Goal: Task Accomplishment & Management: Use online tool/utility

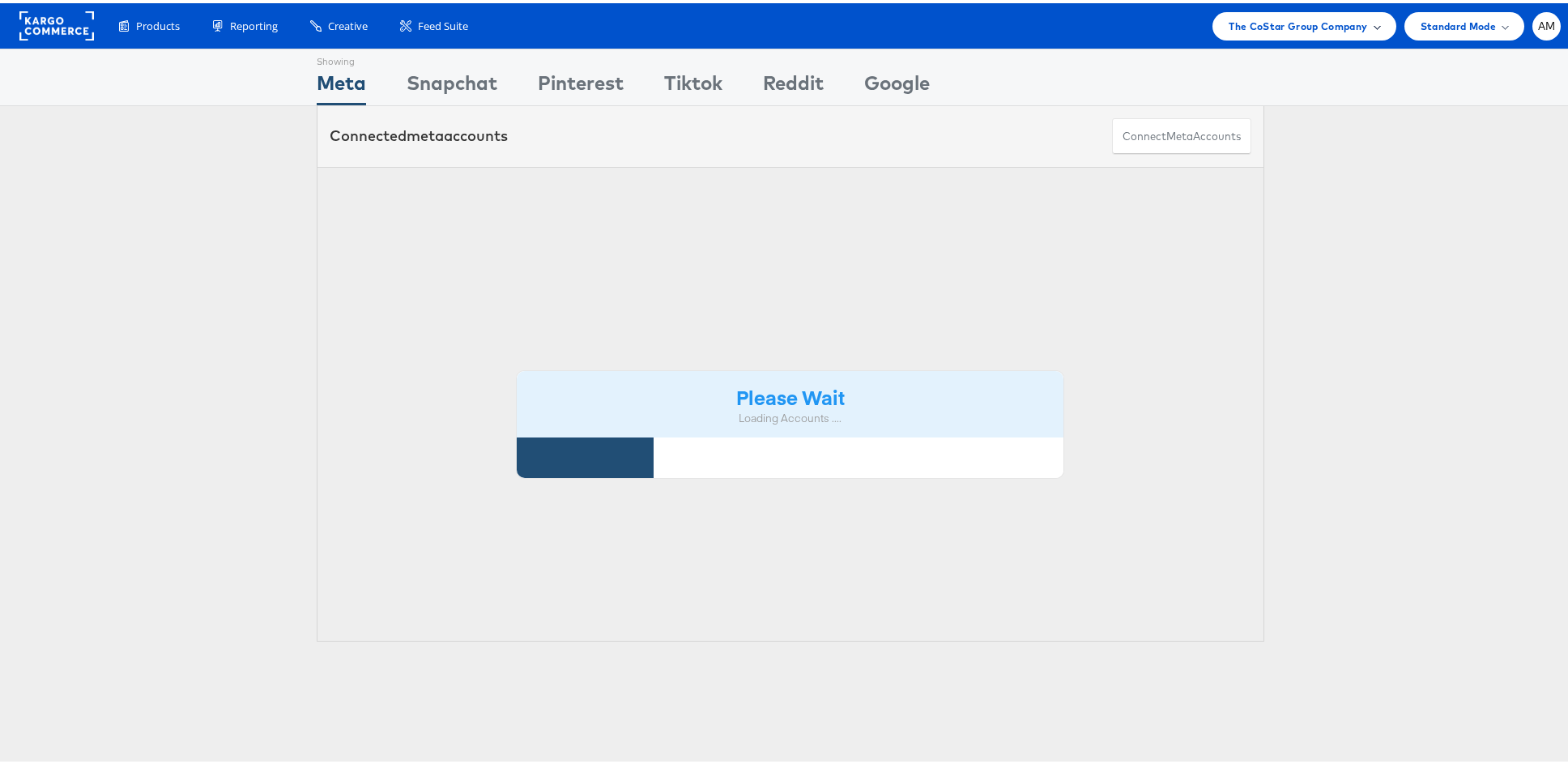
click at [1261, 28] on span "The CoStar Group Company" at bounding box center [1298, 23] width 138 height 17
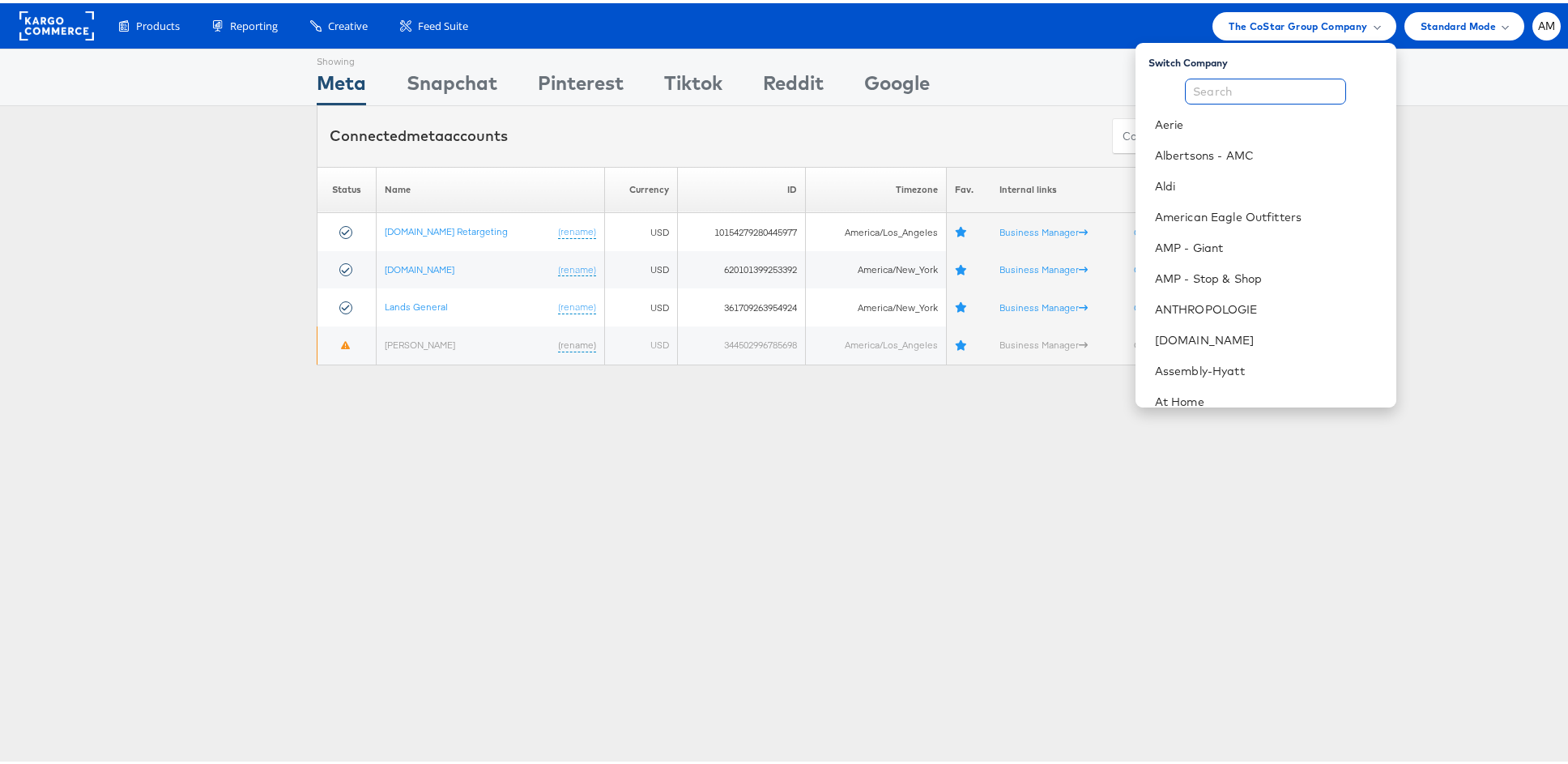
click at [1230, 90] on input "text" at bounding box center [1265, 88] width 161 height 26
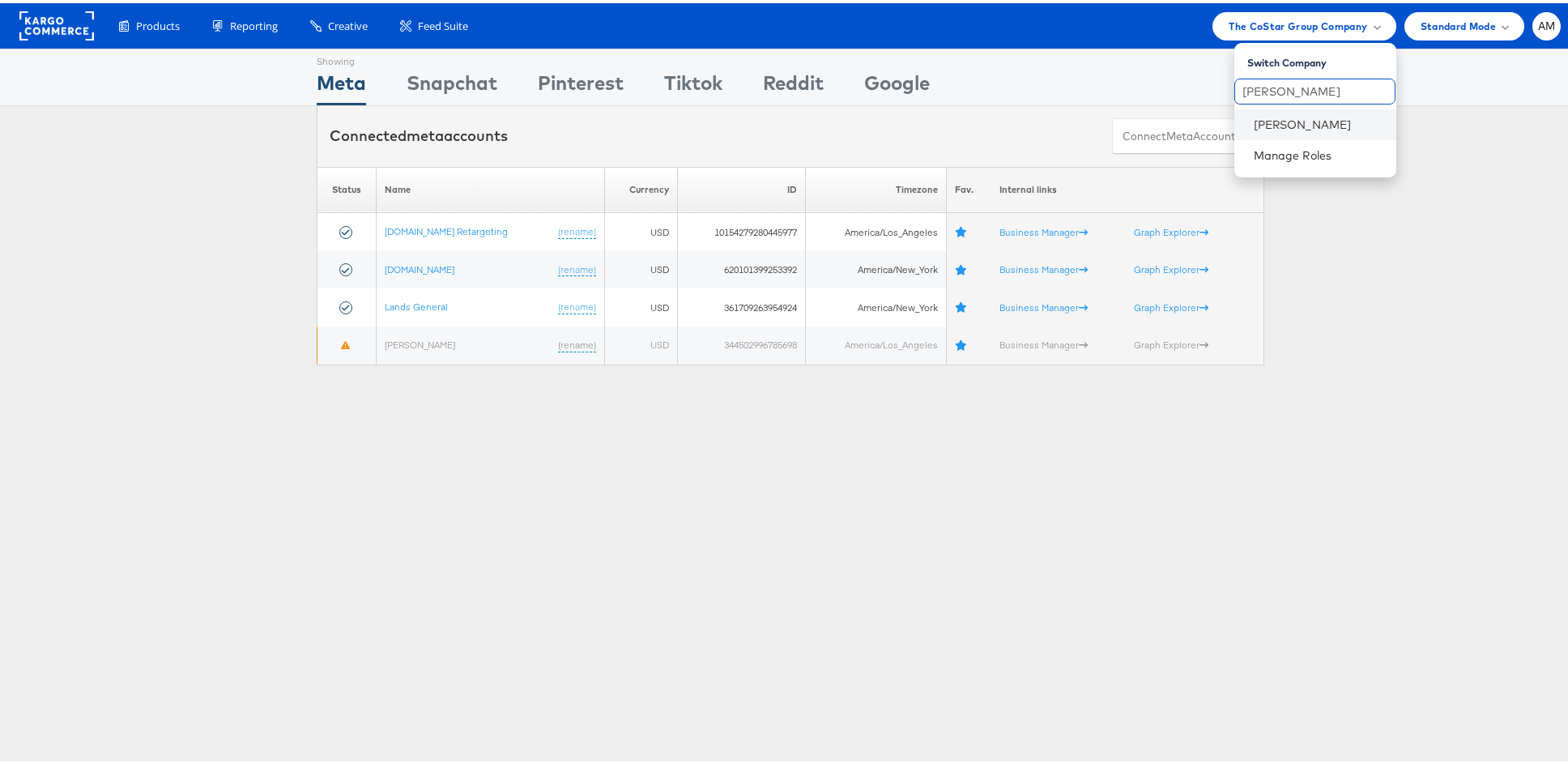
type input "[PERSON_NAME]"
click at [1277, 109] on li "Steve Madden" at bounding box center [1316, 121] width 162 height 31
click at [1275, 121] on link "Steve Madden" at bounding box center [1319, 121] width 130 height 16
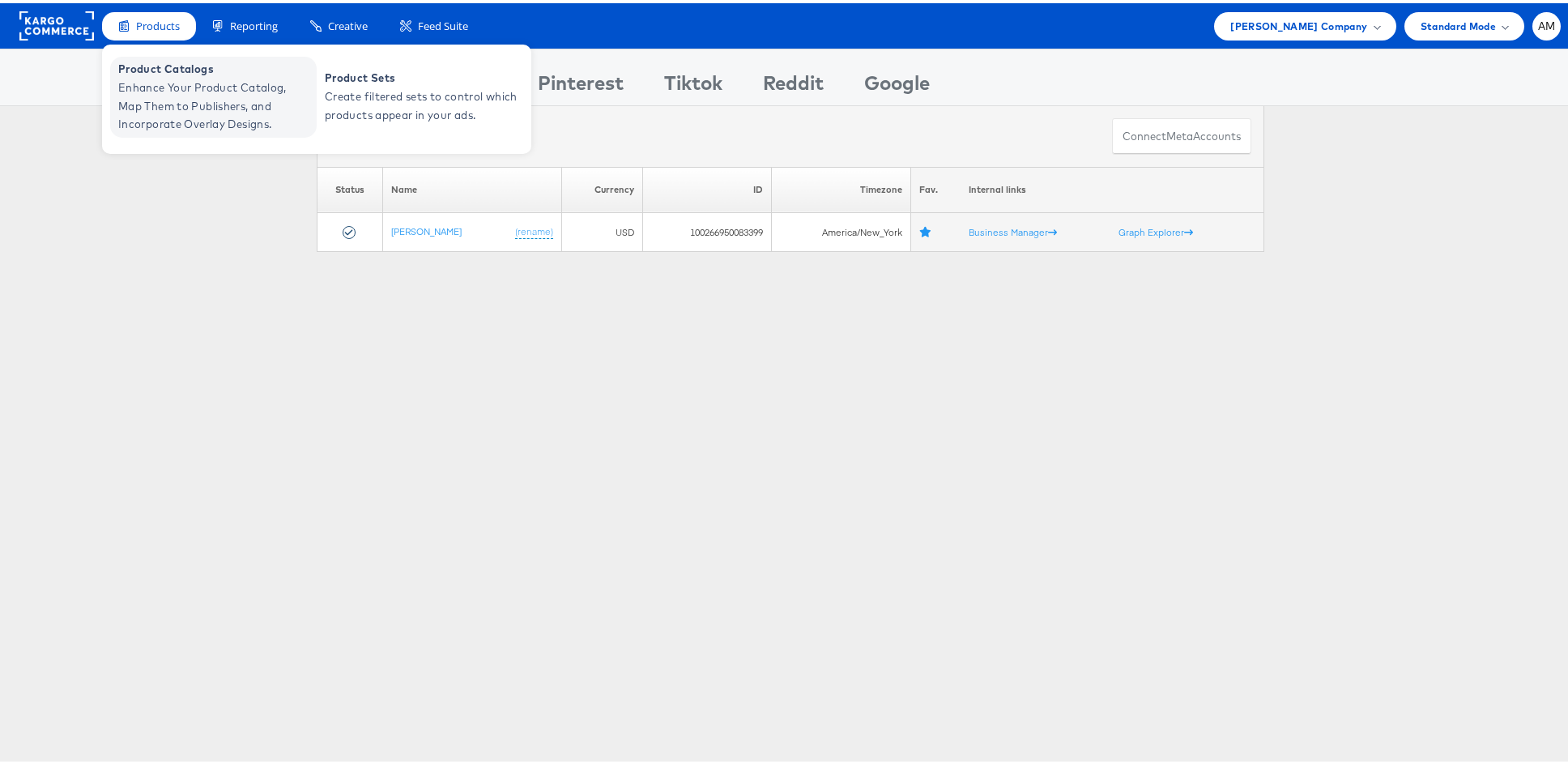
click at [181, 95] on span "Enhance Your Product Catalog, Map Them to Publishers, and Incorporate Overlay D…" at bounding box center [216, 103] width 195 height 55
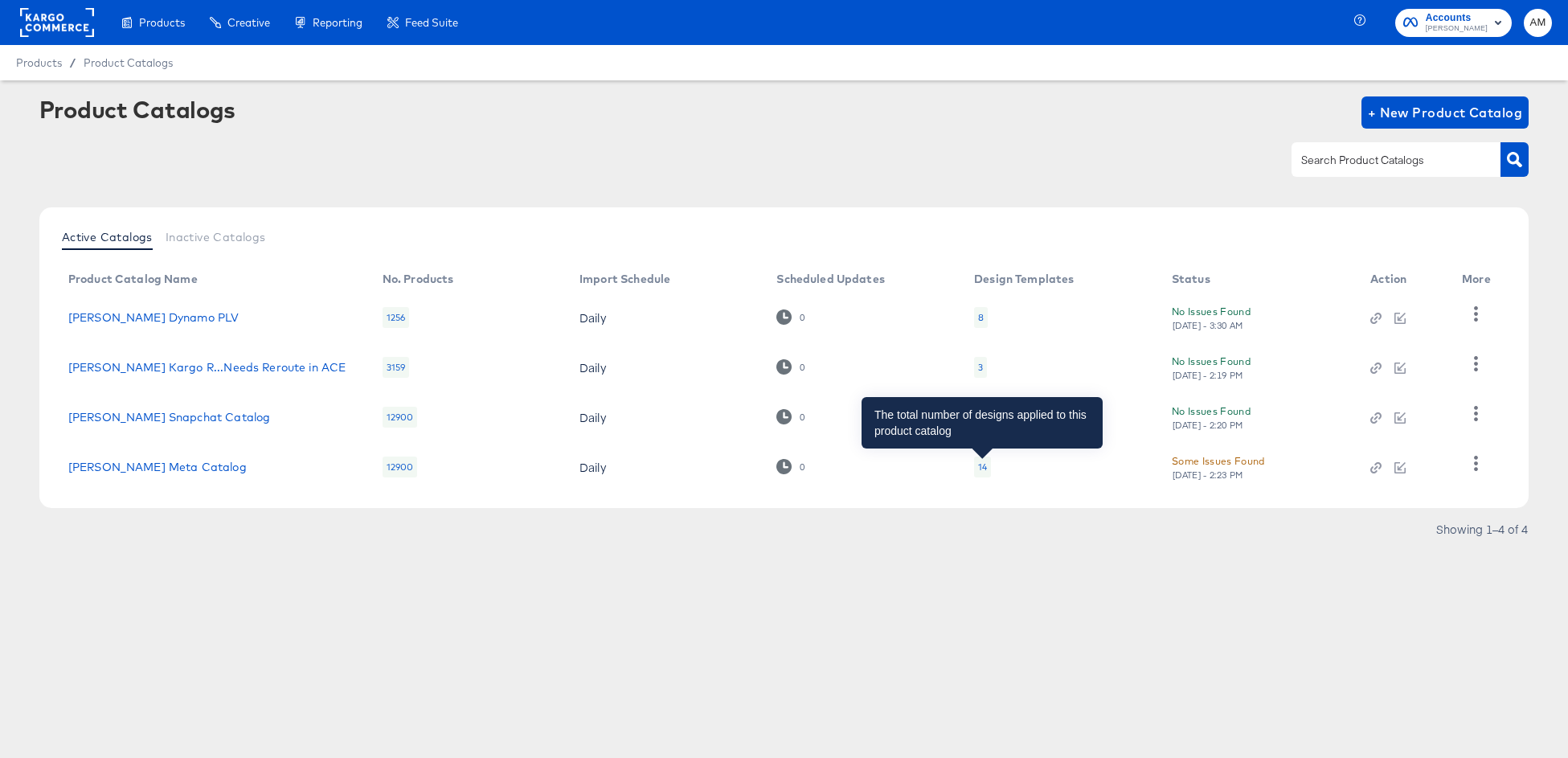
click at [980, 468] on div "14" at bounding box center [982, 467] width 9 height 13
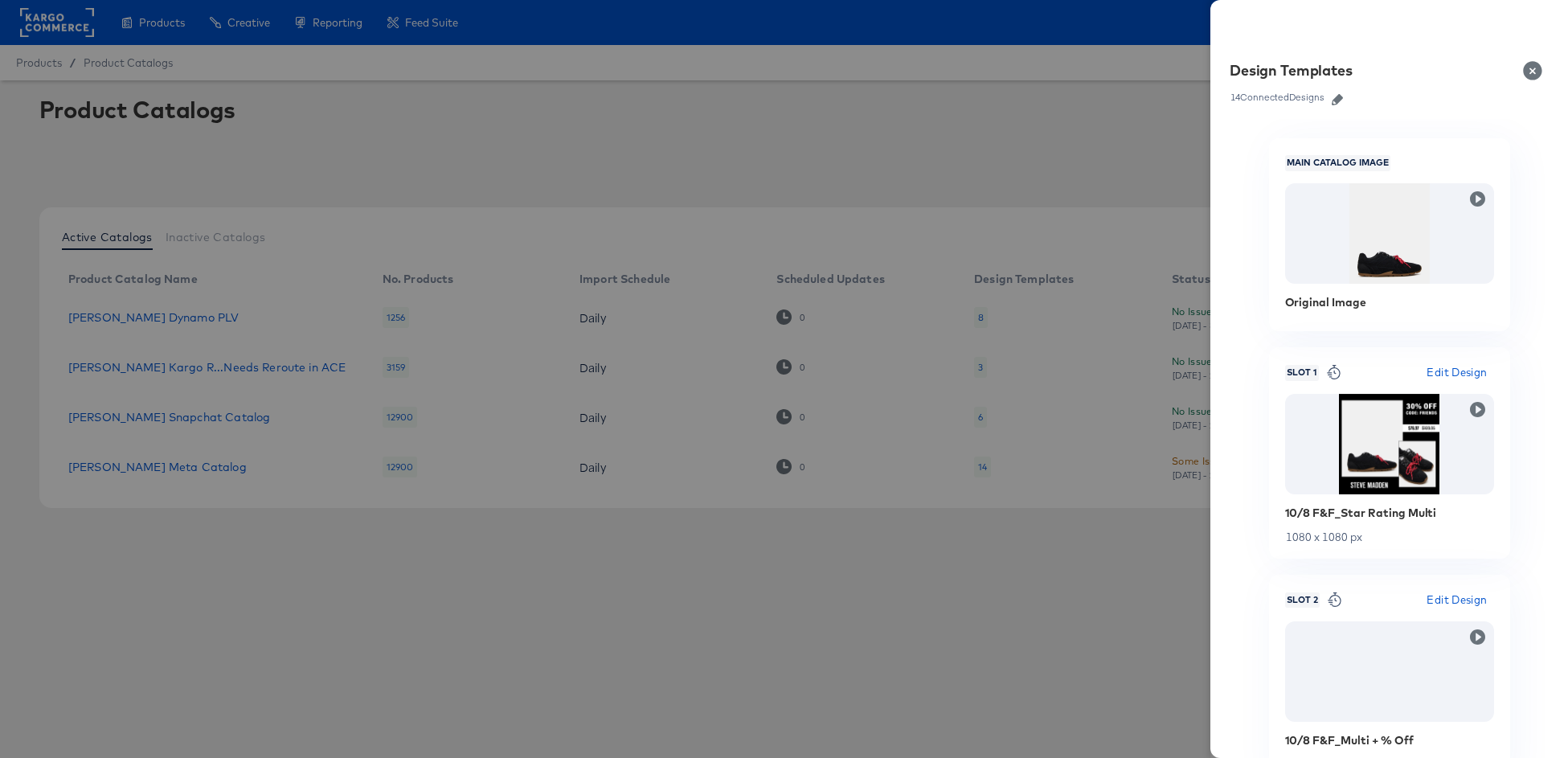
click at [1336, 99] on icon "button" at bounding box center [1337, 99] width 11 height 11
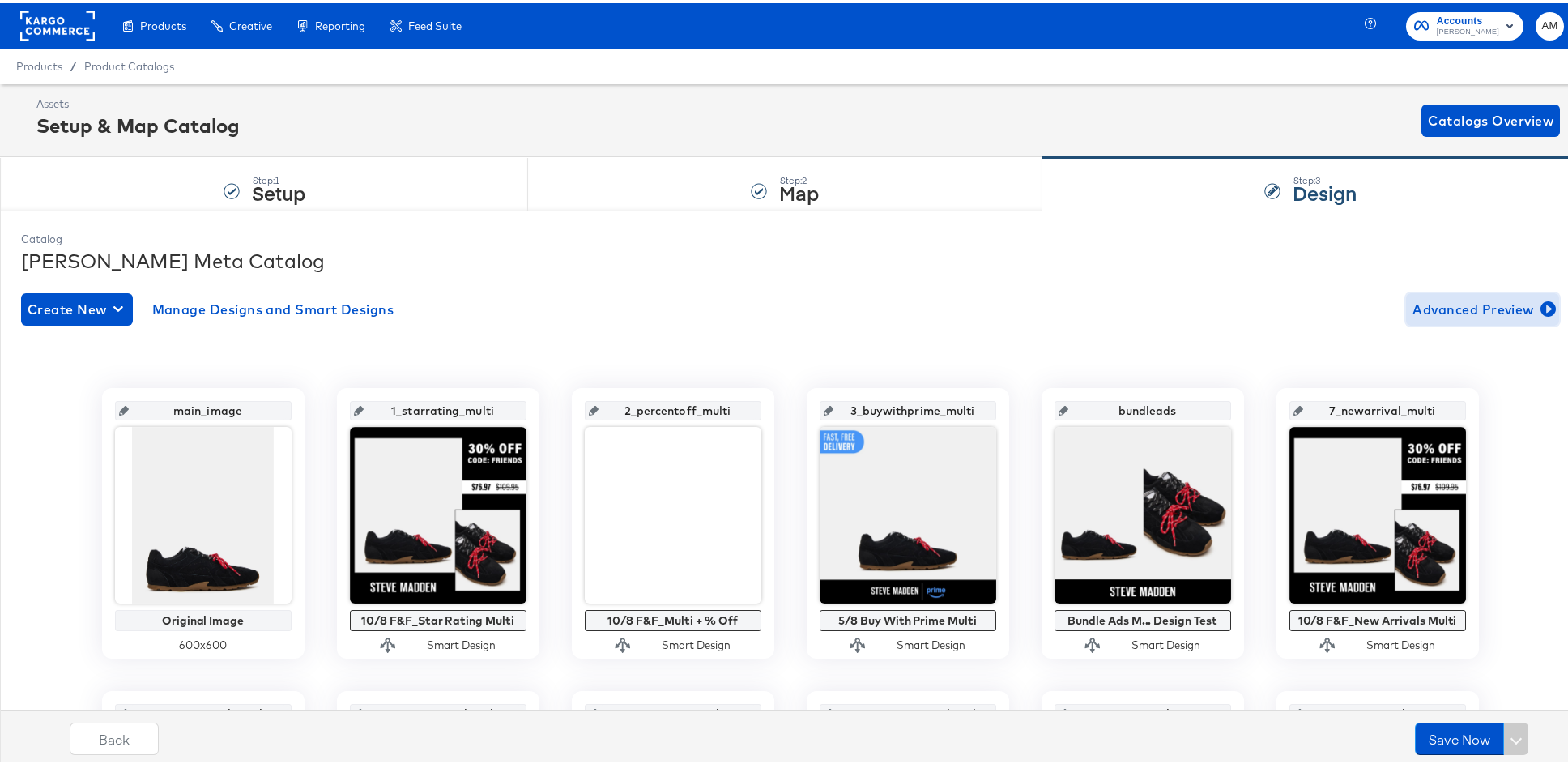
click at [1524, 299] on span "Advanced Preview" at bounding box center [1482, 307] width 140 height 23
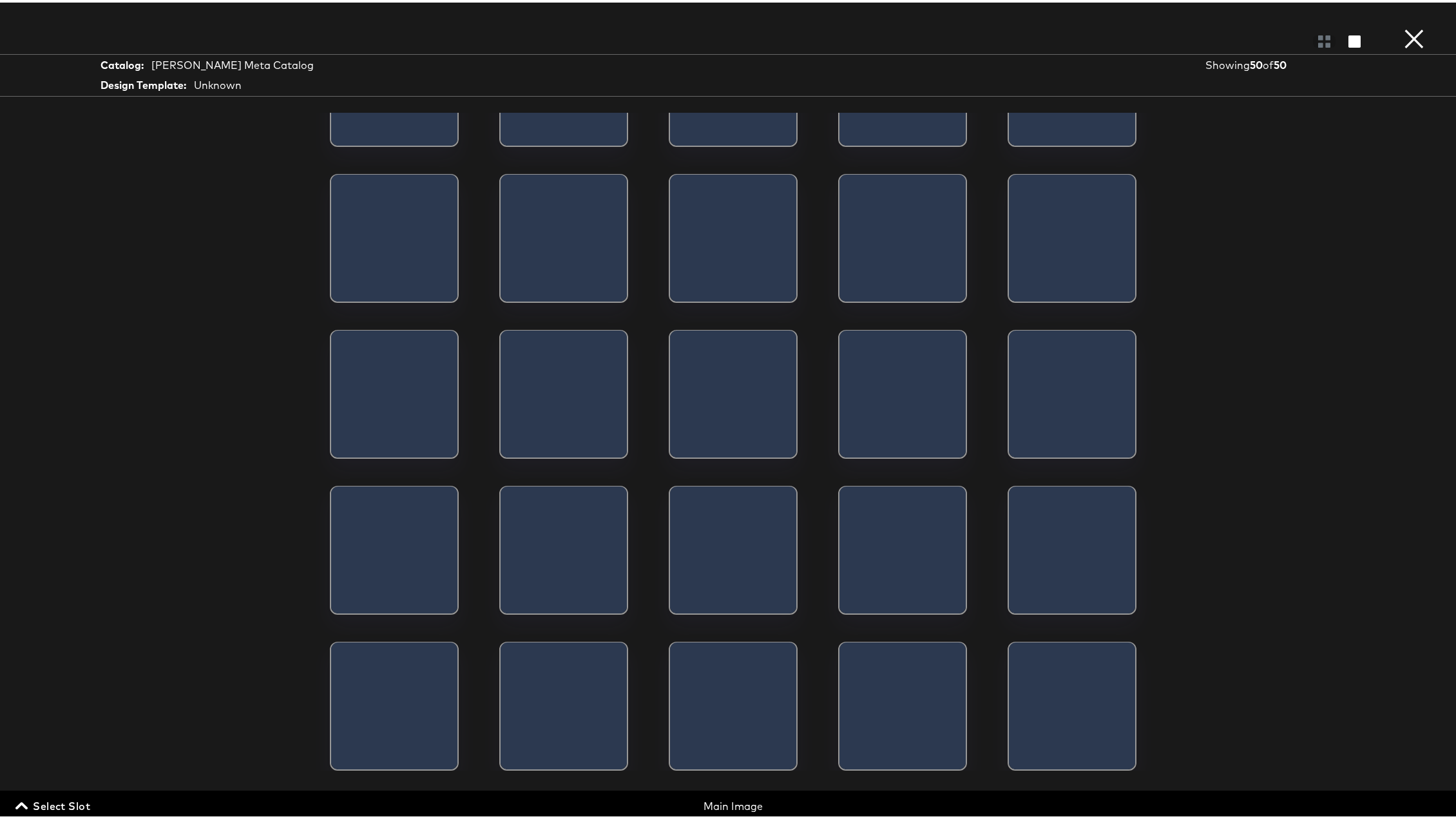
scroll to position [157, 0]
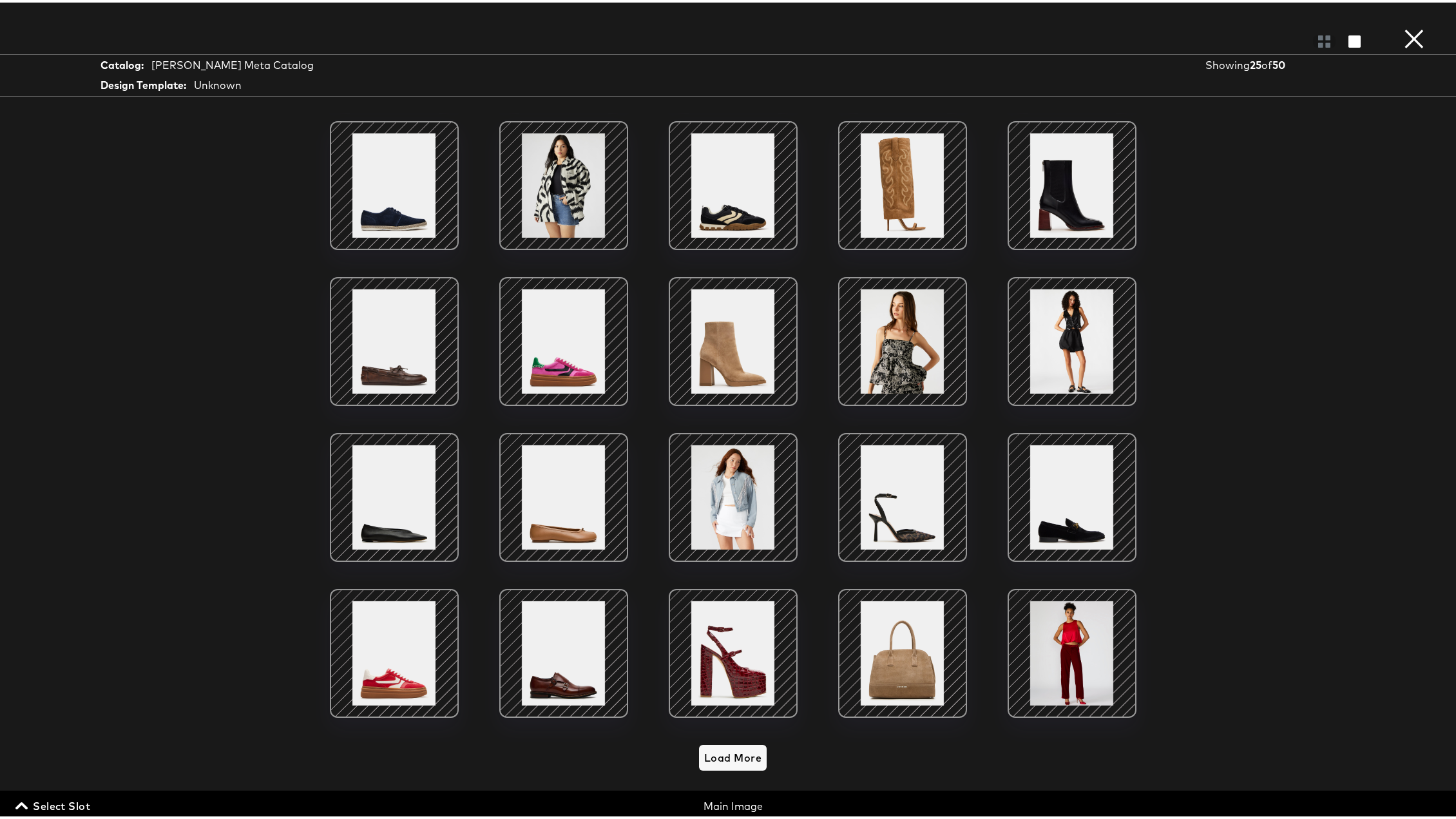
click at [68, 607] on span "Select Slot" at bounding box center [54, 804] width 72 height 18
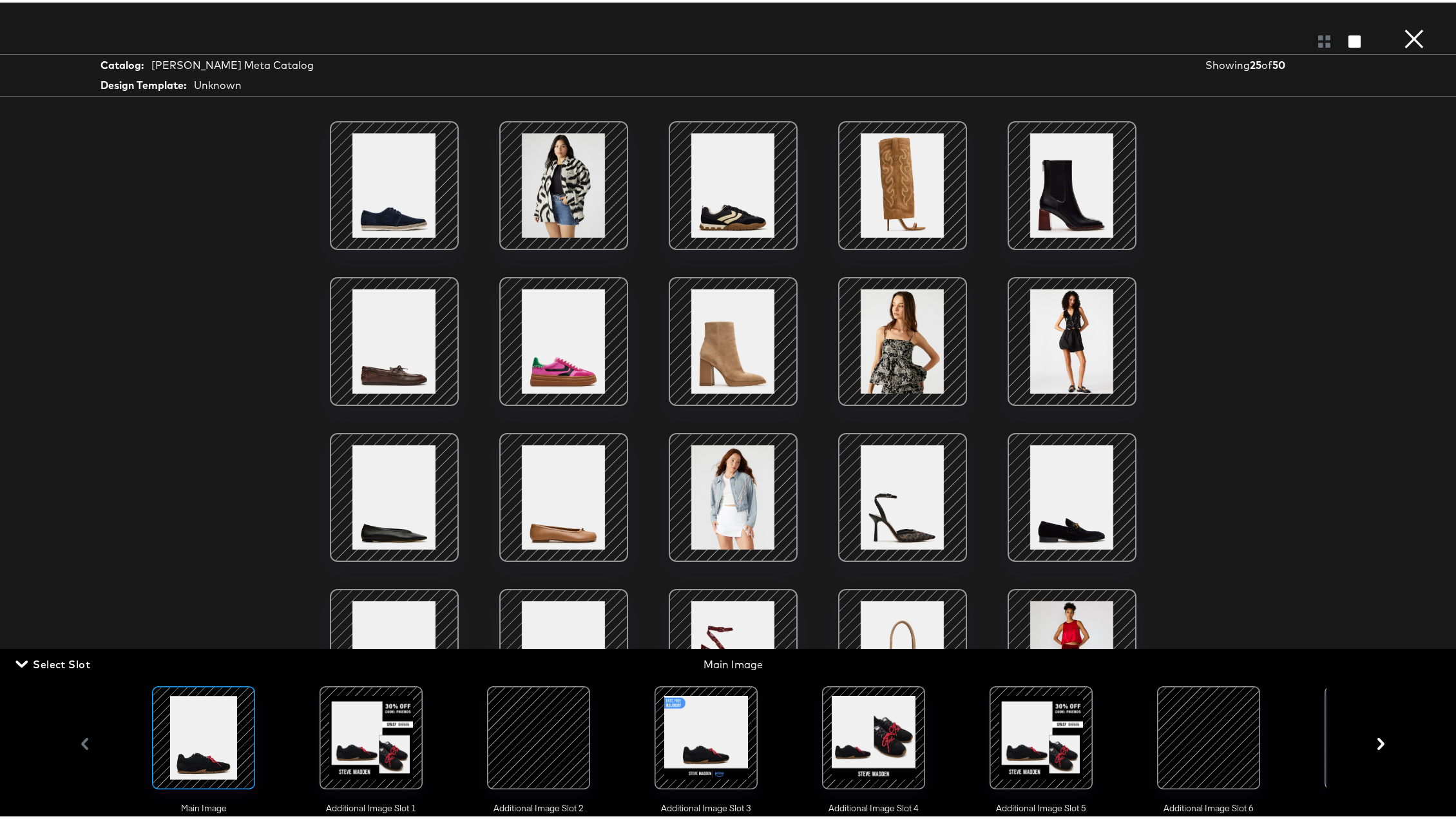
click at [336, 607] on div at bounding box center [371, 735] width 87 height 87
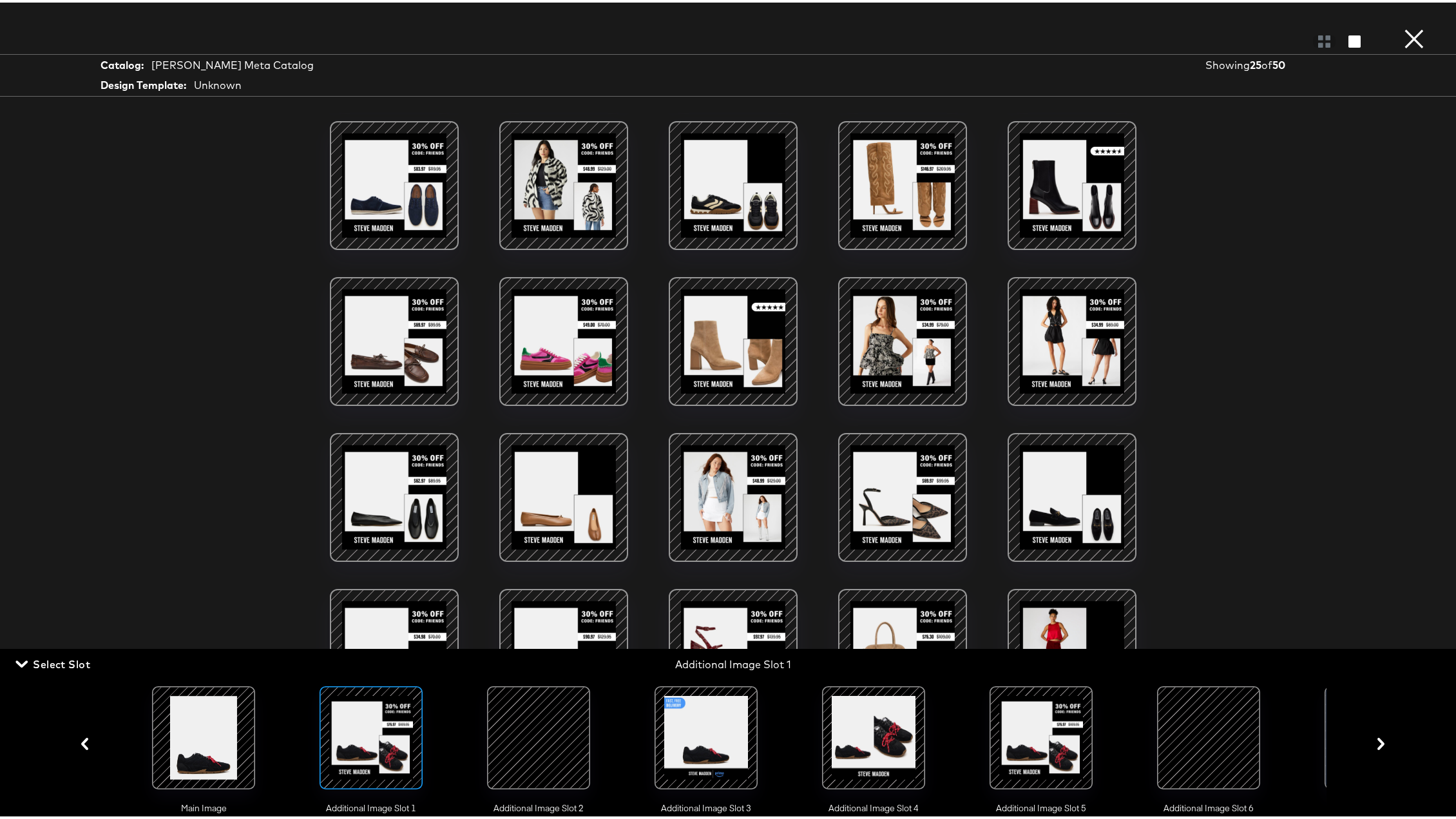
scroll to position [0, 0]
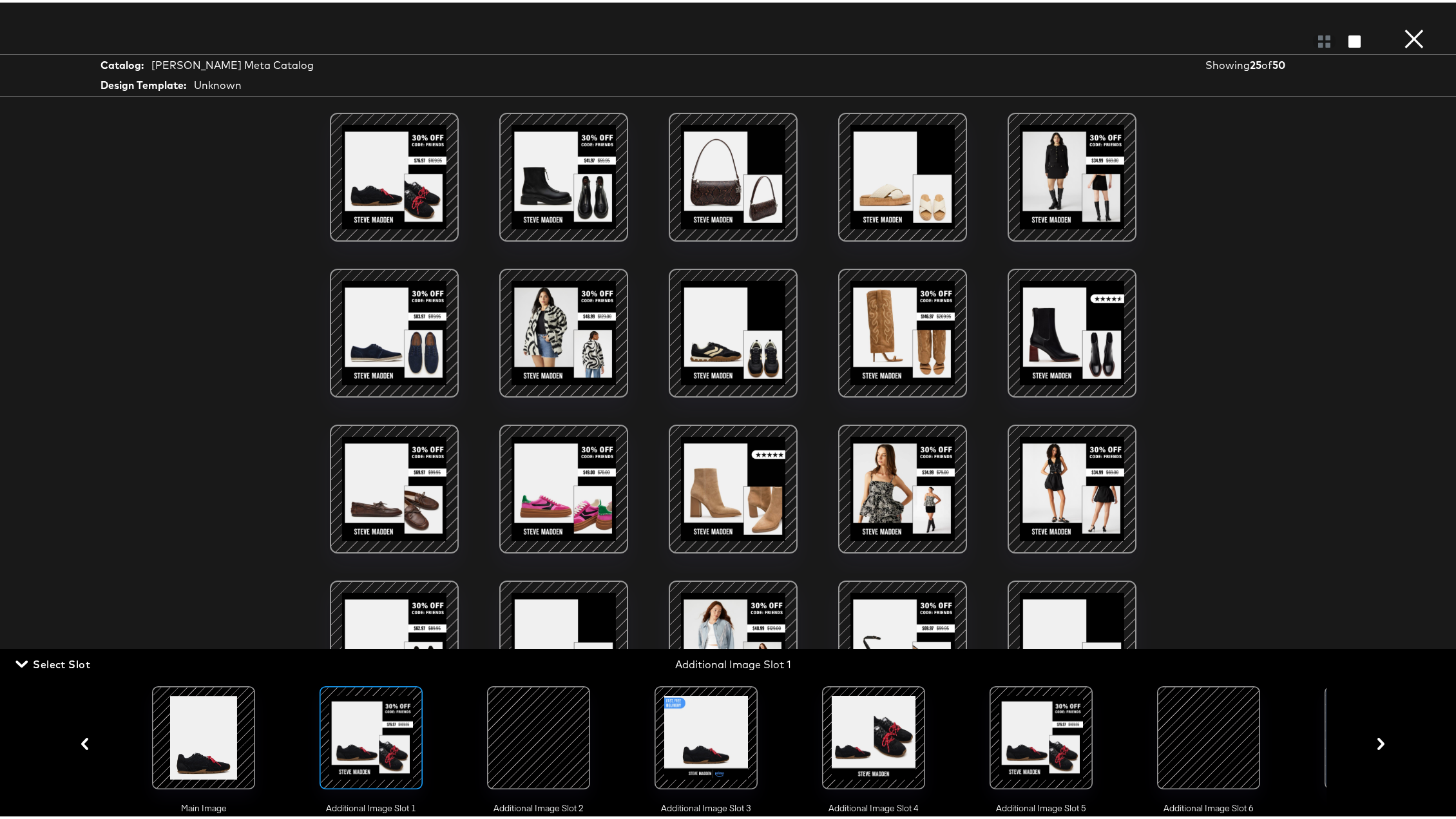
click at [551, 607] on div at bounding box center [538, 735] width 87 height 87
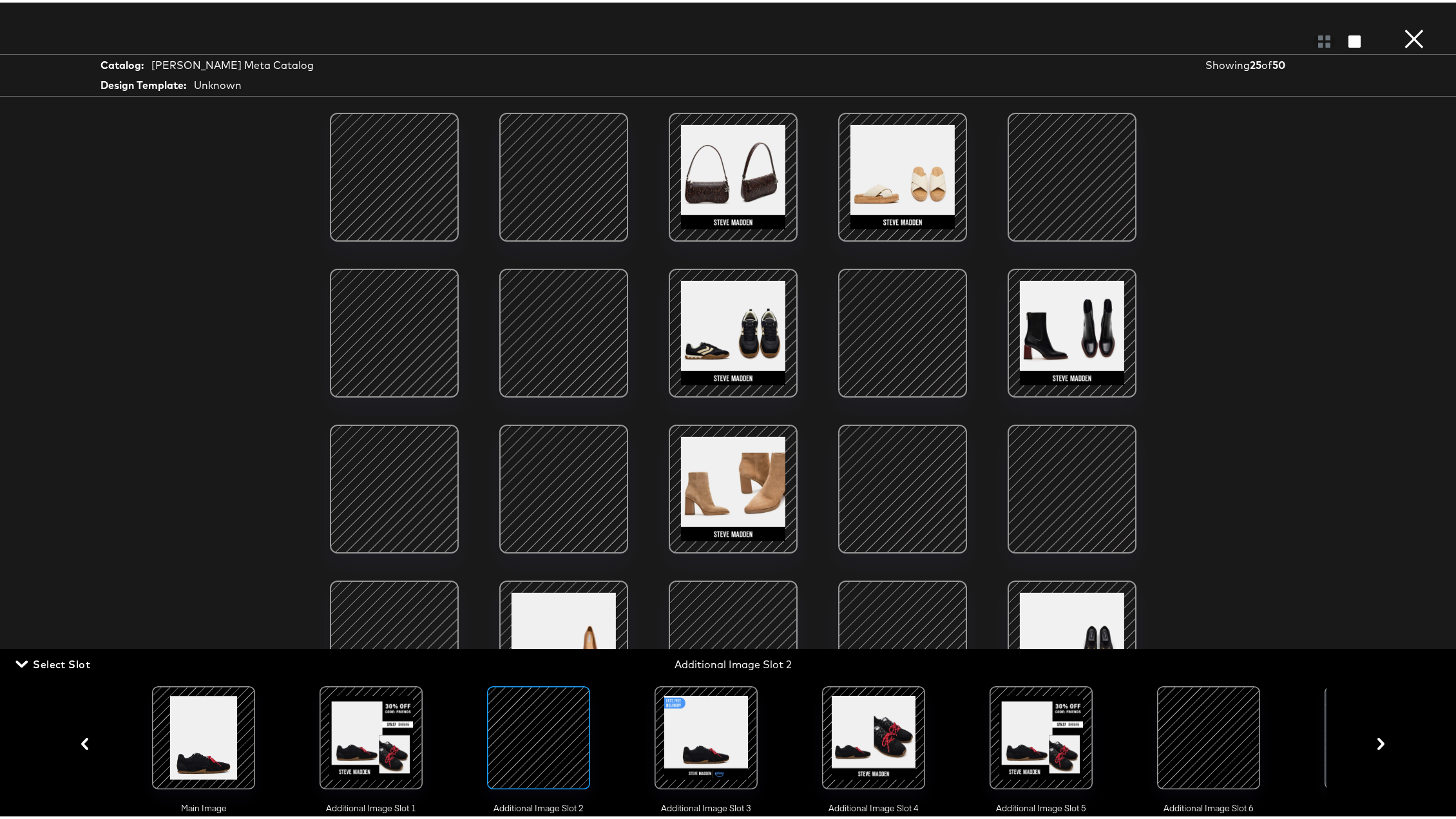
scroll to position [157, 0]
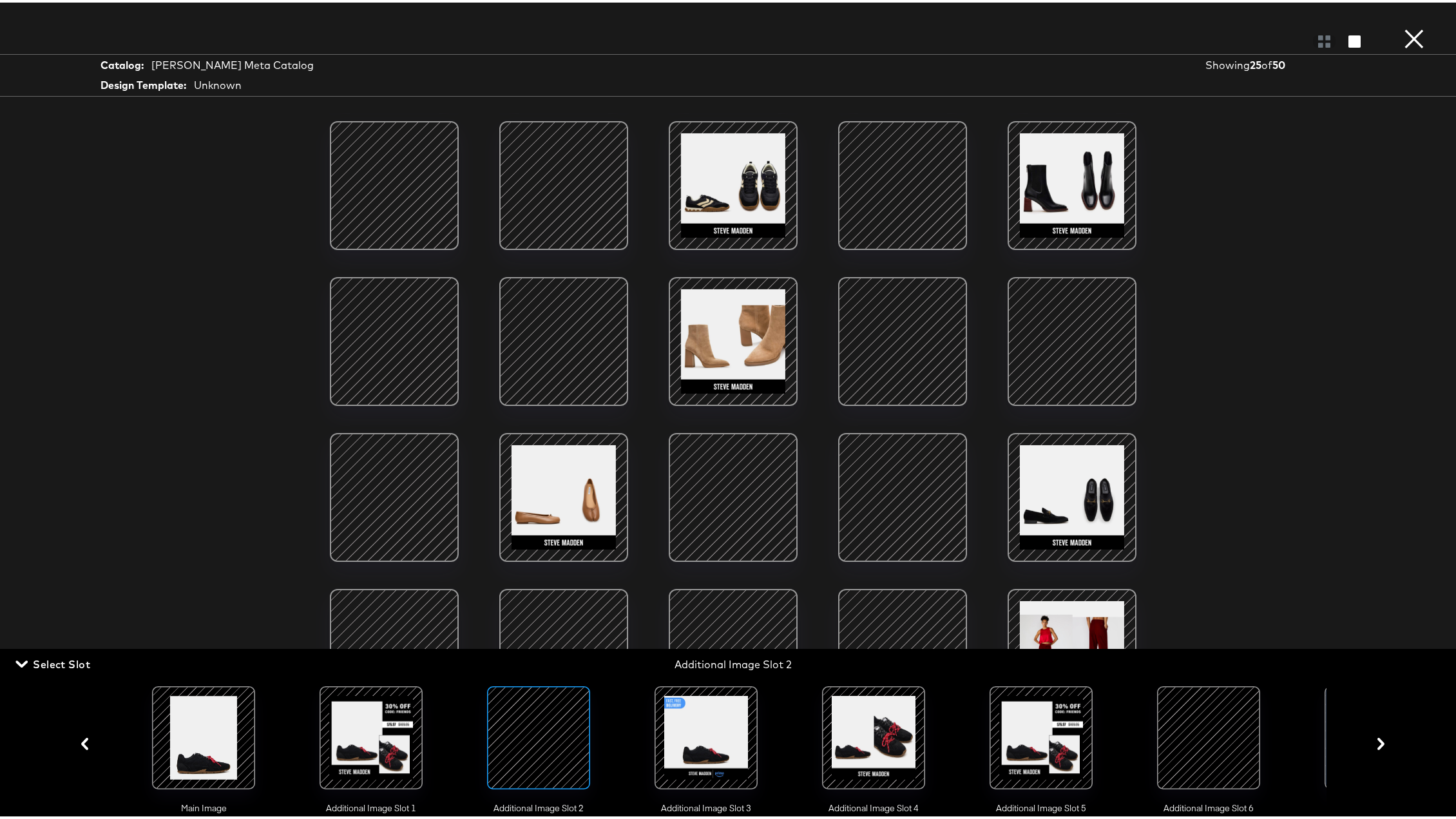
click at [700, 607] on div at bounding box center [706, 735] width 87 height 87
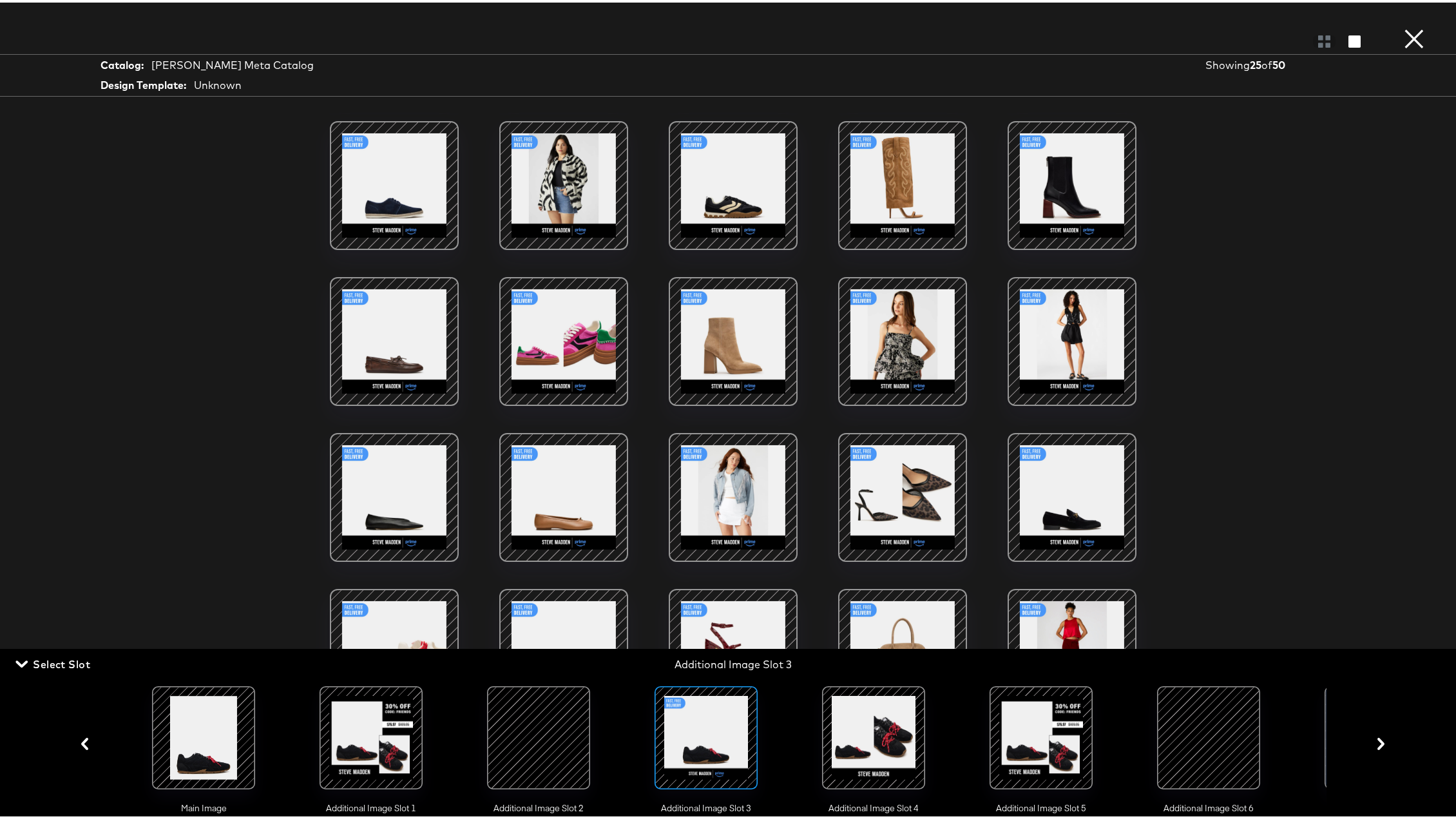
scroll to position [277, 0]
click at [873, 607] on div at bounding box center [873, 735] width 87 height 87
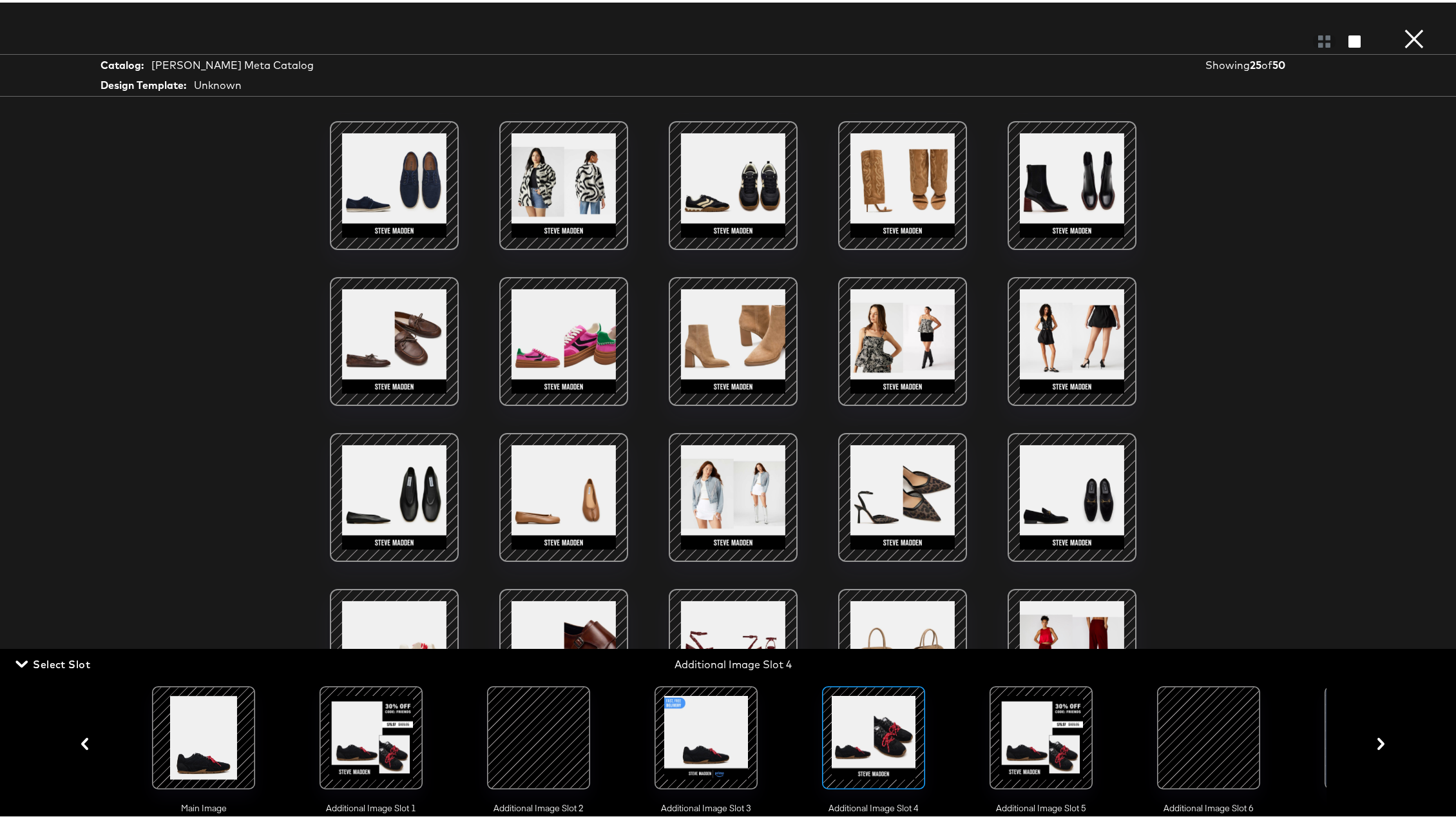
click at [1044, 607] on div at bounding box center [1041, 735] width 87 height 87
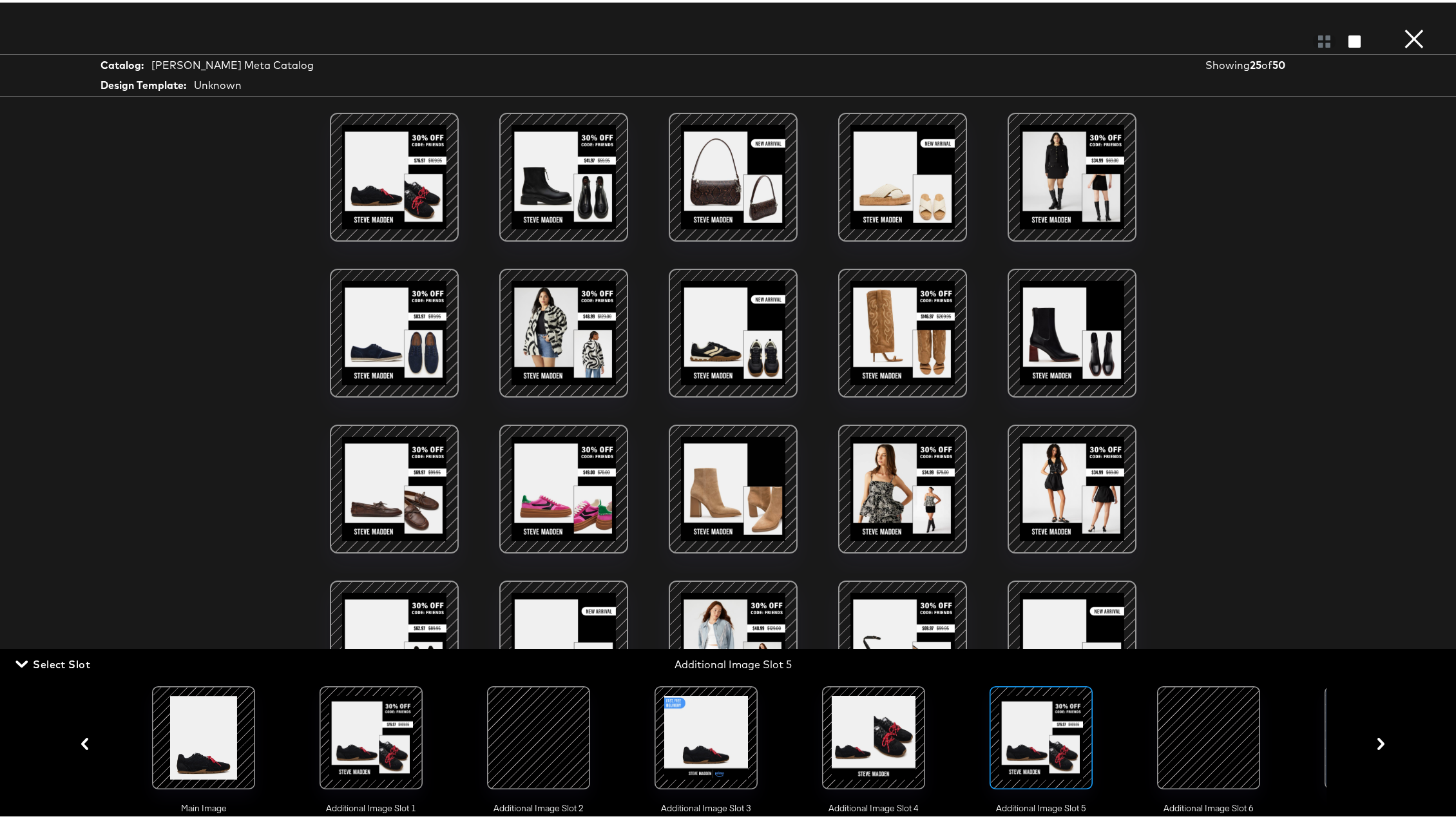
scroll to position [157, 0]
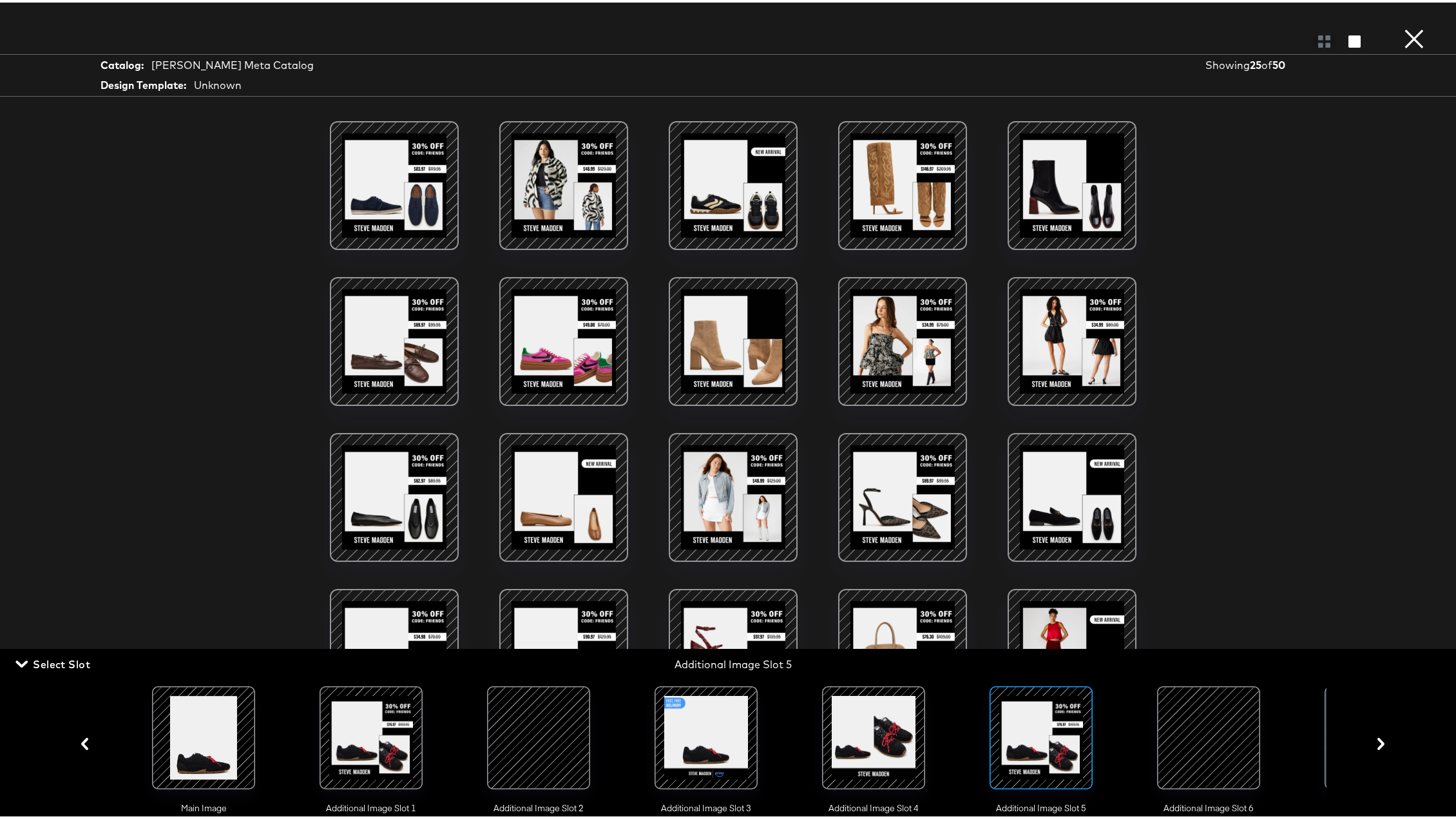
click at [1200, 607] on div at bounding box center [1208, 735] width 87 height 87
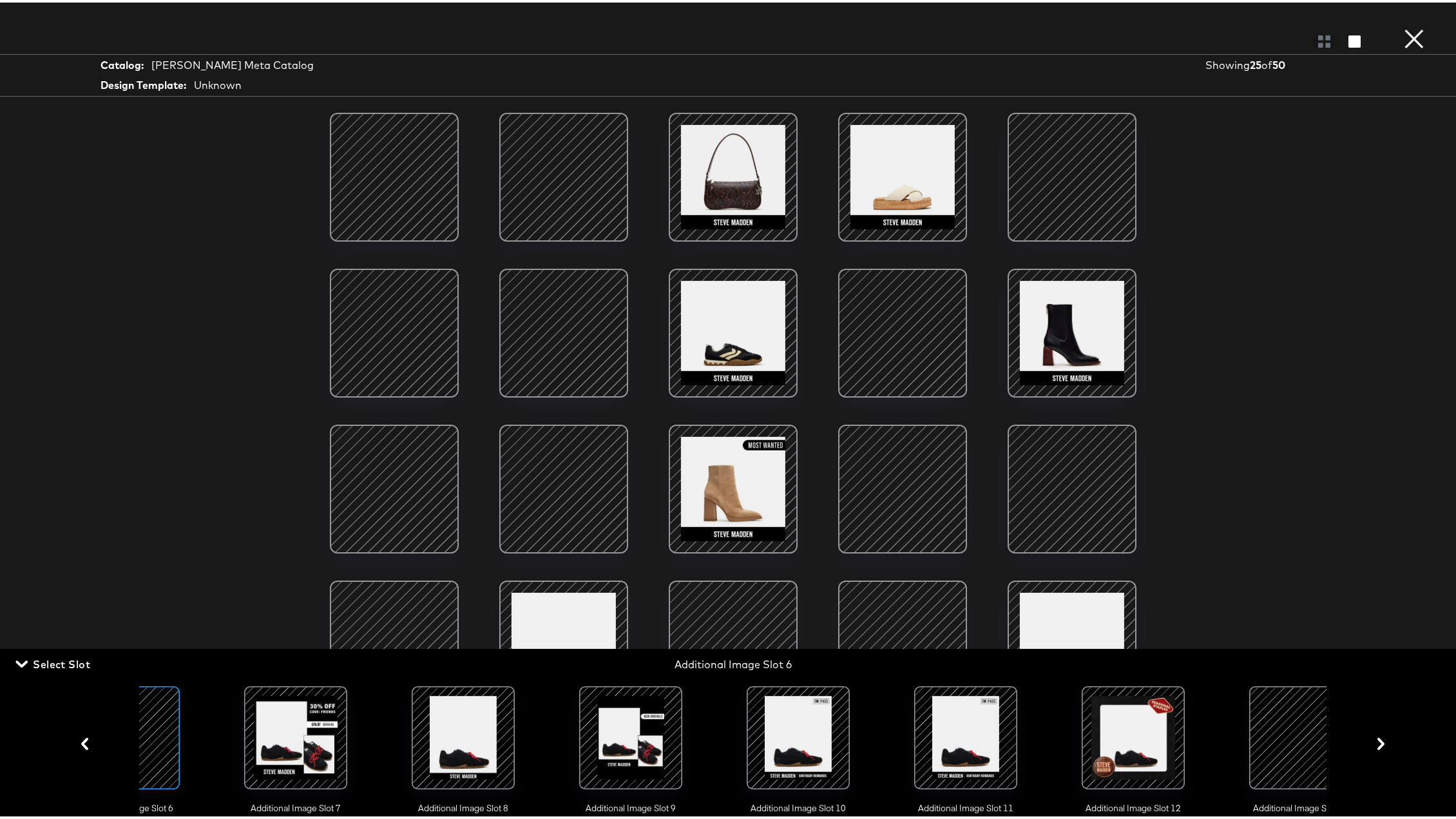
scroll to position [0, 1080]
click at [278, 607] on div at bounding box center [295, 735] width 87 height 87
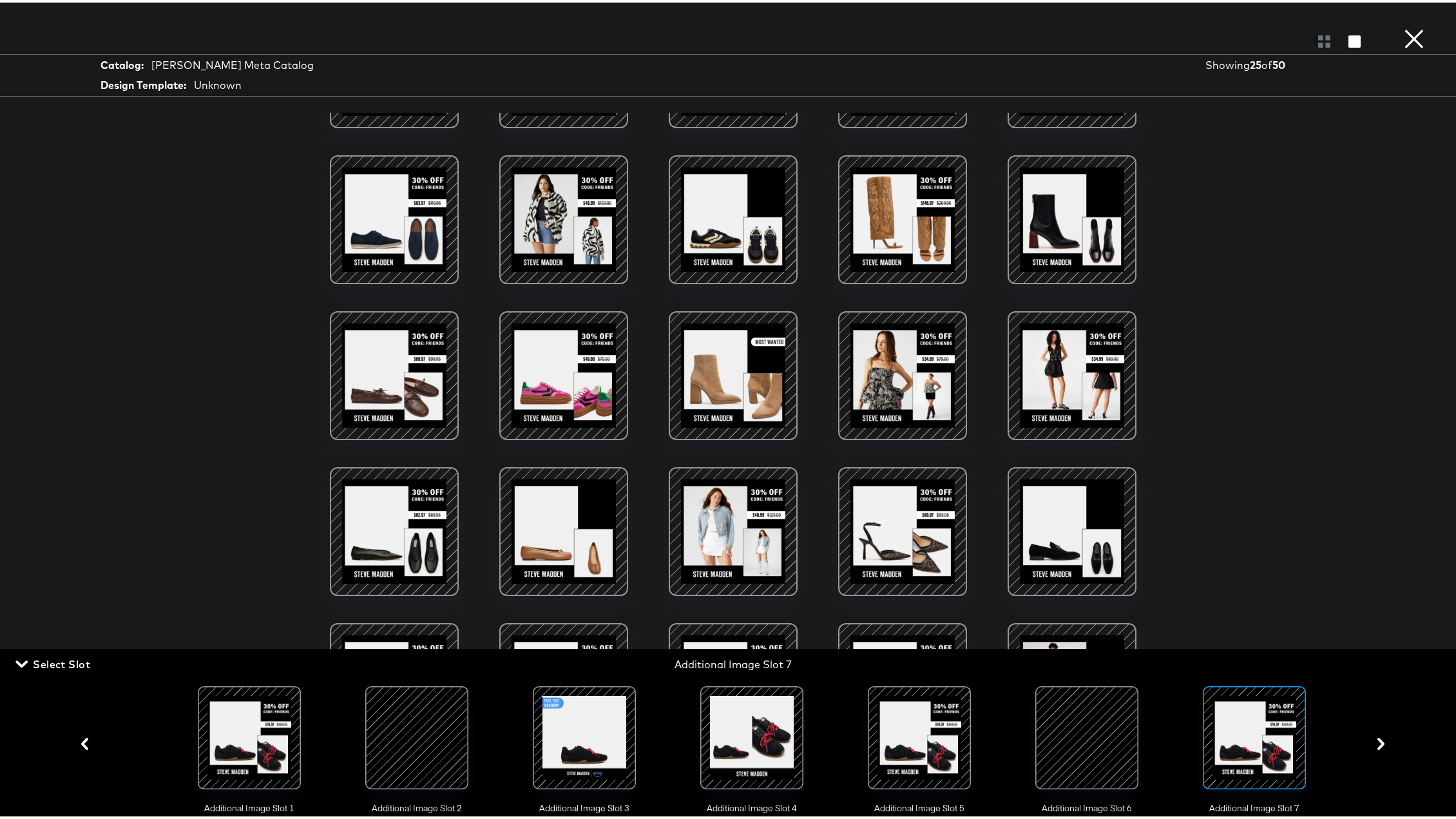
scroll to position [157, 0]
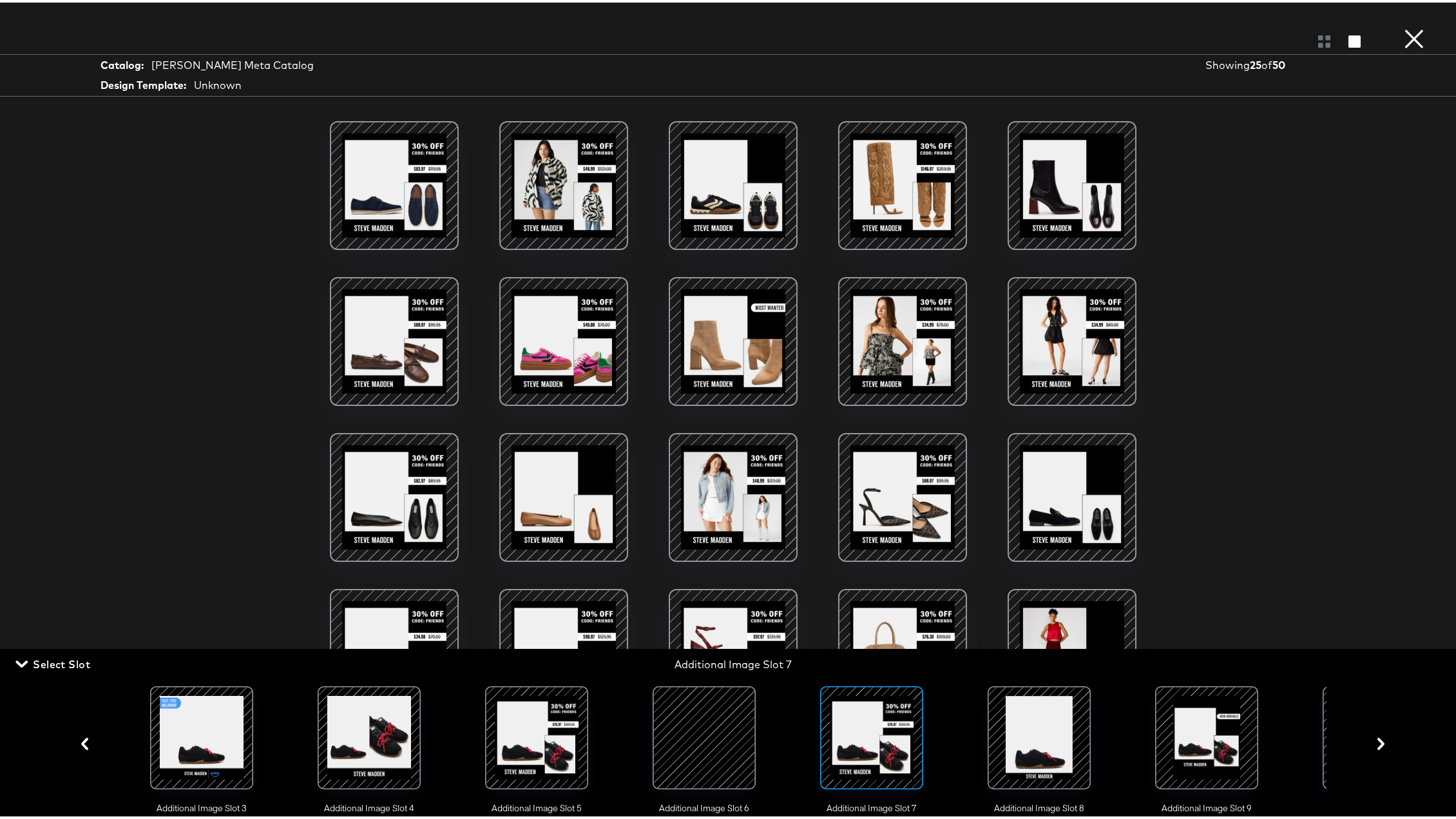
click at [1012, 607] on div at bounding box center [1038, 735] width 87 height 87
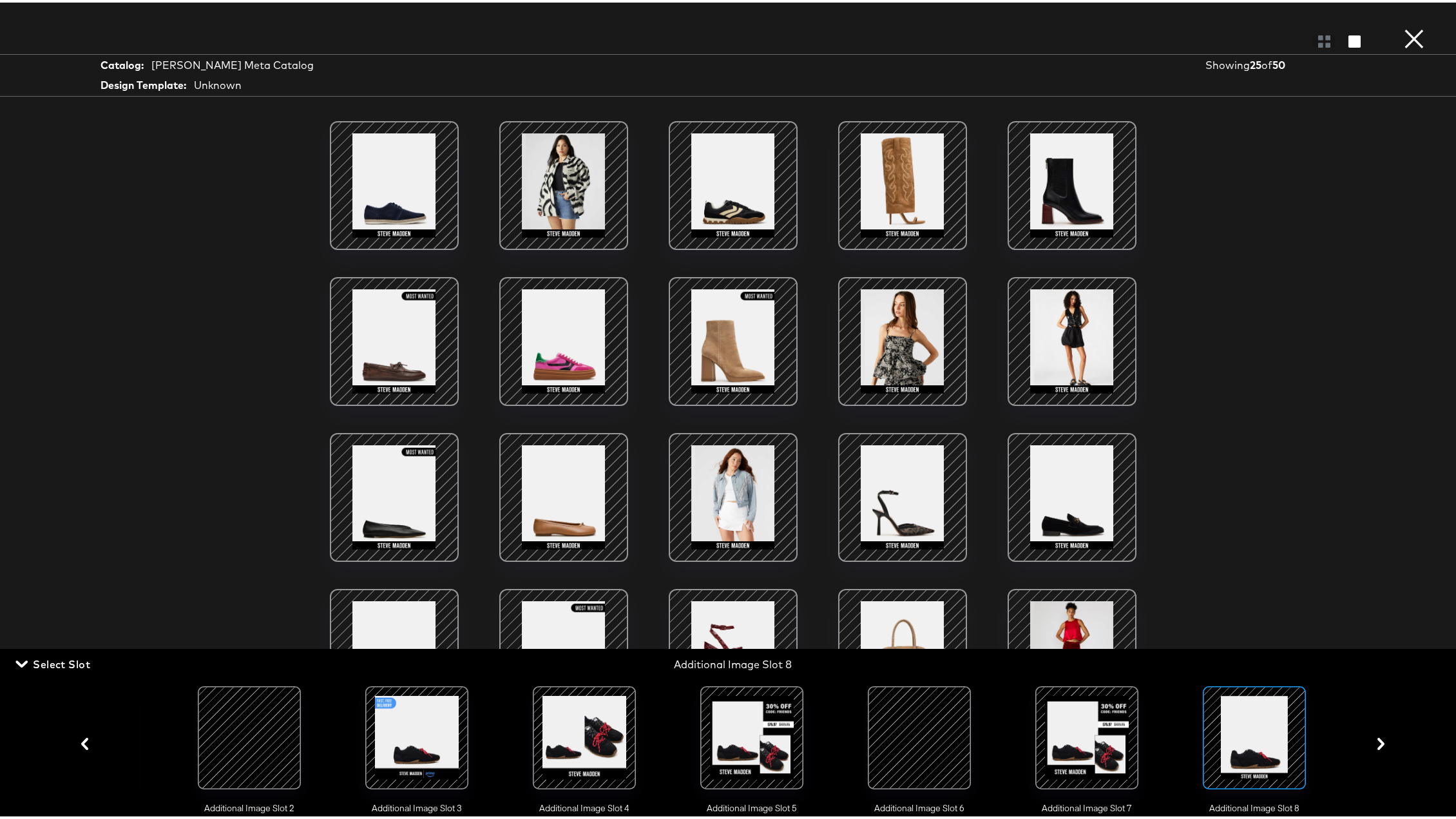
scroll to position [0, 0]
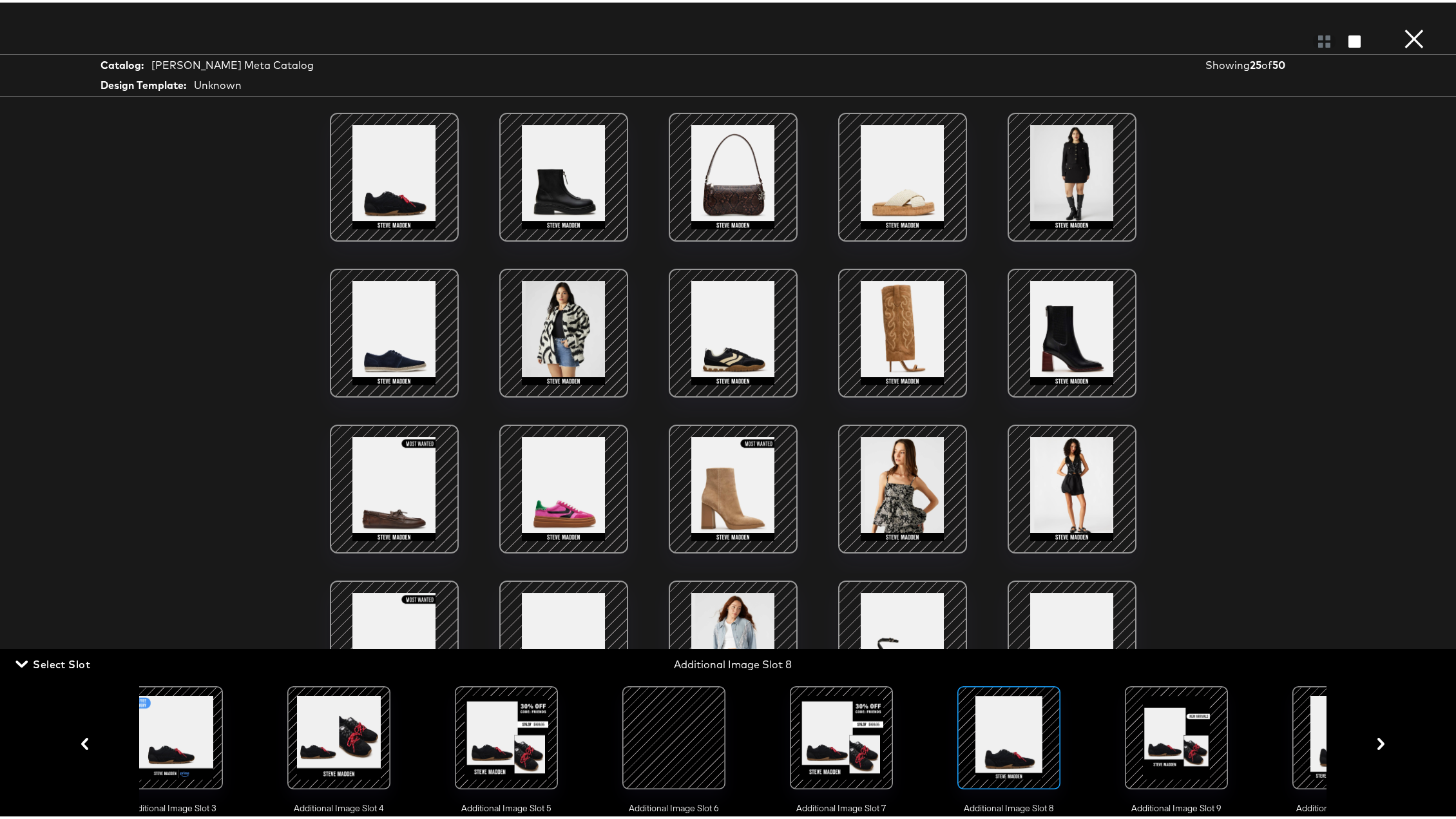
click at [1202, 607] on div at bounding box center [1176, 735] width 87 height 87
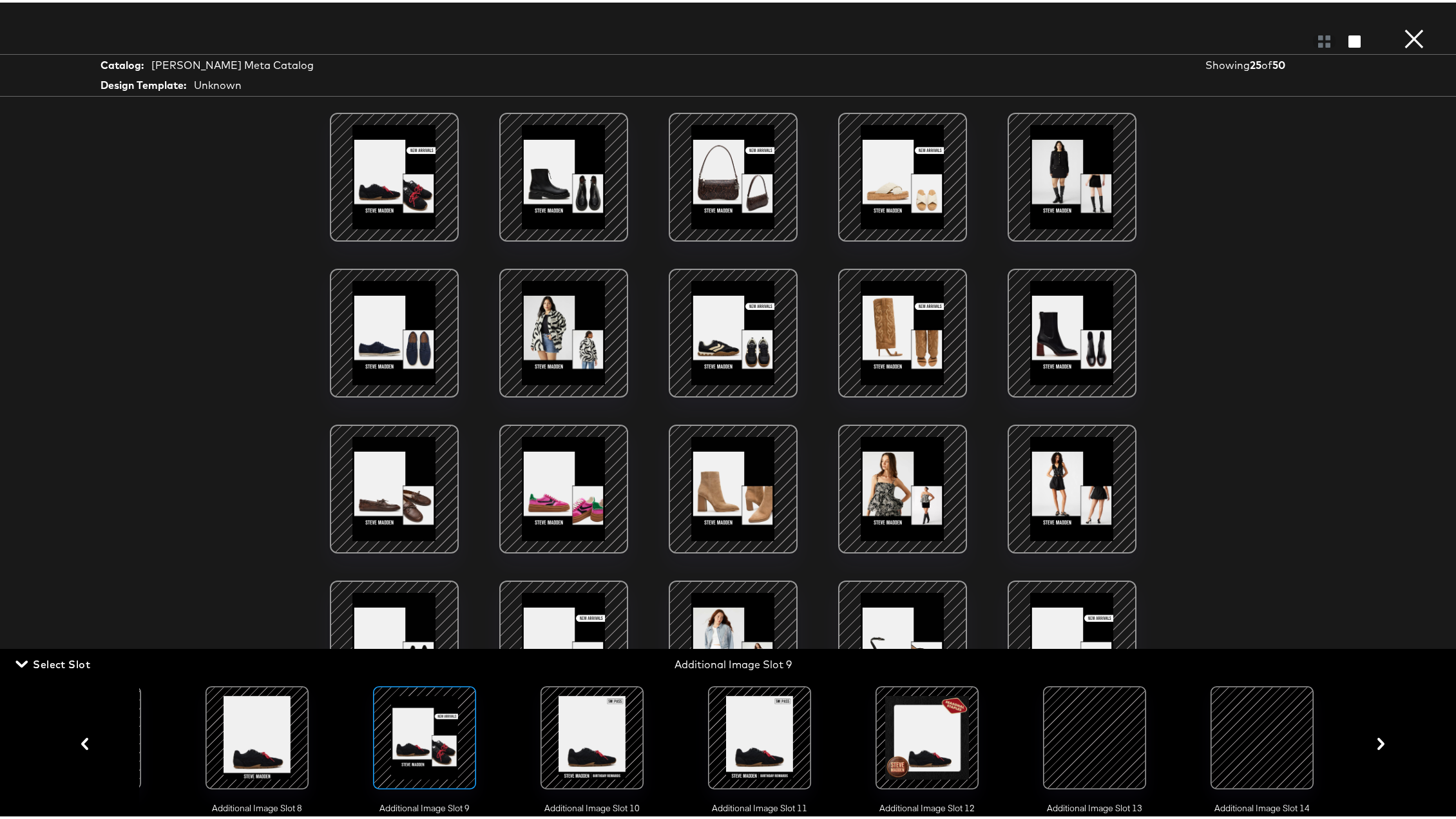
scroll to position [0, 1294]
click at [592, 607] on div at bounding box center [592, 735] width 87 height 87
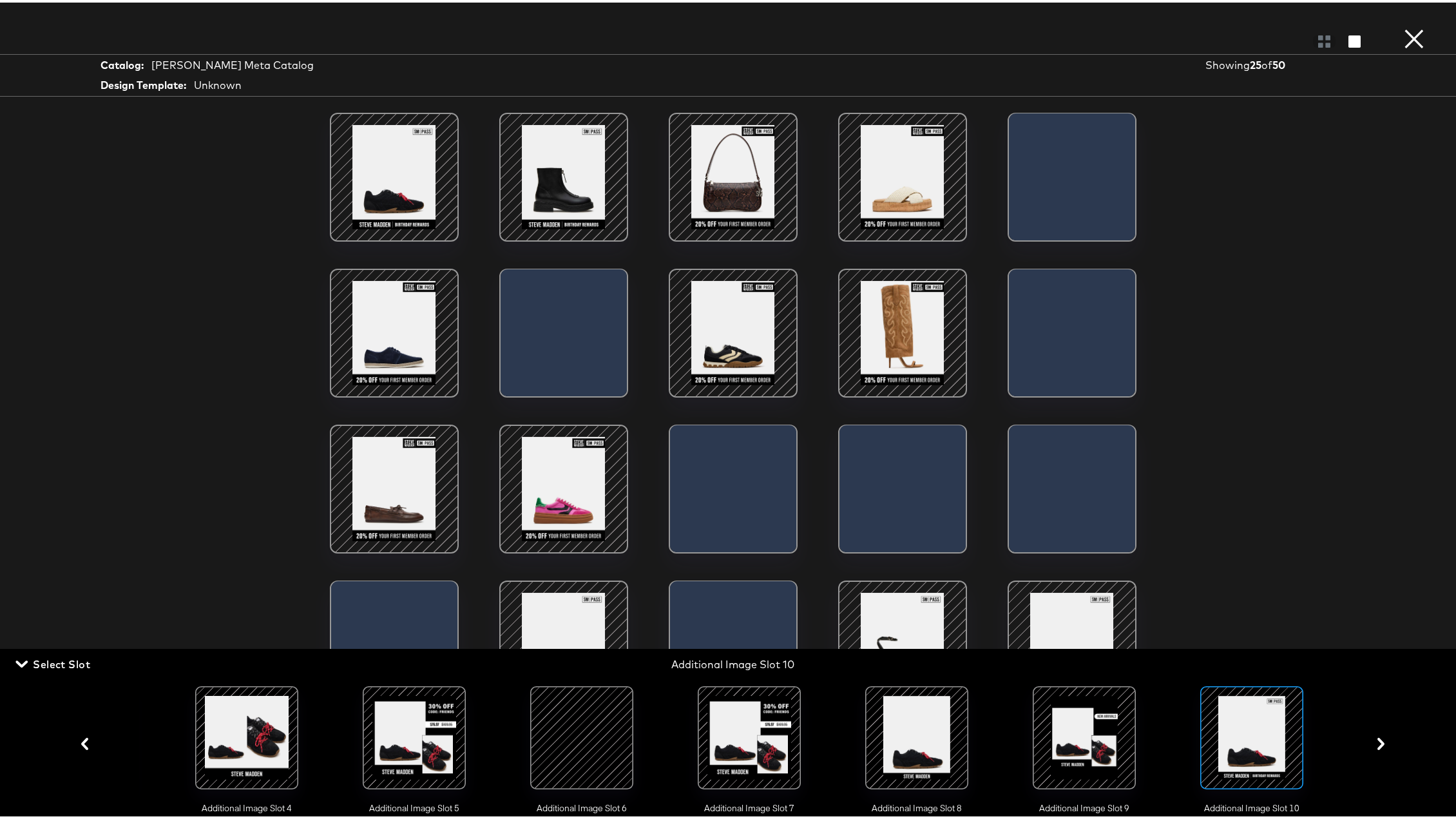
scroll to position [0, 0]
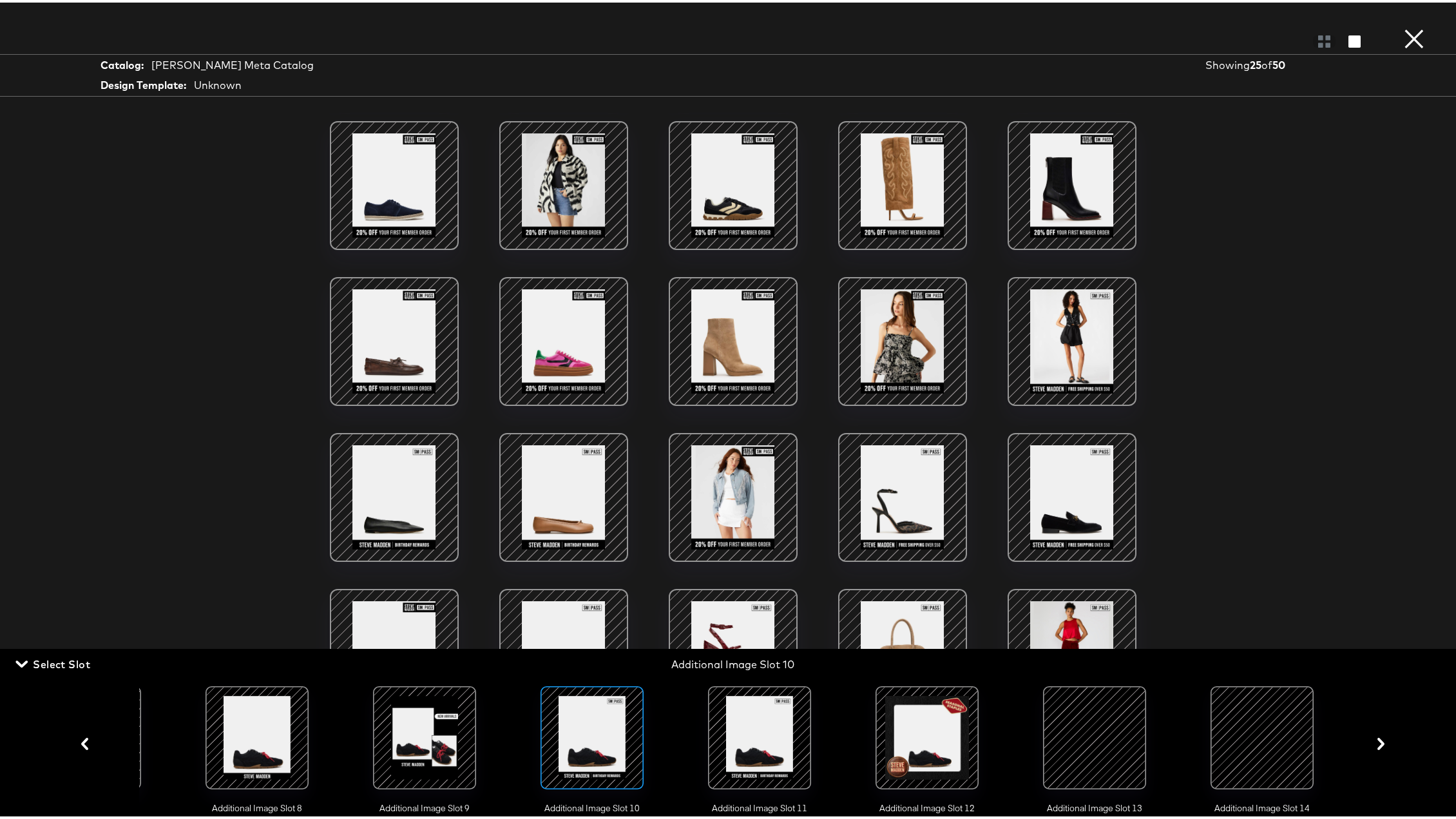
click at [756, 607] on div at bounding box center [759, 735] width 87 height 87
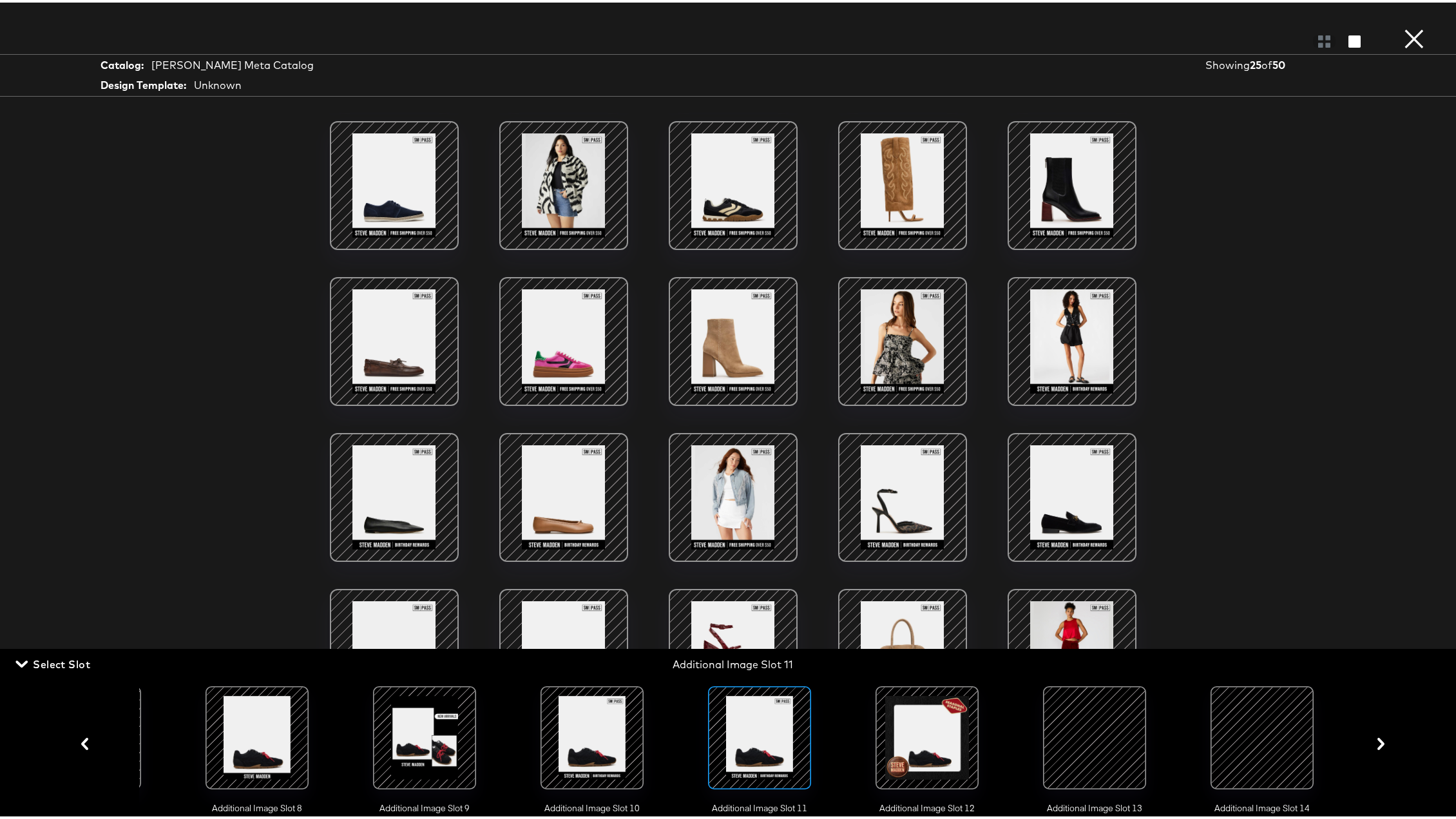
click at [935, 607] on div at bounding box center [927, 735] width 87 height 87
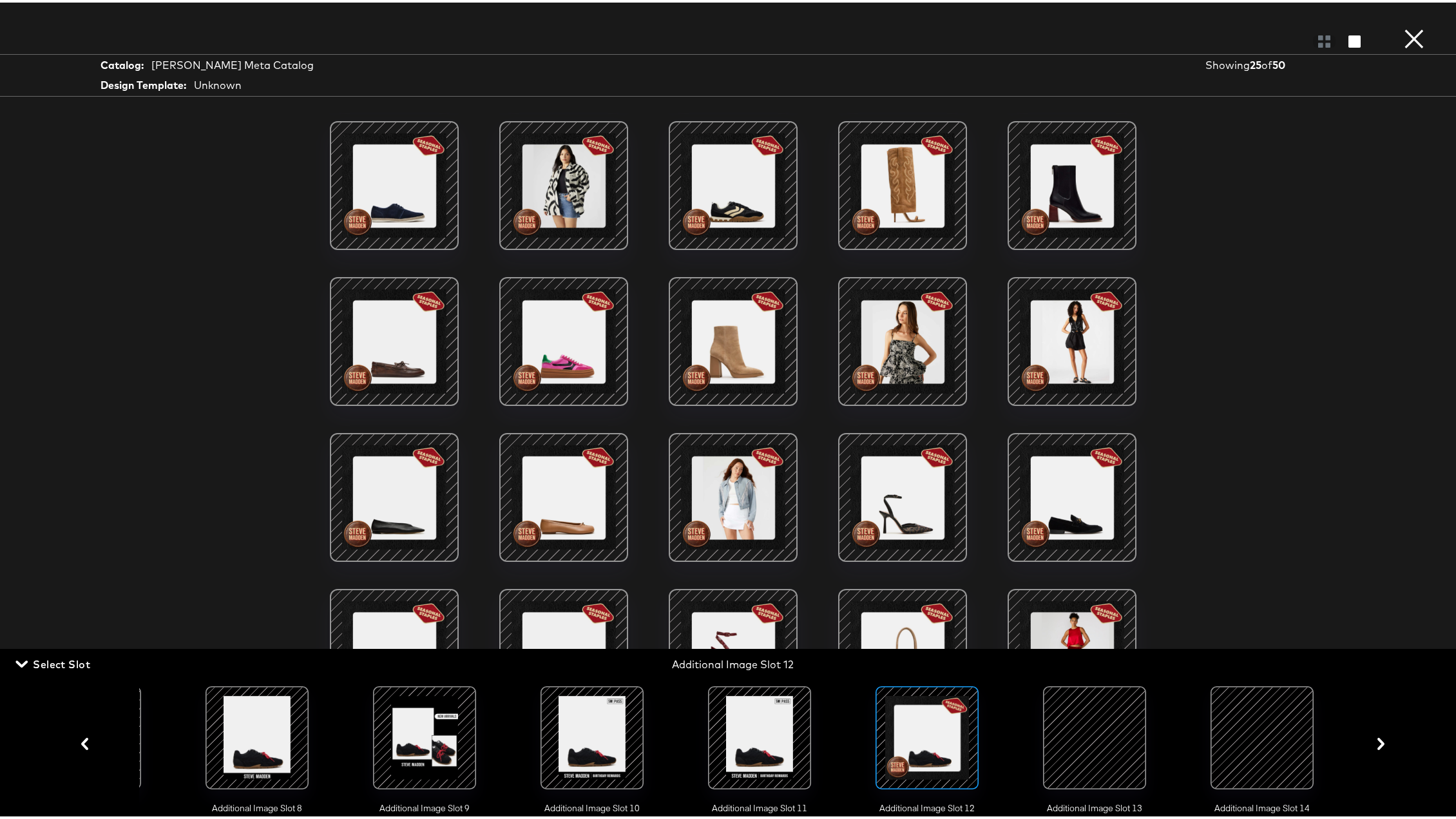
click at [1084, 607] on div at bounding box center [1094, 735] width 87 height 87
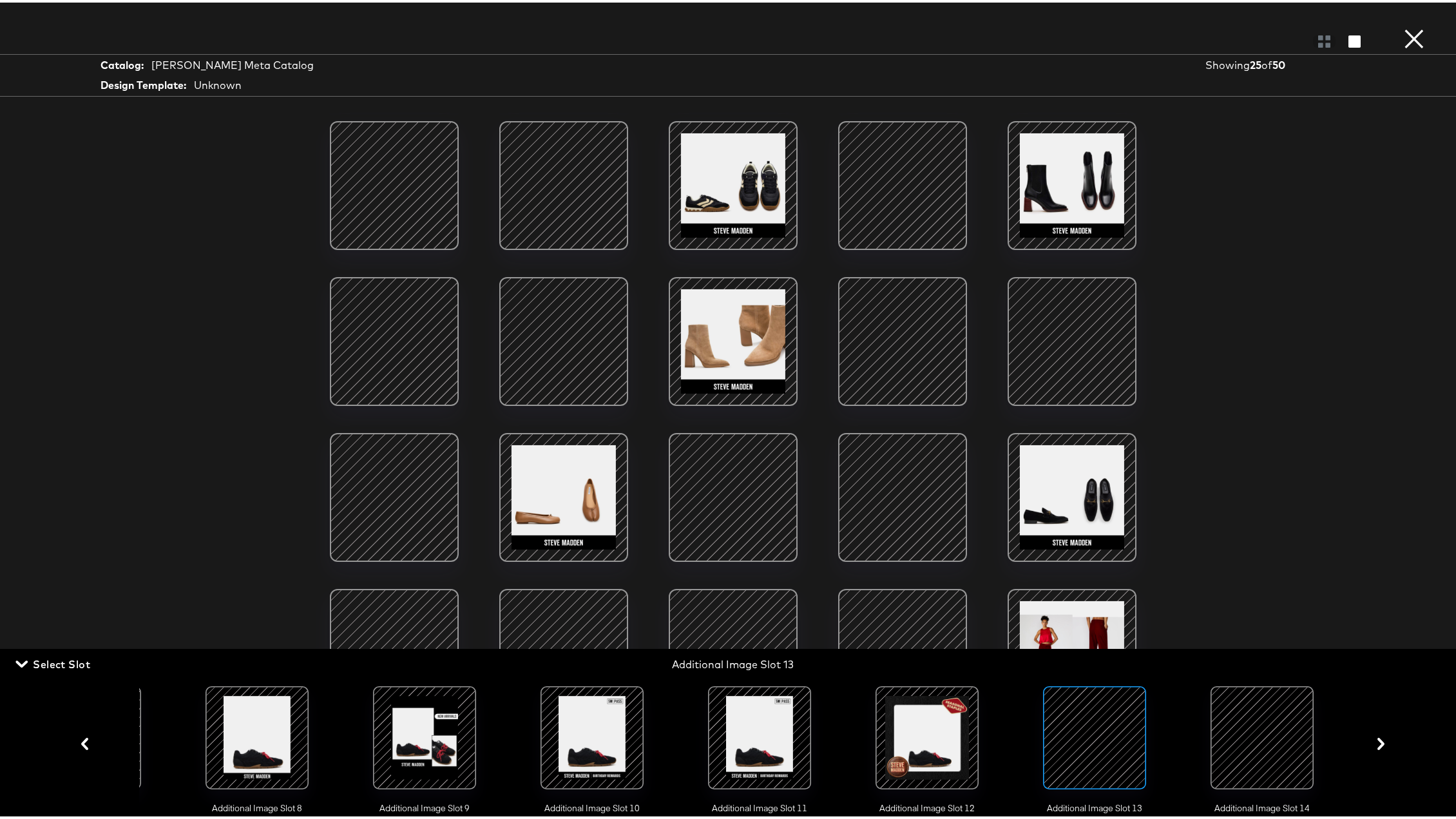
click at [1220, 607] on div at bounding box center [1262, 735] width 87 height 87
click at [1256, 26] on button "×" at bounding box center [1414, 13] width 26 height 26
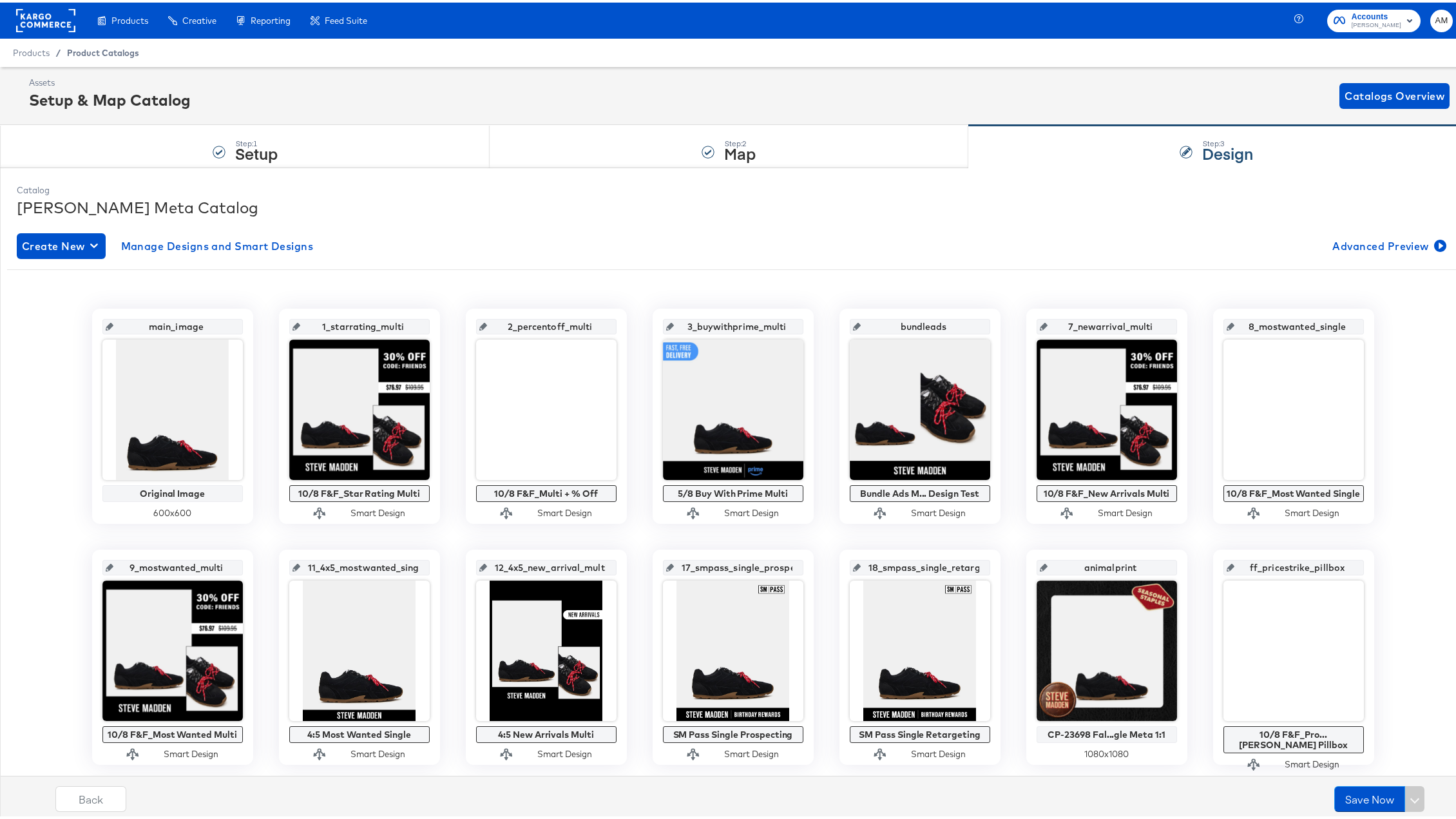
click at [84, 45] on span "Product Catalogs" at bounding box center [103, 50] width 72 height 11
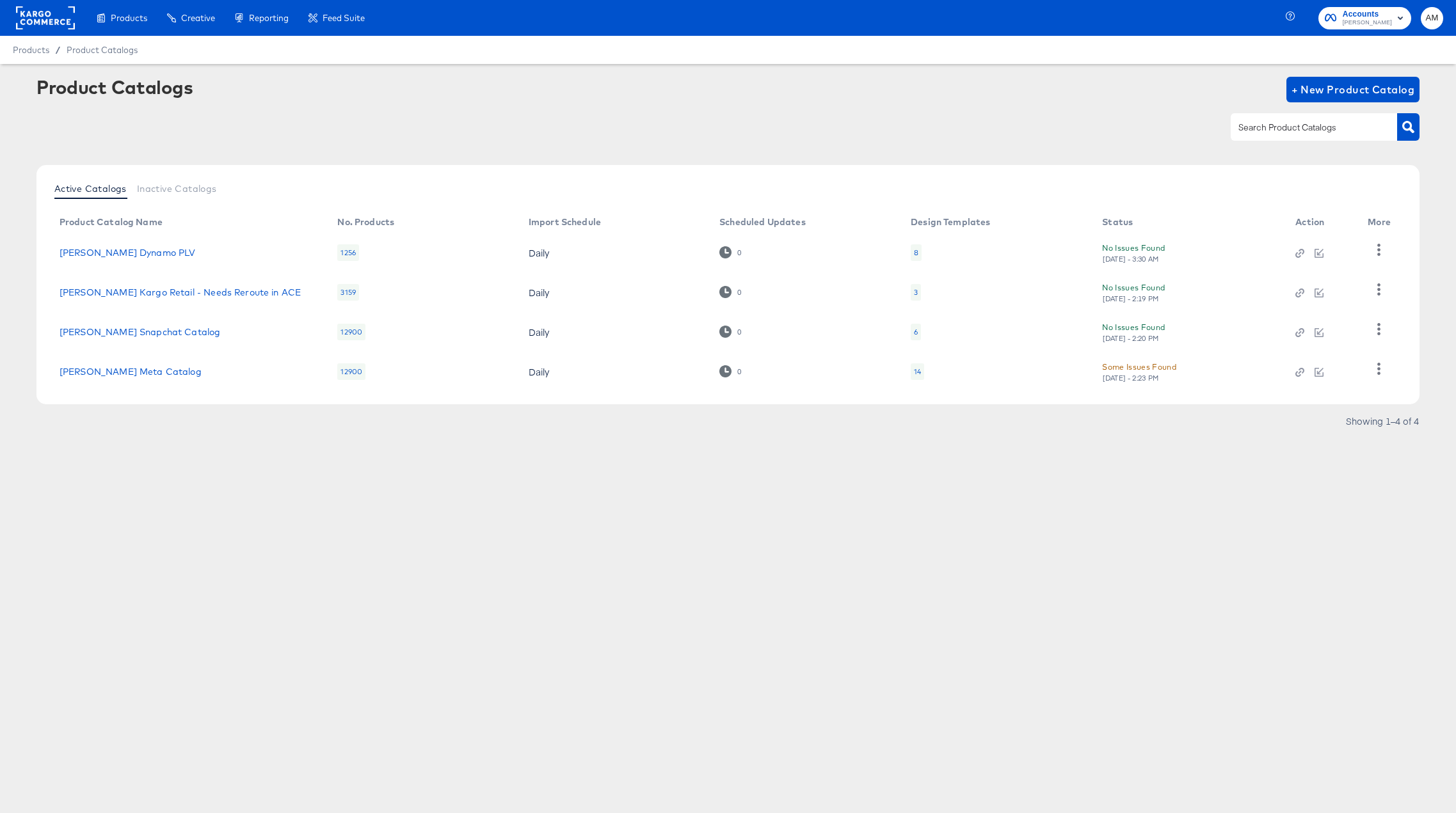
click at [917, 331] on div "6" at bounding box center [915, 332] width 4 height 11
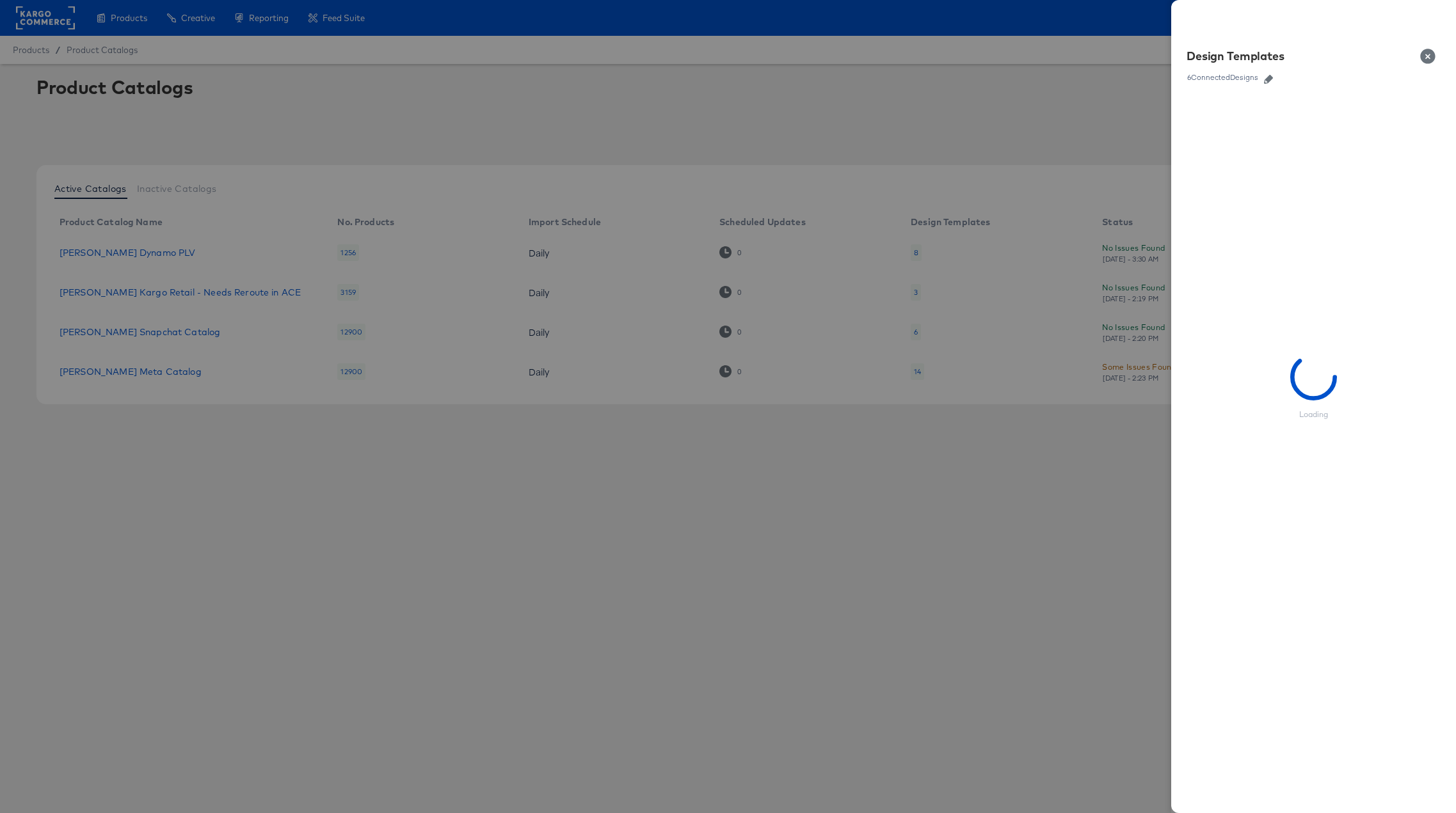
click at [1248, 77] on icon "button" at bounding box center [1268, 79] width 9 height 9
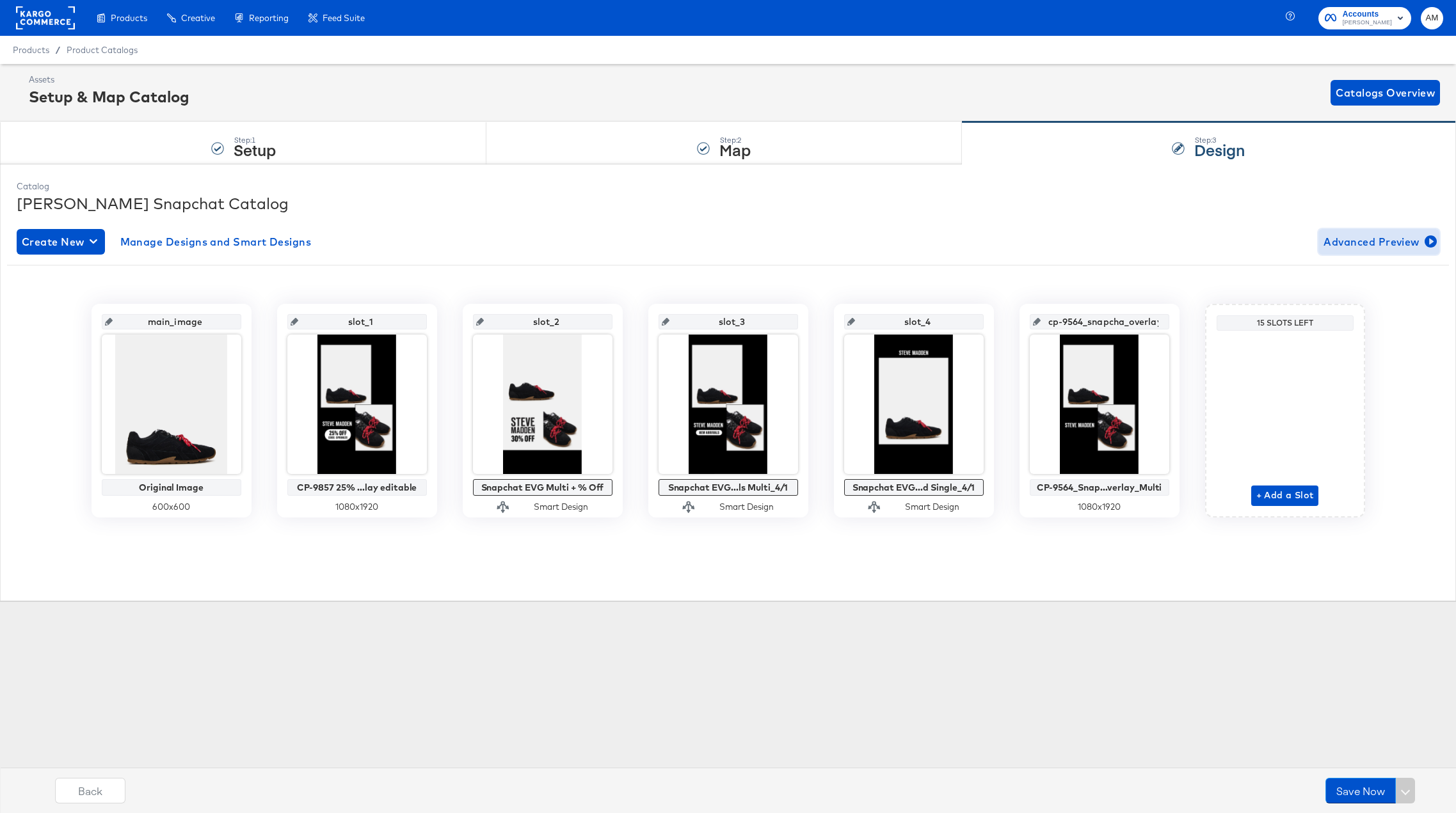
click at [1248, 239] on span "Advanced Preview" at bounding box center [1378, 242] width 111 height 18
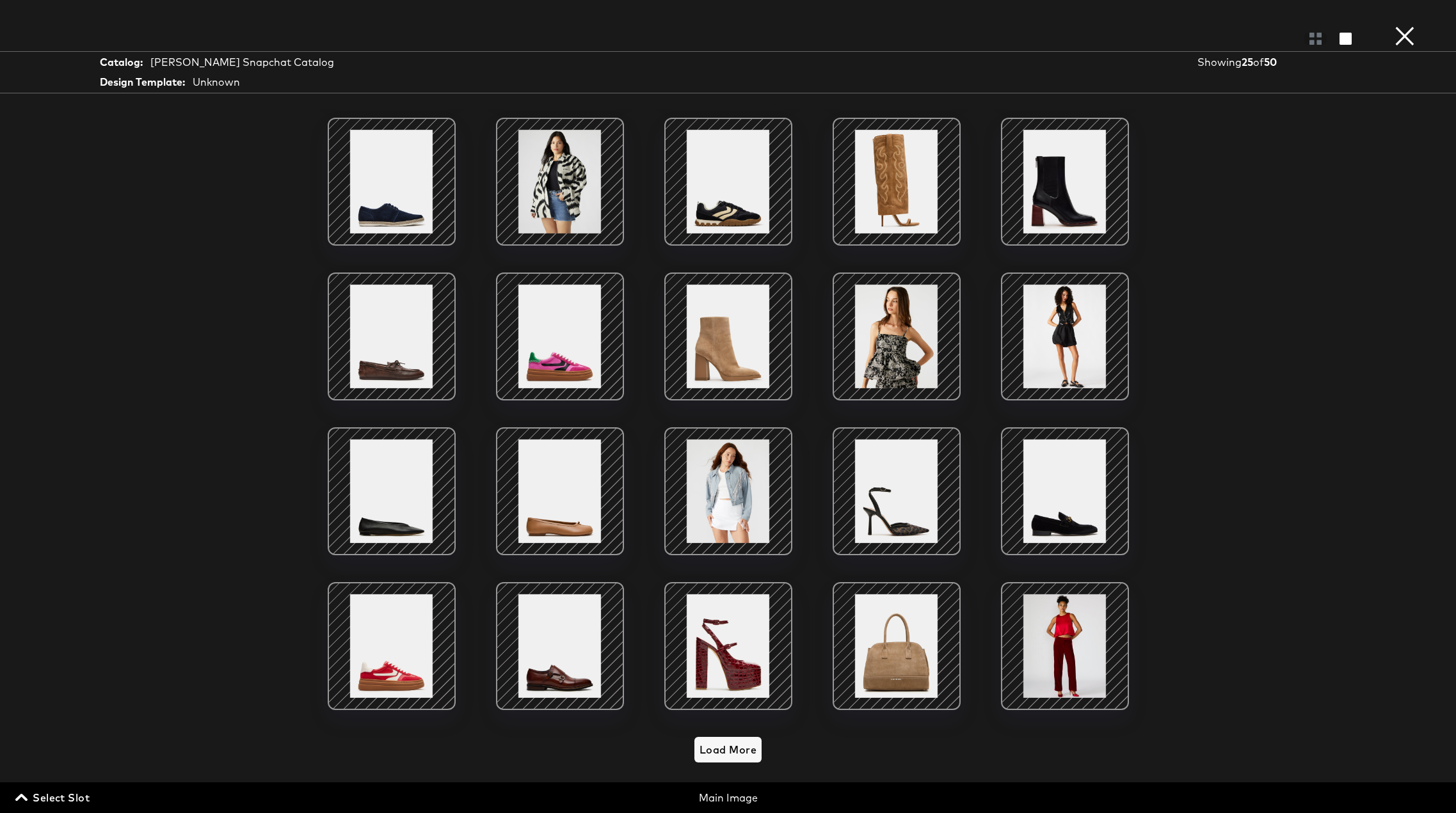
click at [65, 603] on span "Select Slot" at bounding box center [54, 798] width 72 height 18
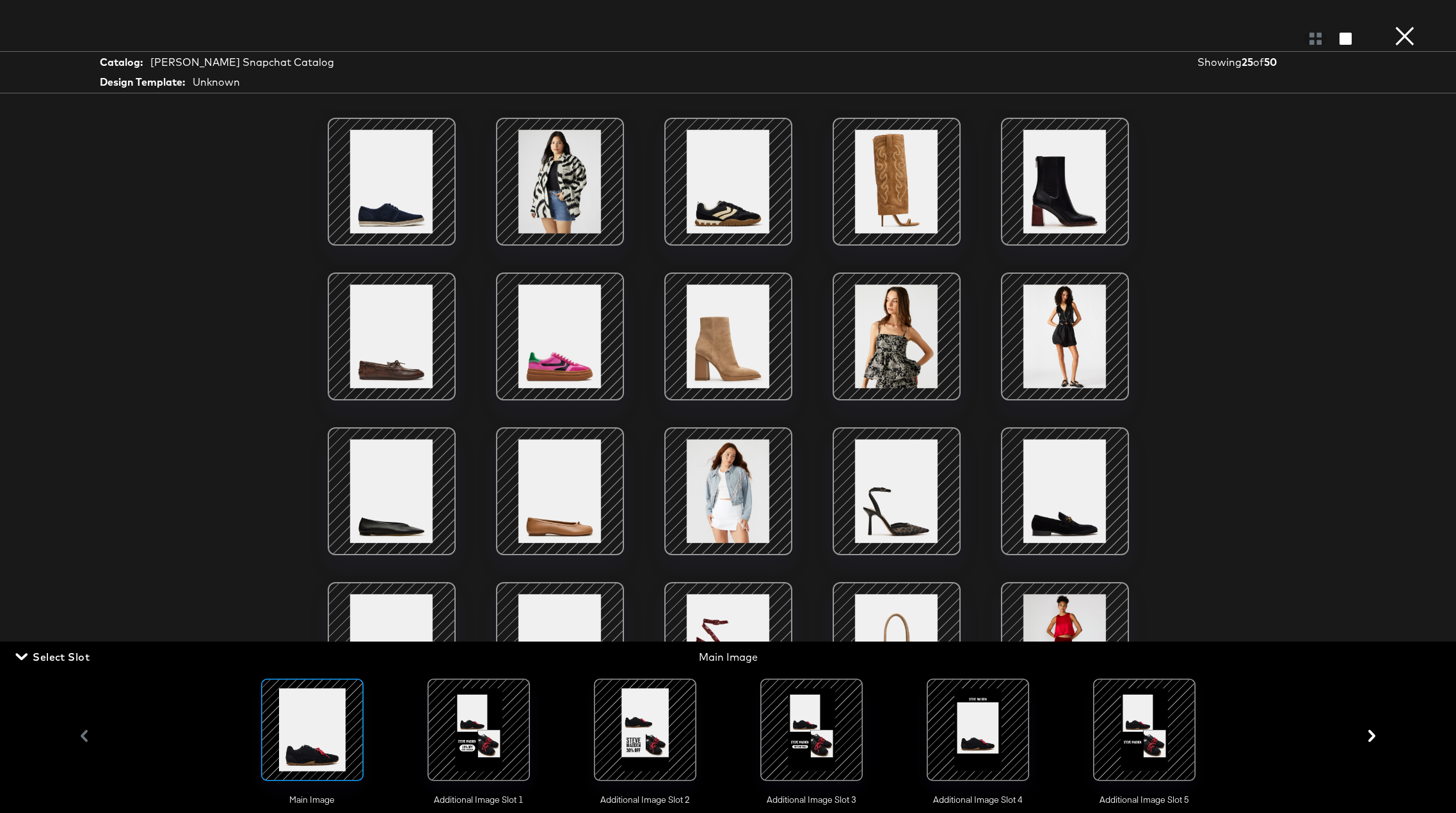
click at [487, 603] on div at bounding box center [478, 729] width 87 height 87
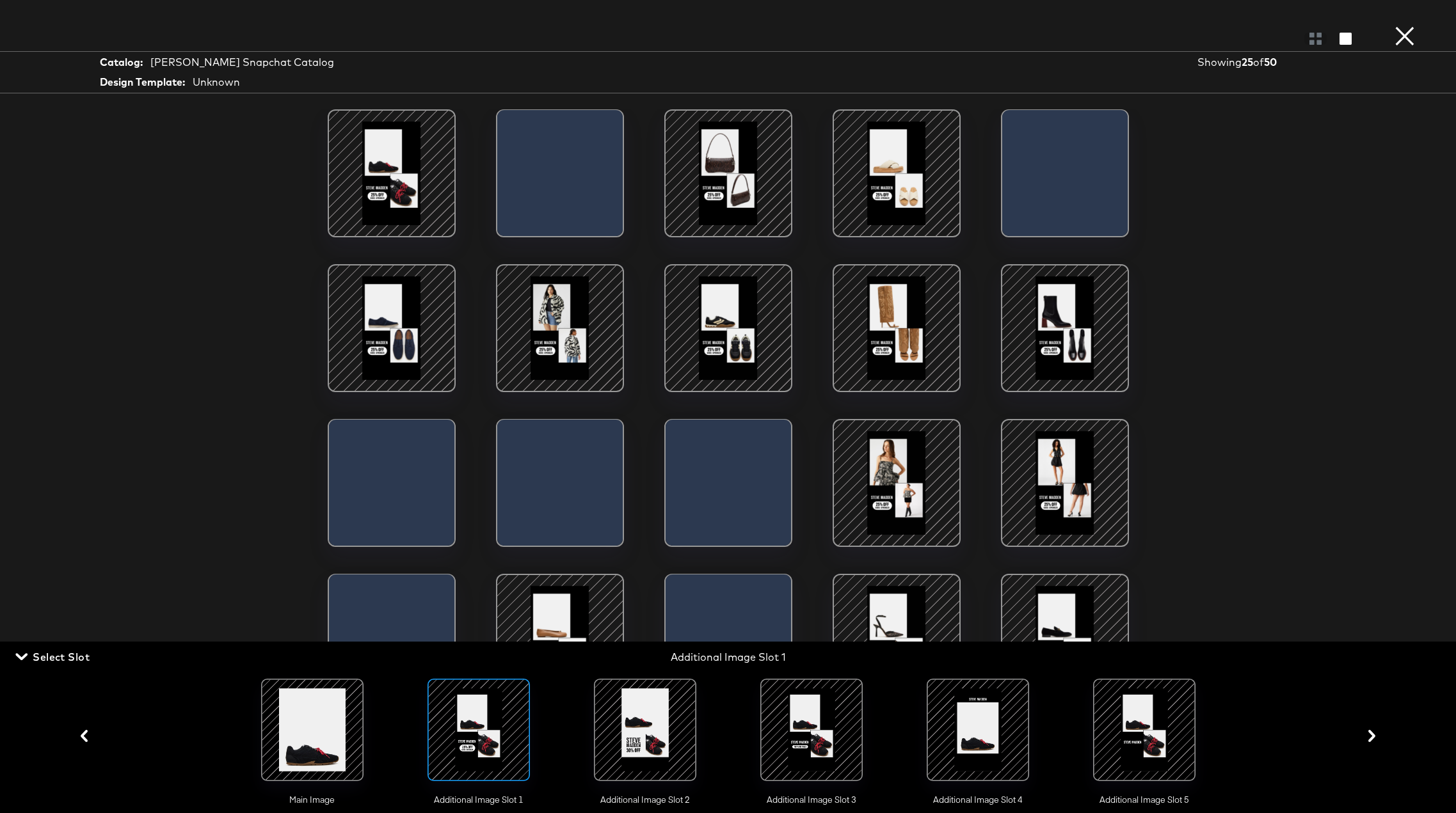
click at [639, 603] on div at bounding box center [644, 729] width 87 height 87
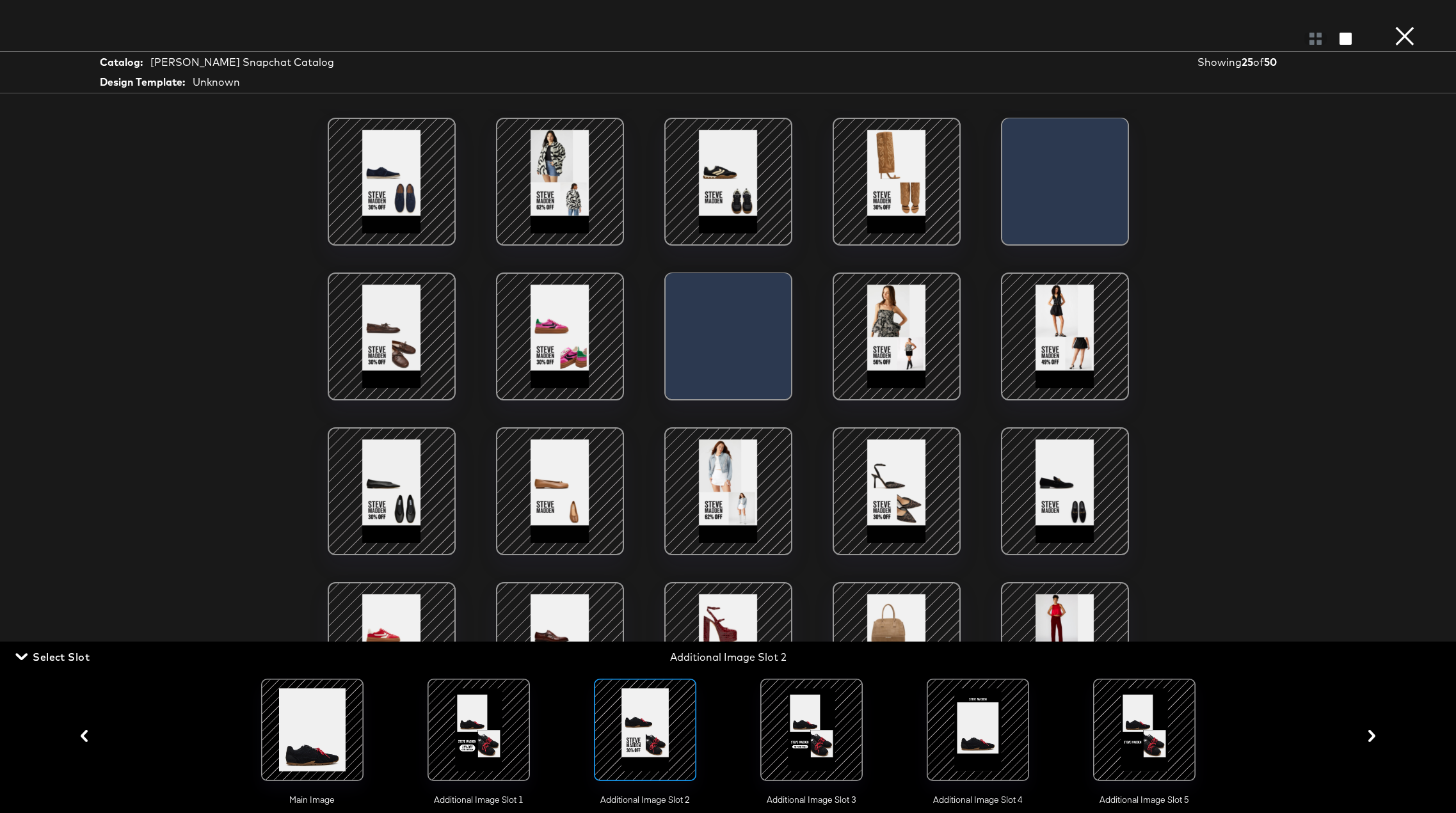
click at [809, 603] on div at bounding box center [811, 729] width 87 height 87
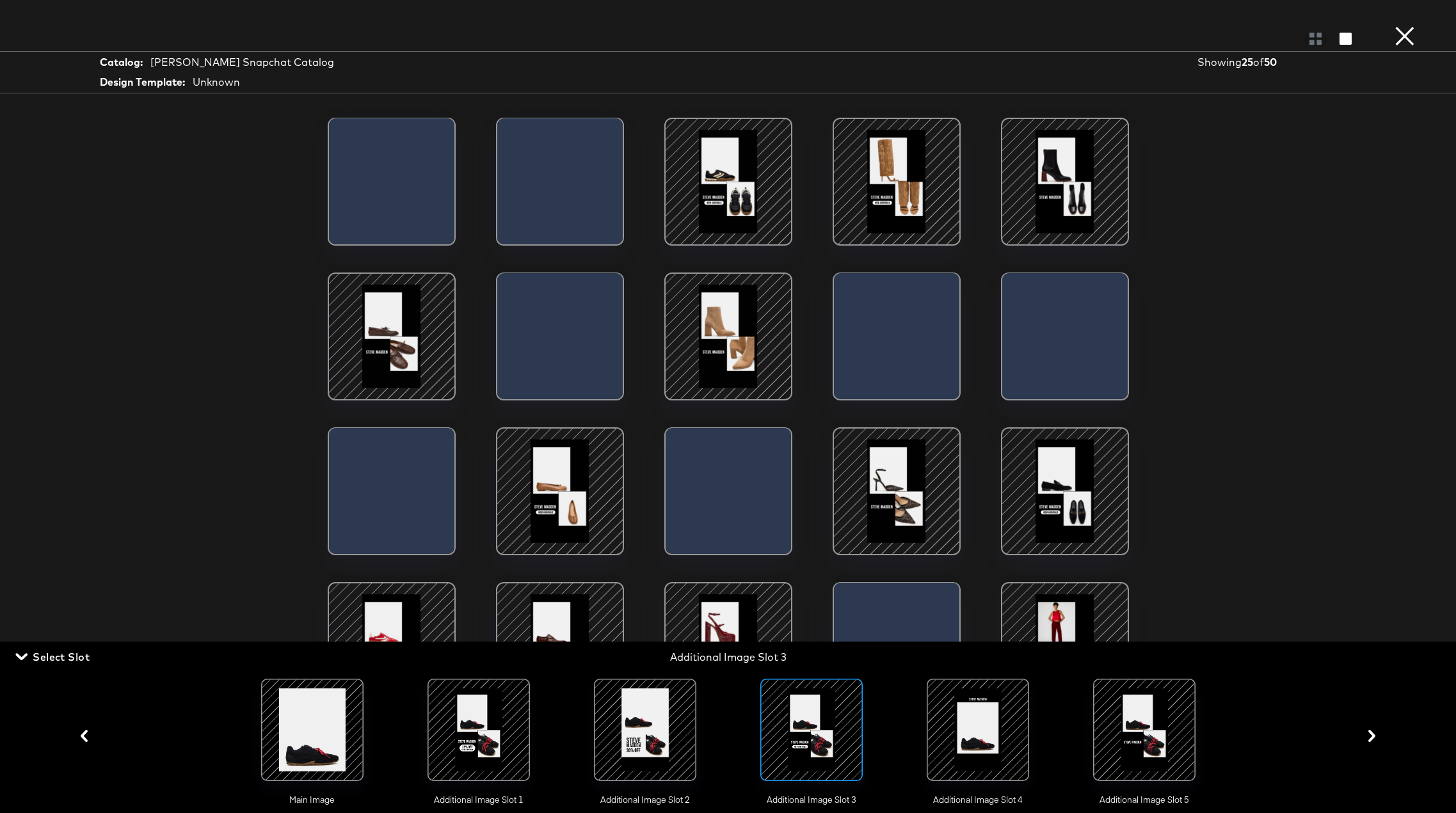
click at [964, 603] on div at bounding box center [977, 729] width 87 height 87
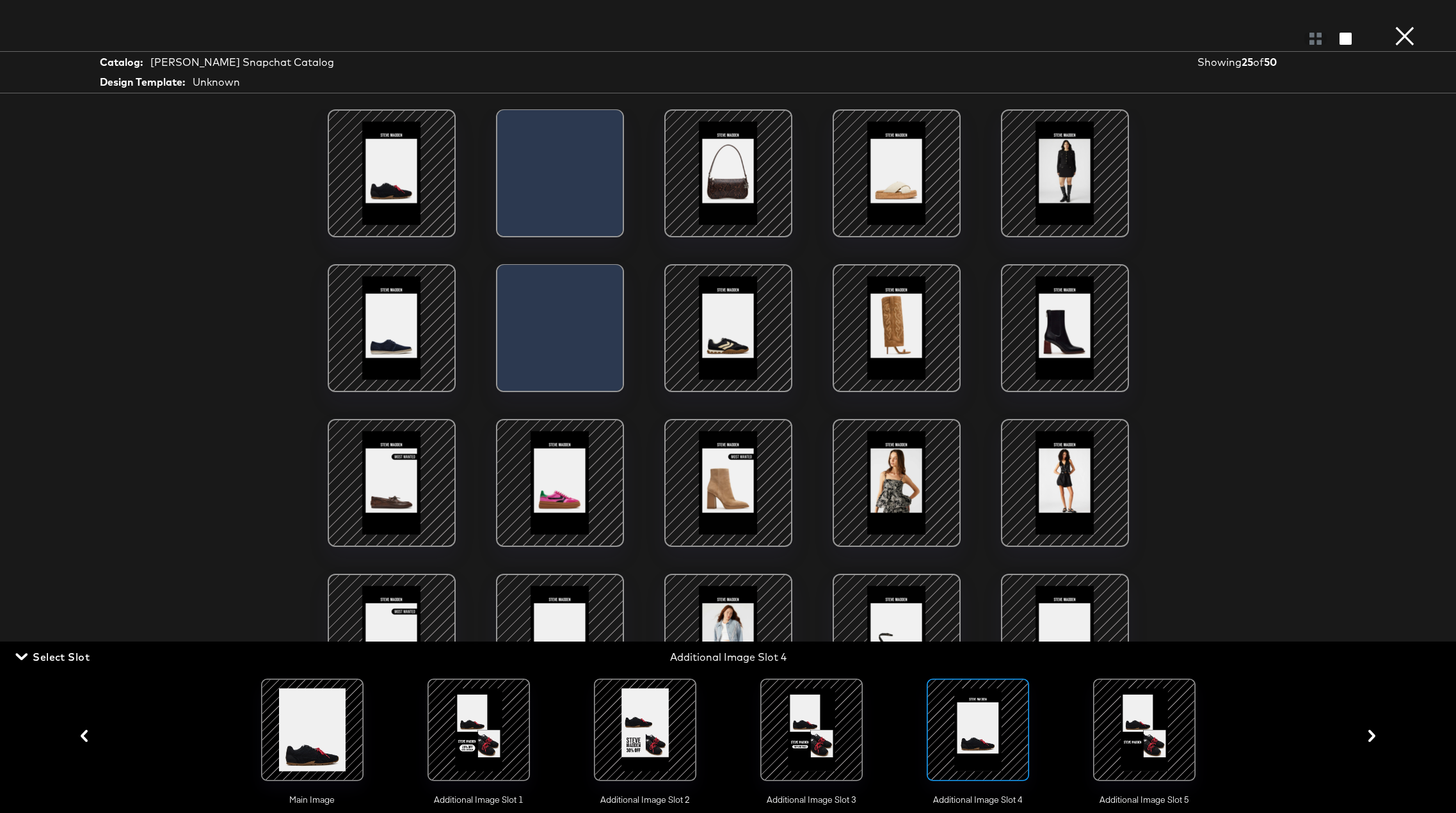
click at [1123, 603] on div at bounding box center [1144, 729] width 87 height 87
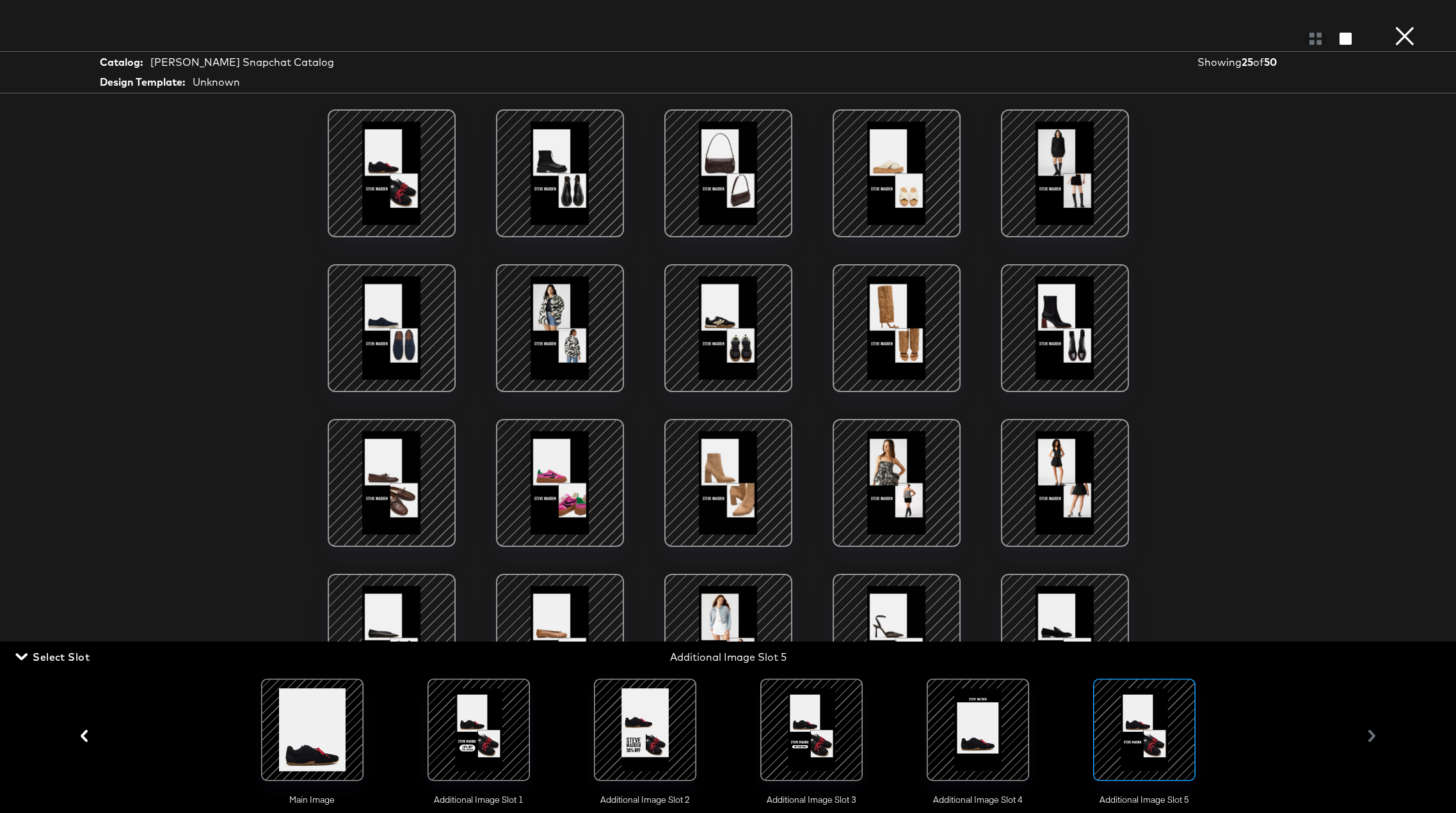
scroll to position [156, 0]
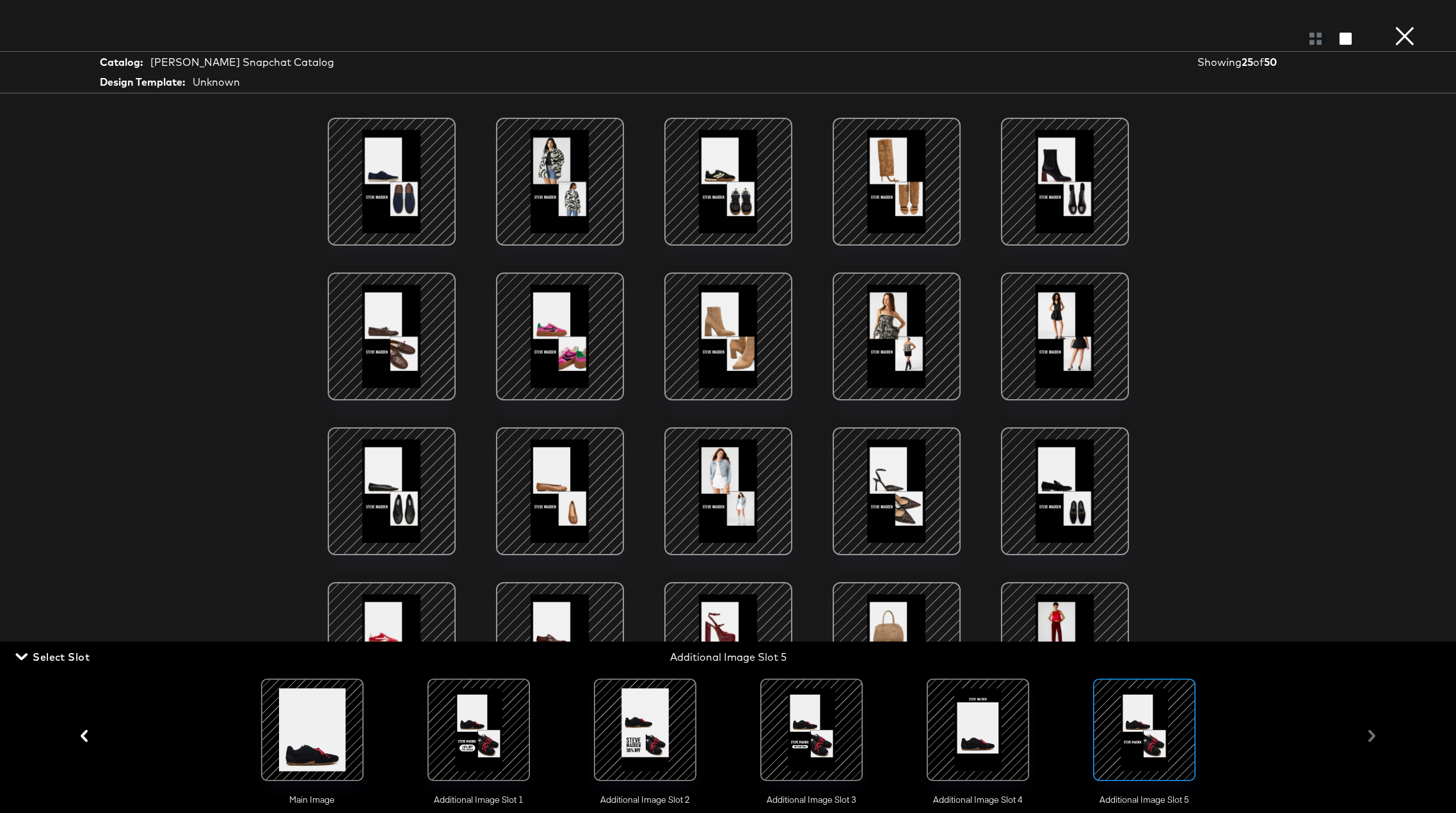
click at [1248, 26] on button "×" at bounding box center [1405, 13] width 26 height 26
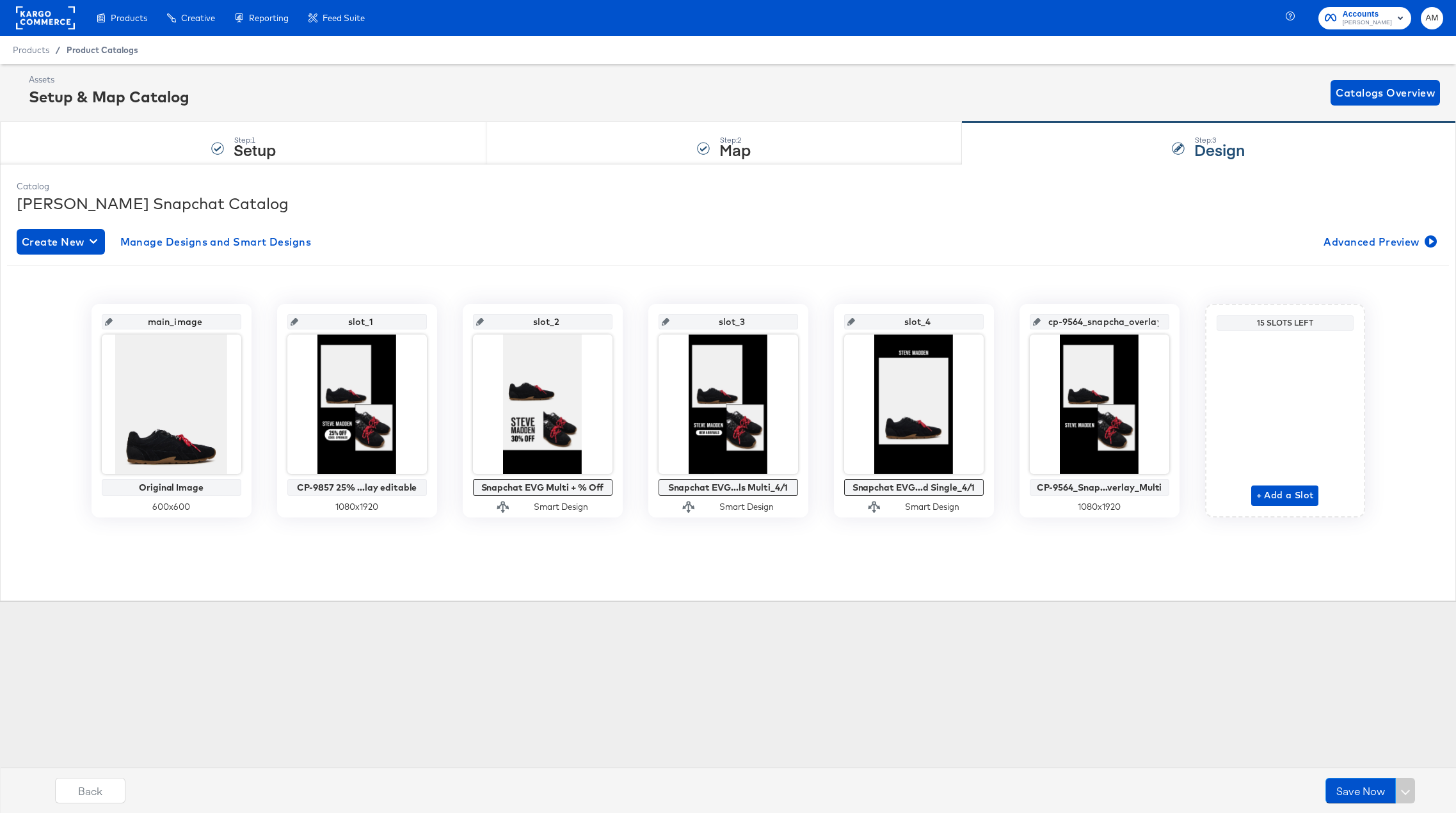
click at [99, 51] on span "Product Catalogs" at bounding box center [102, 50] width 72 height 11
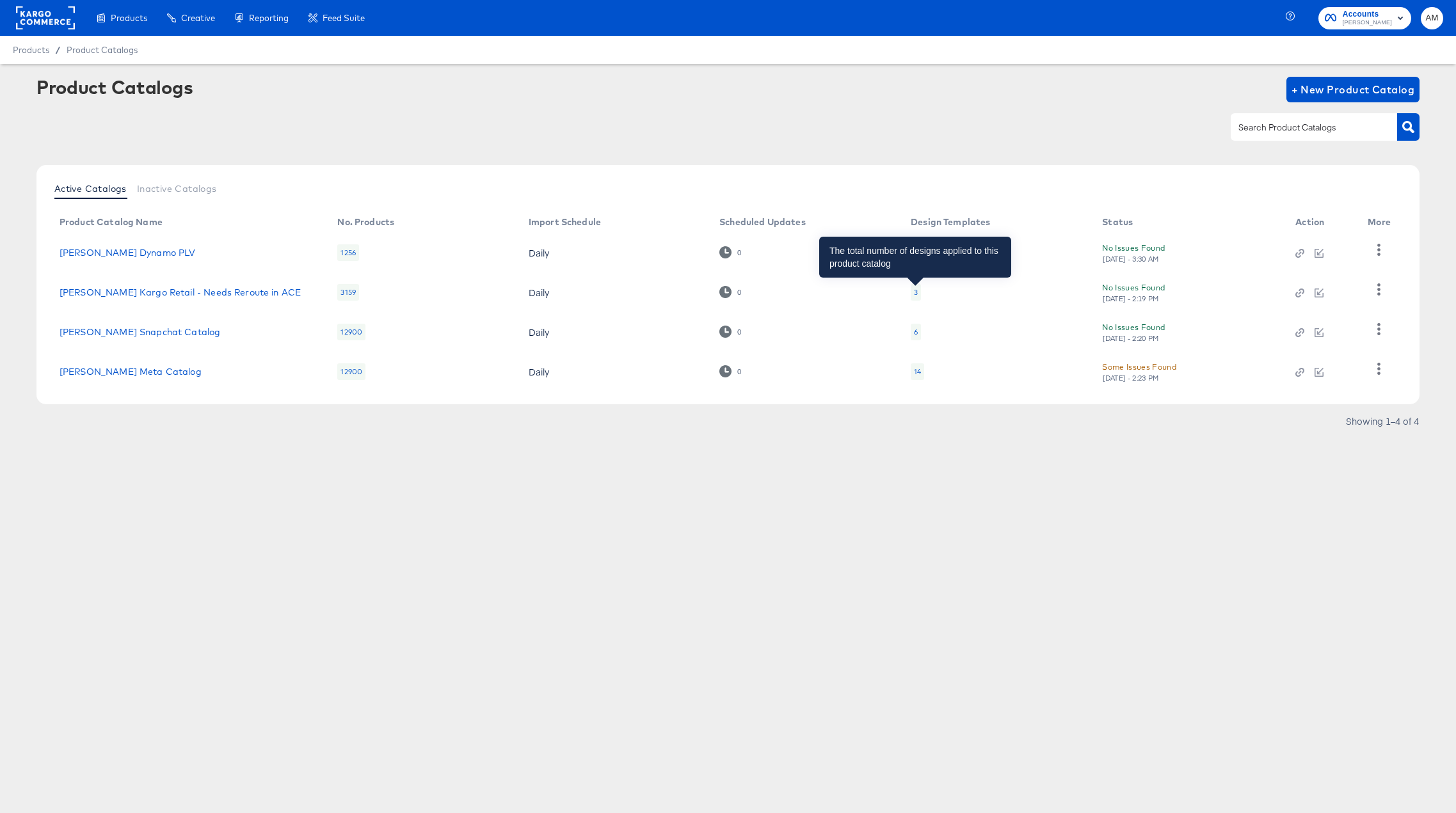
click at [915, 293] on div "3" at bounding box center [915, 293] width 4 height 11
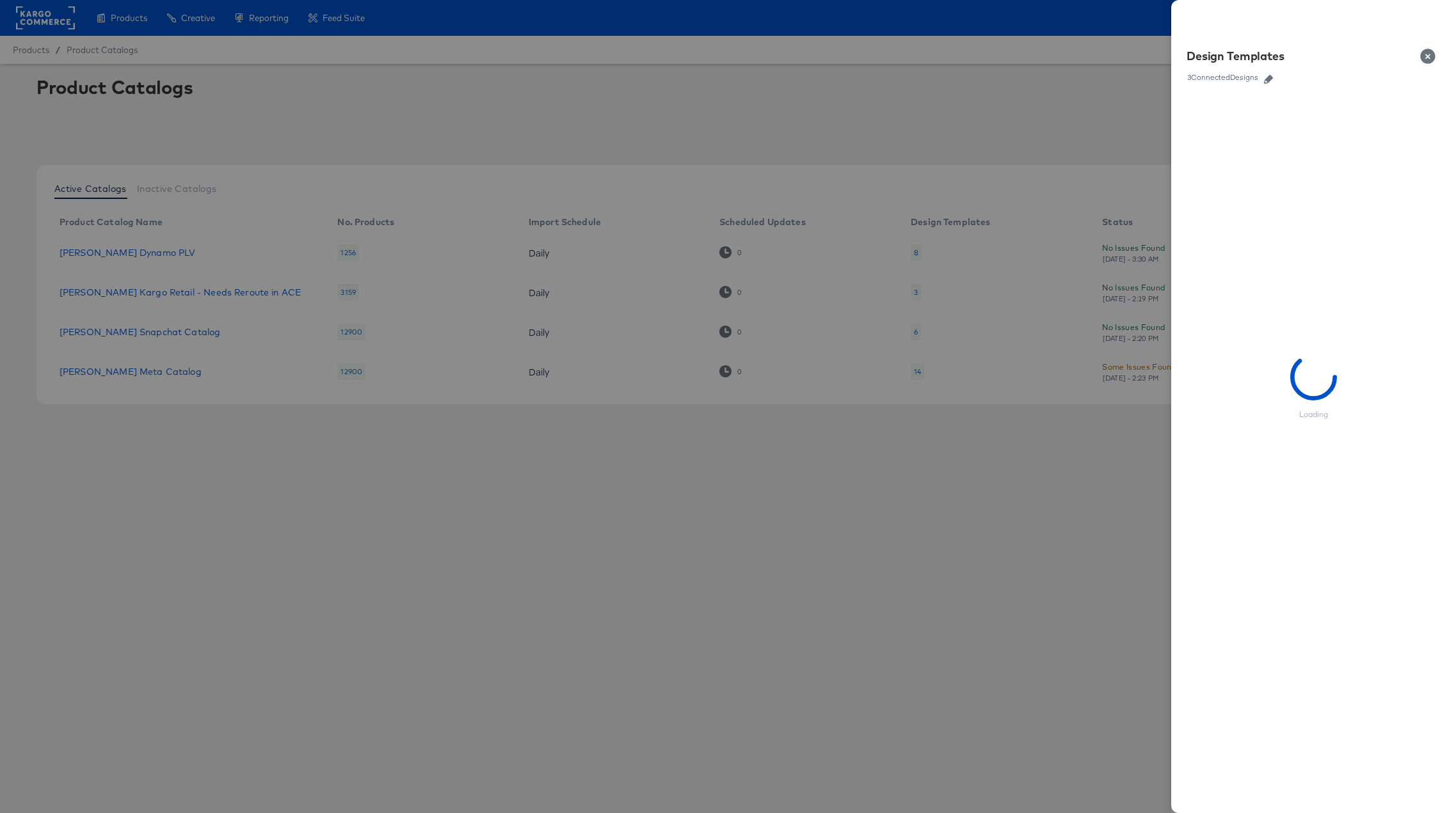
click at [1248, 80] on icon "button" at bounding box center [1268, 79] width 9 height 9
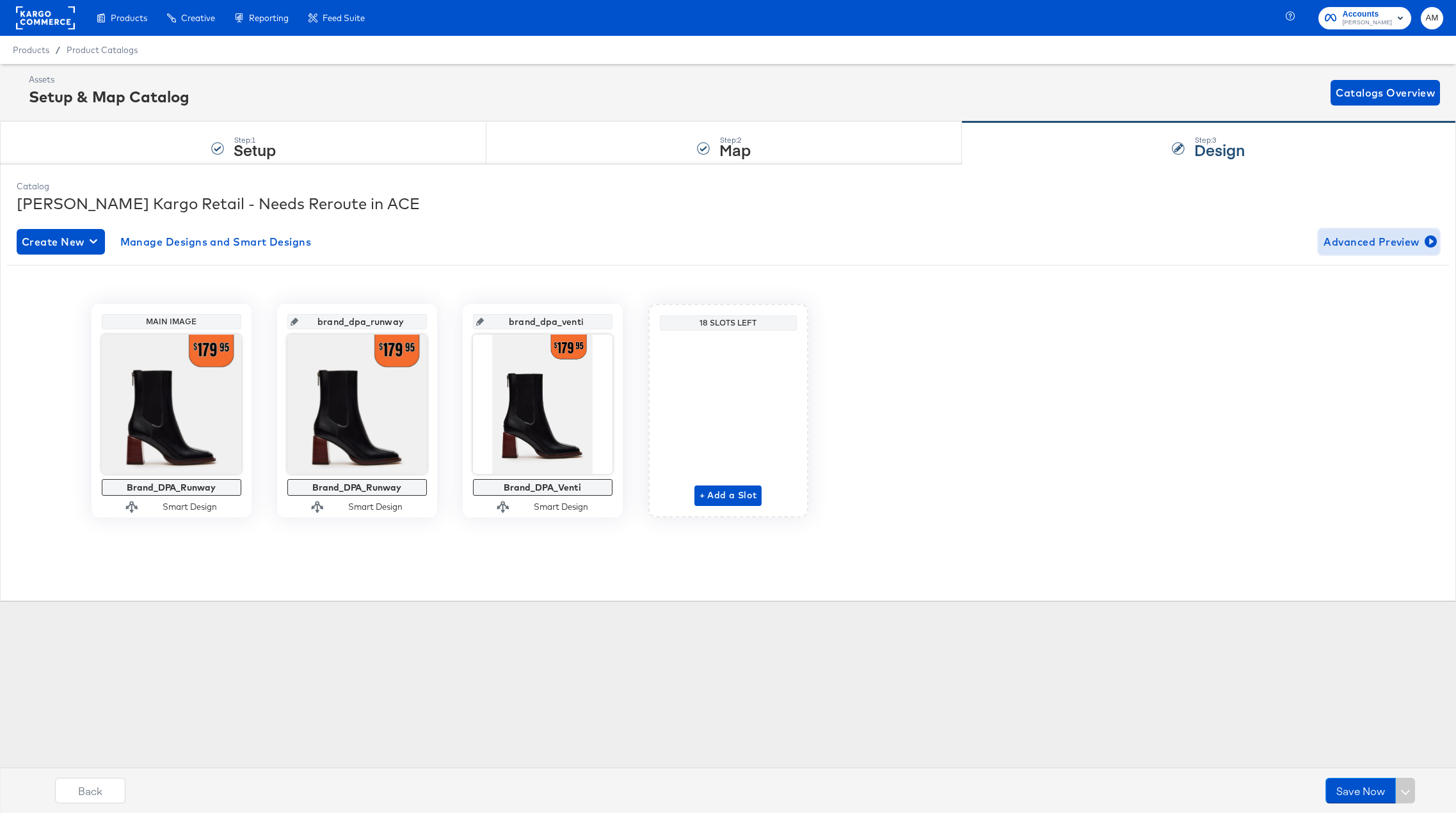
click at [1248, 243] on span "Advanced Preview" at bounding box center [1378, 242] width 111 height 18
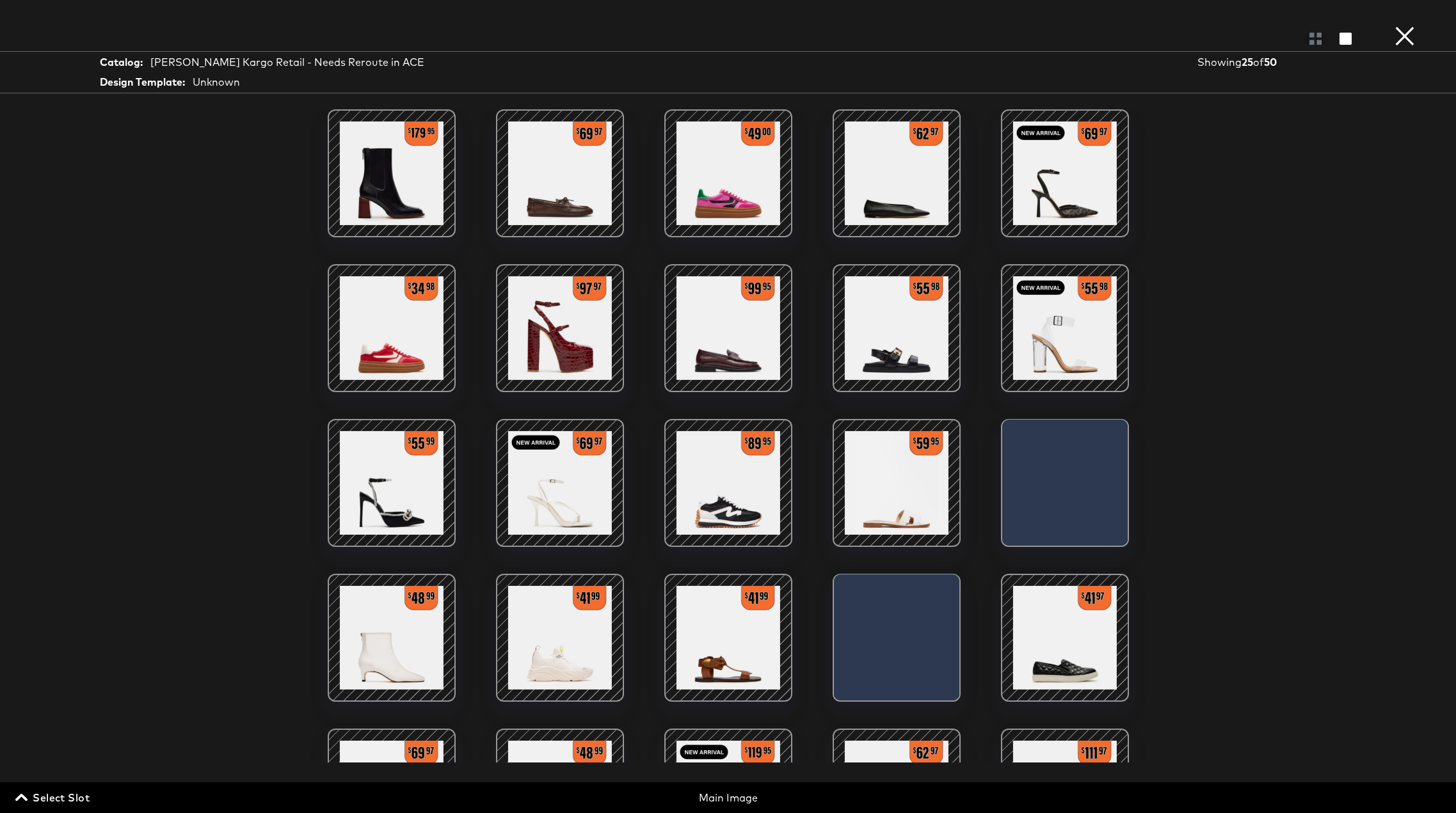
click at [69, 603] on span "Select Slot" at bounding box center [54, 798] width 72 height 18
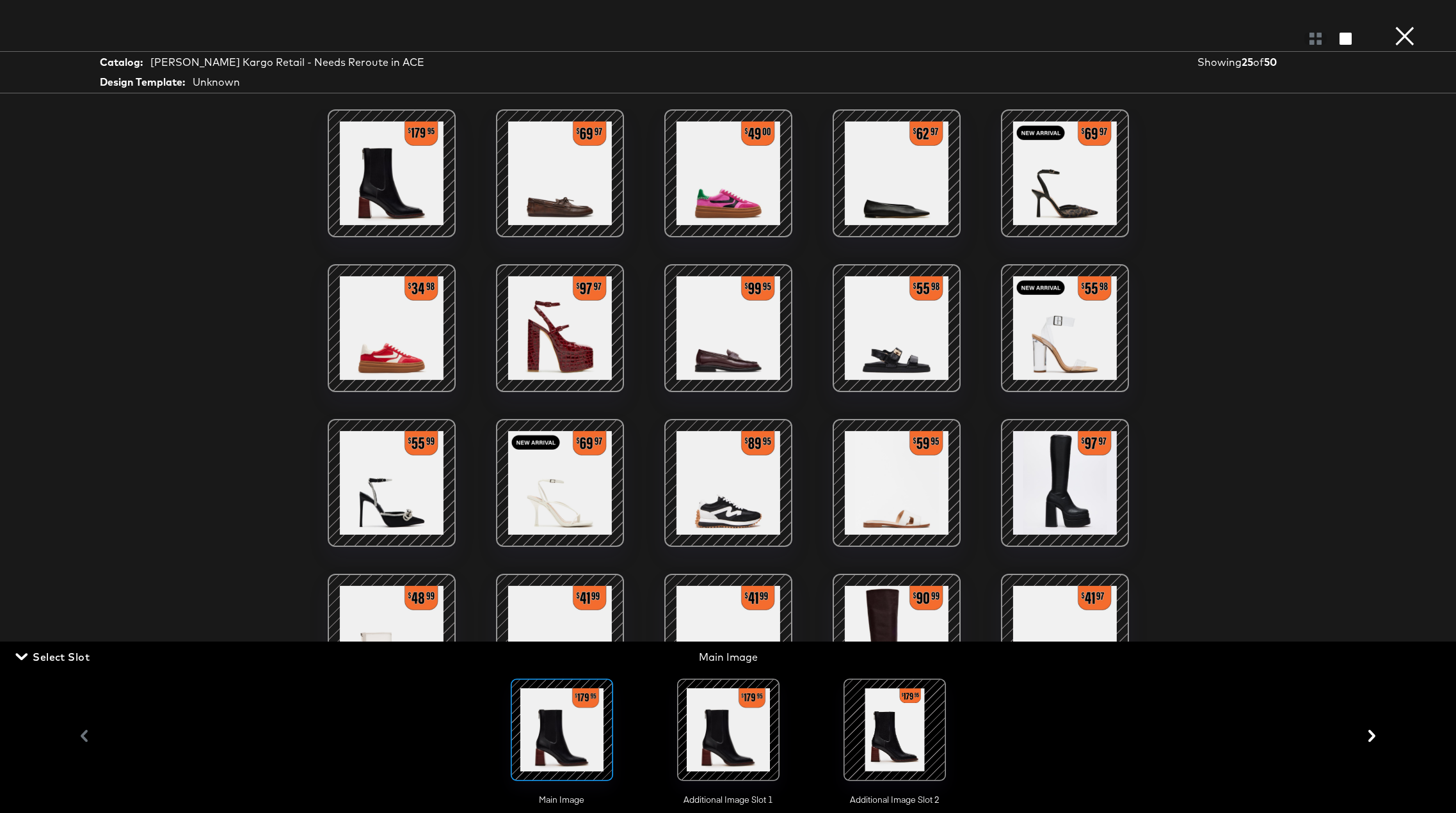
click at [708, 603] on div at bounding box center [728, 729] width 87 height 87
click at [878, 603] on div at bounding box center [894, 729] width 87 height 87
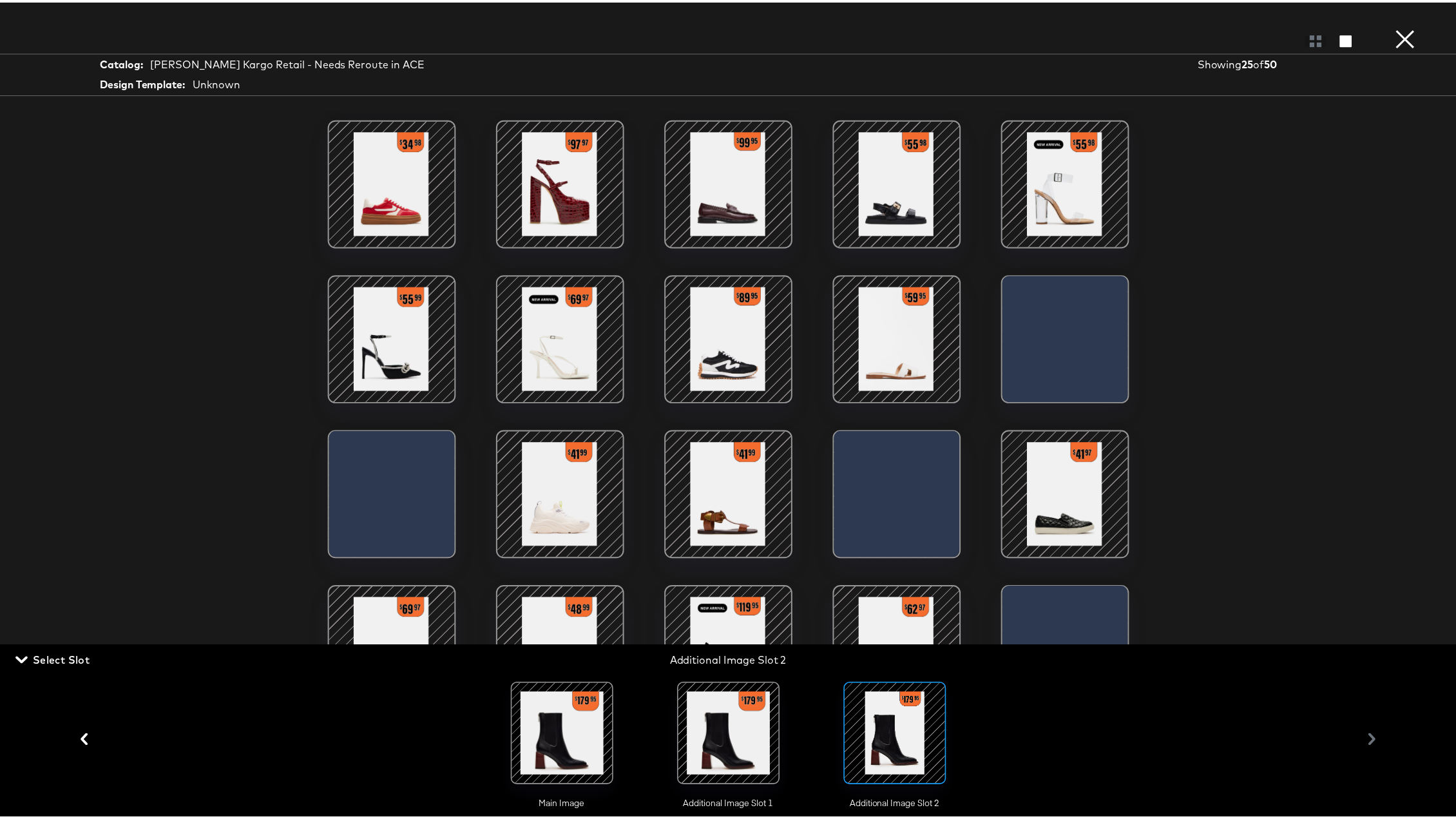
scroll to position [157, 0]
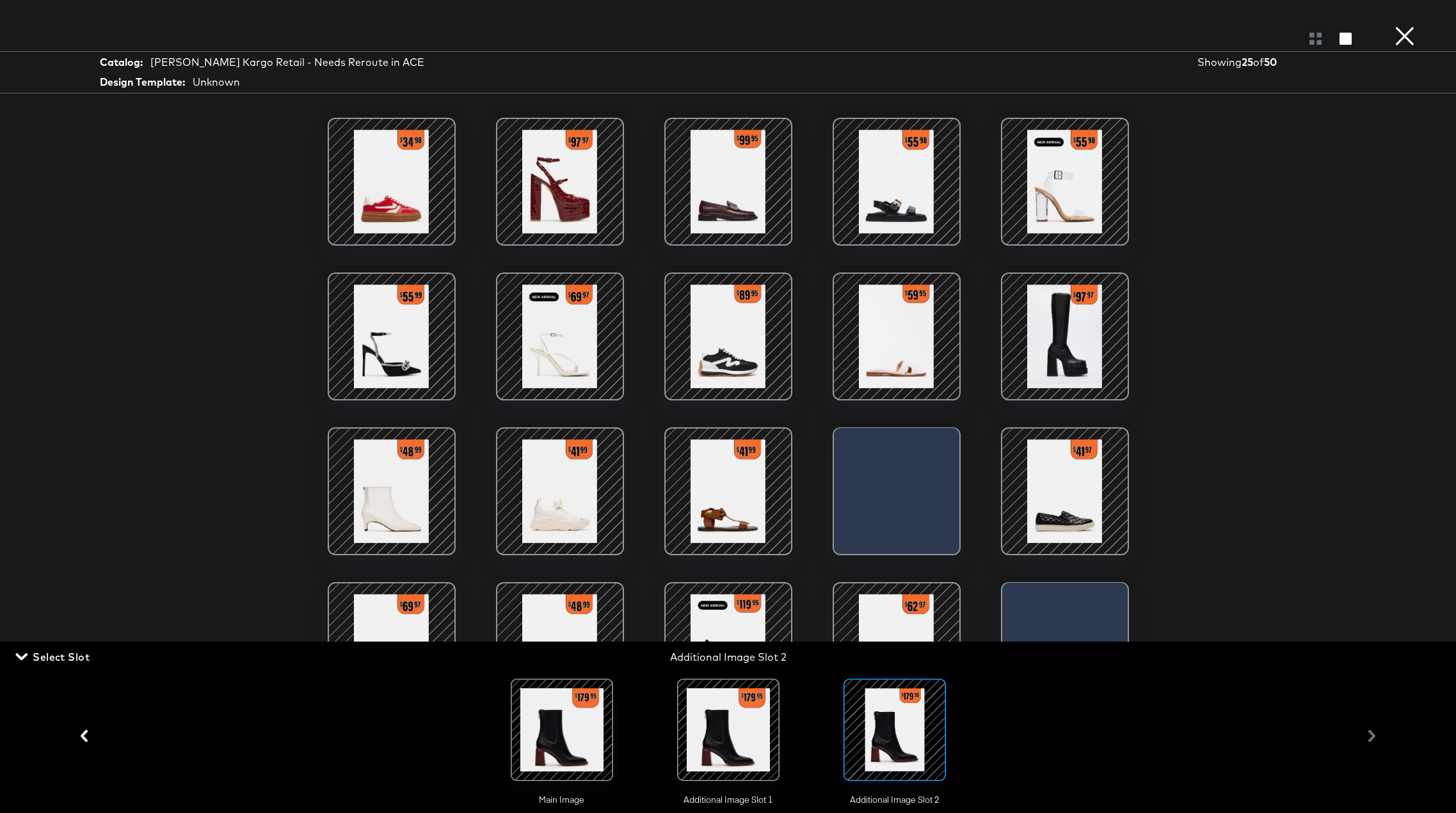
click at [746, 603] on div at bounding box center [728, 729] width 87 height 87
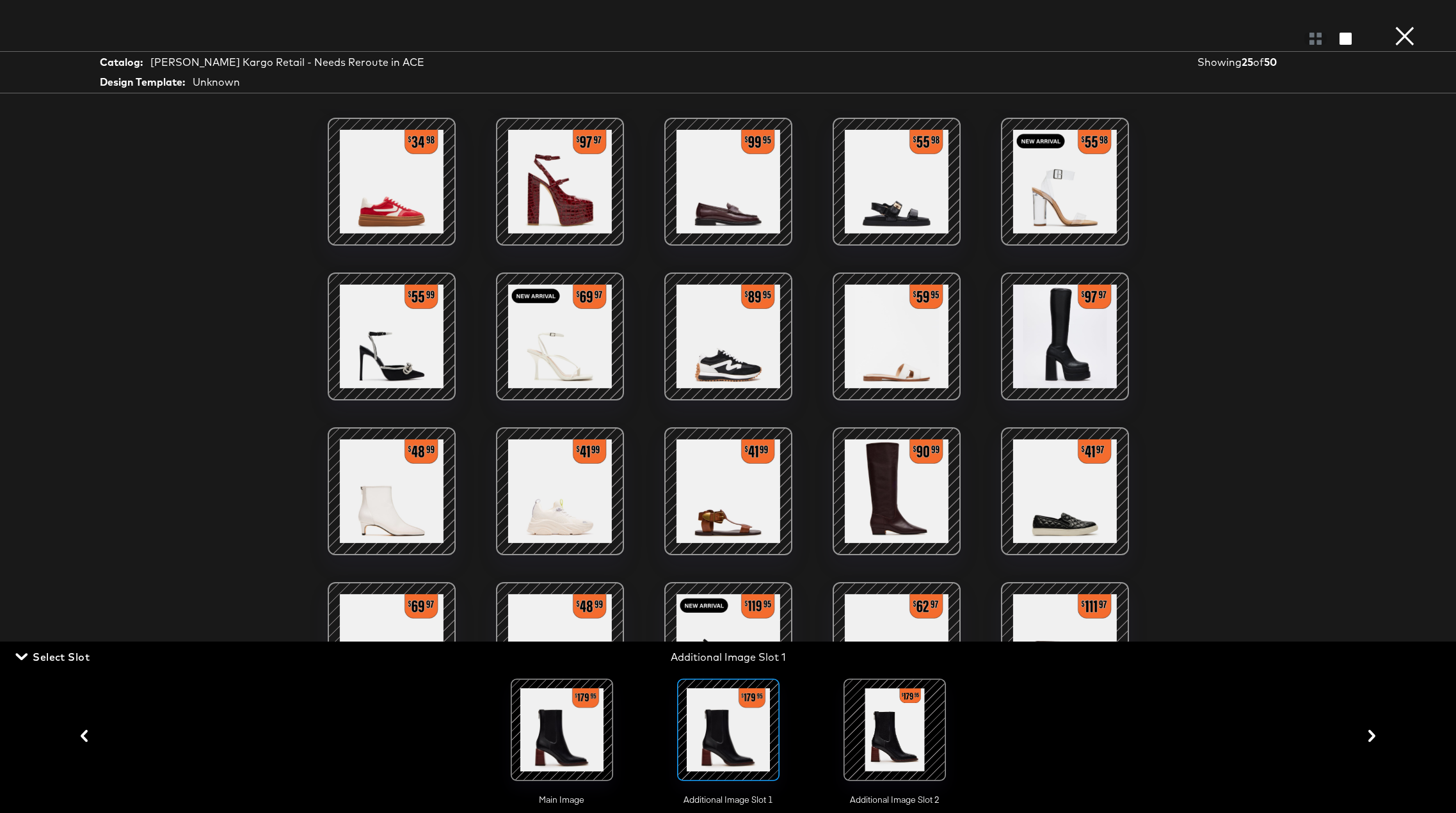
click at [570, 603] on div at bounding box center [561, 729] width 87 height 87
click at [1248, 26] on button "×" at bounding box center [1405, 13] width 26 height 26
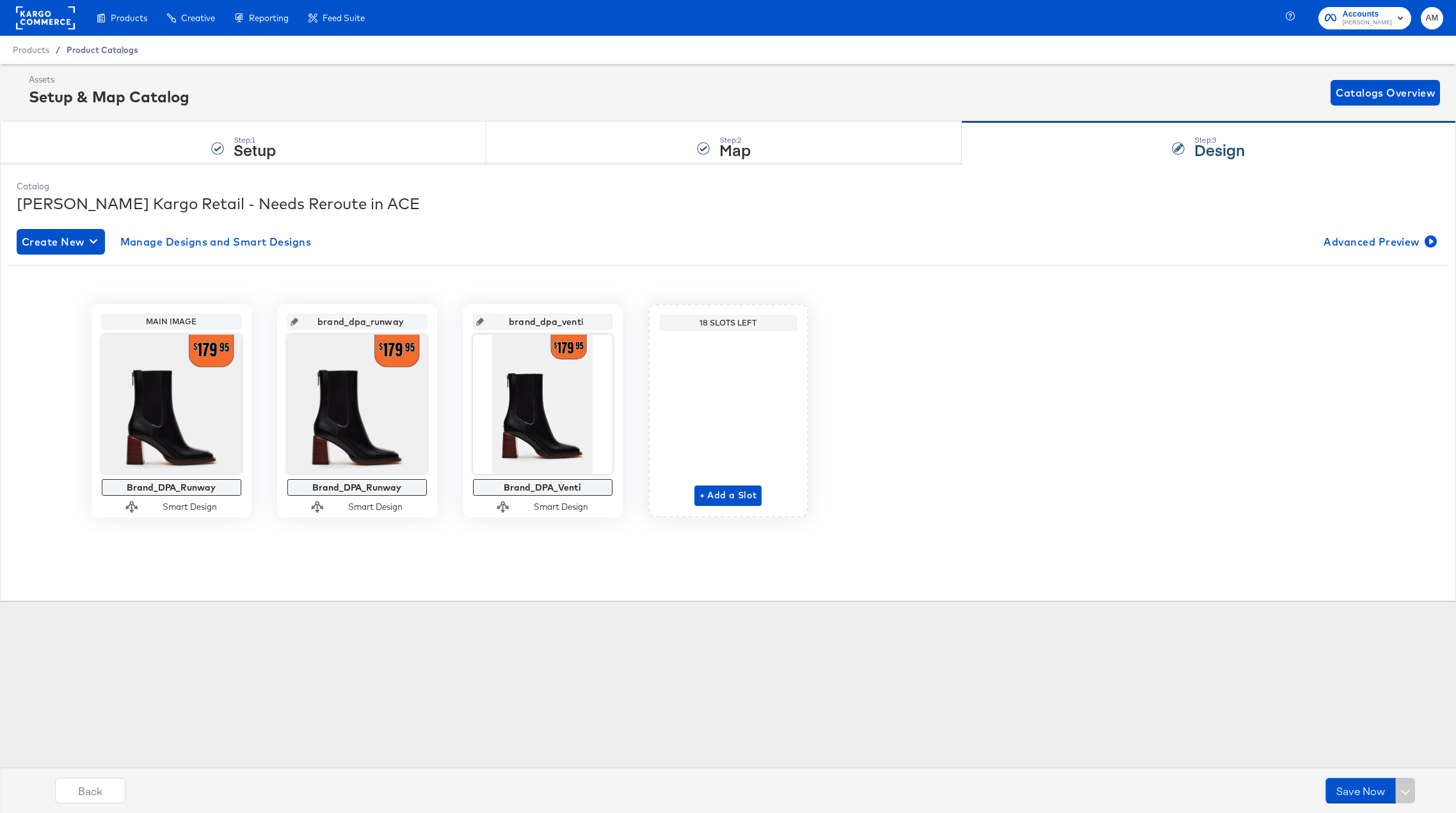
click at [107, 52] on span "Product Catalogs" at bounding box center [102, 50] width 72 height 11
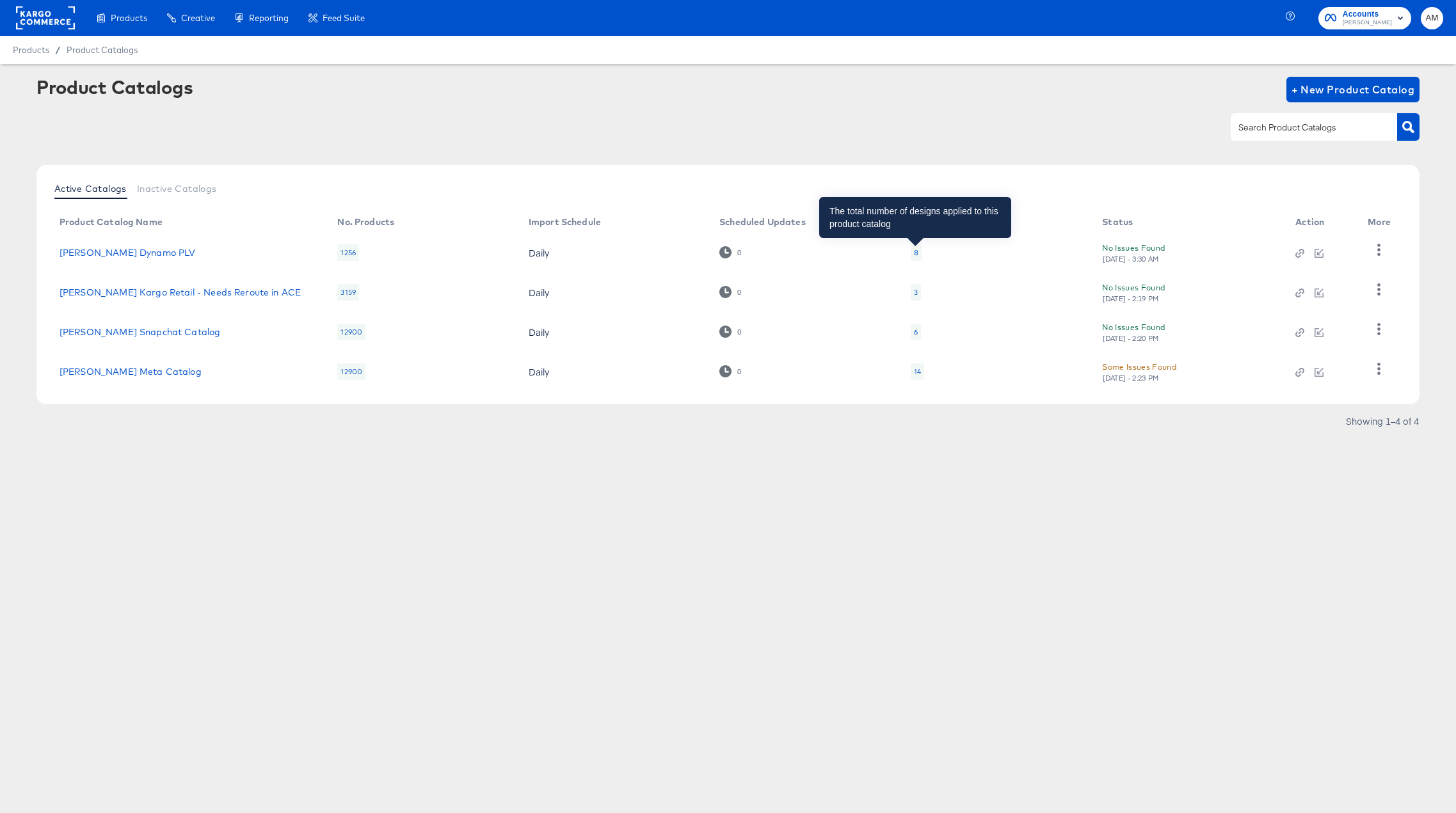
click at [915, 253] on div "8" at bounding box center [916, 253] width 5 height 11
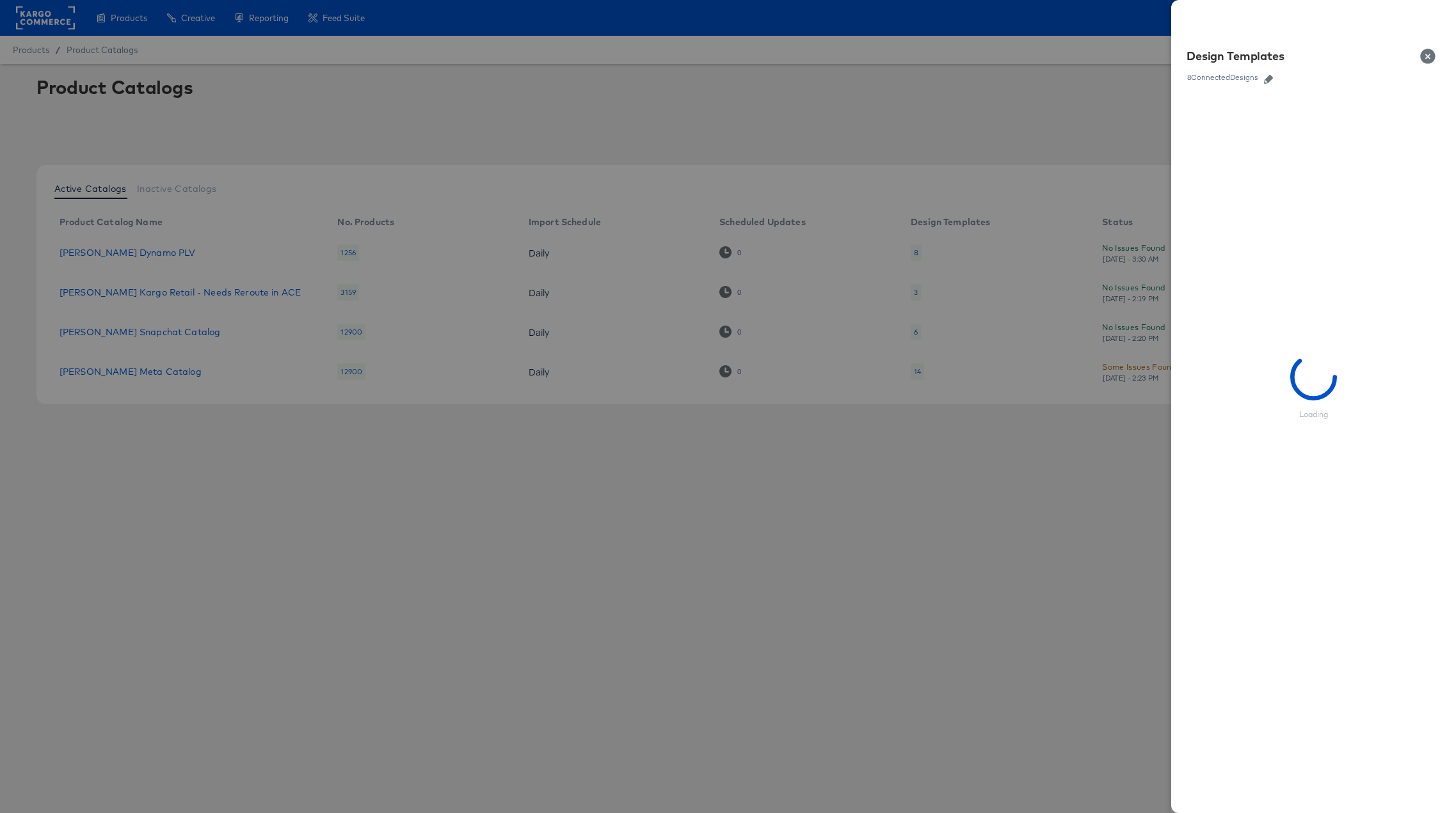
click at [1248, 80] on icon "button" at bounding box center [1268, 79] width 9 height 9
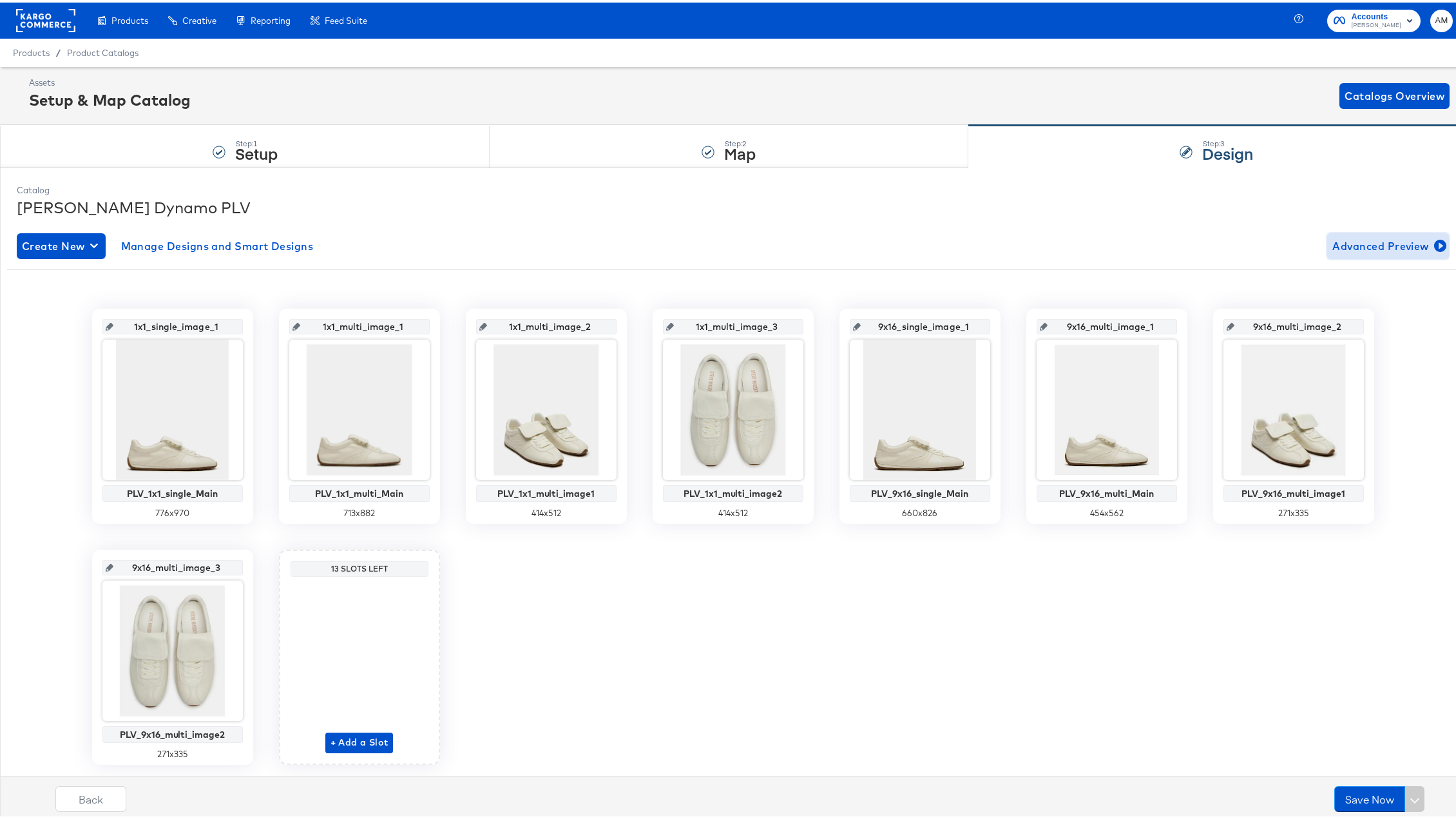
click at [1256, 242] on span "Advanced Preview" at bounding box center [1388, 244] width 112 height 18
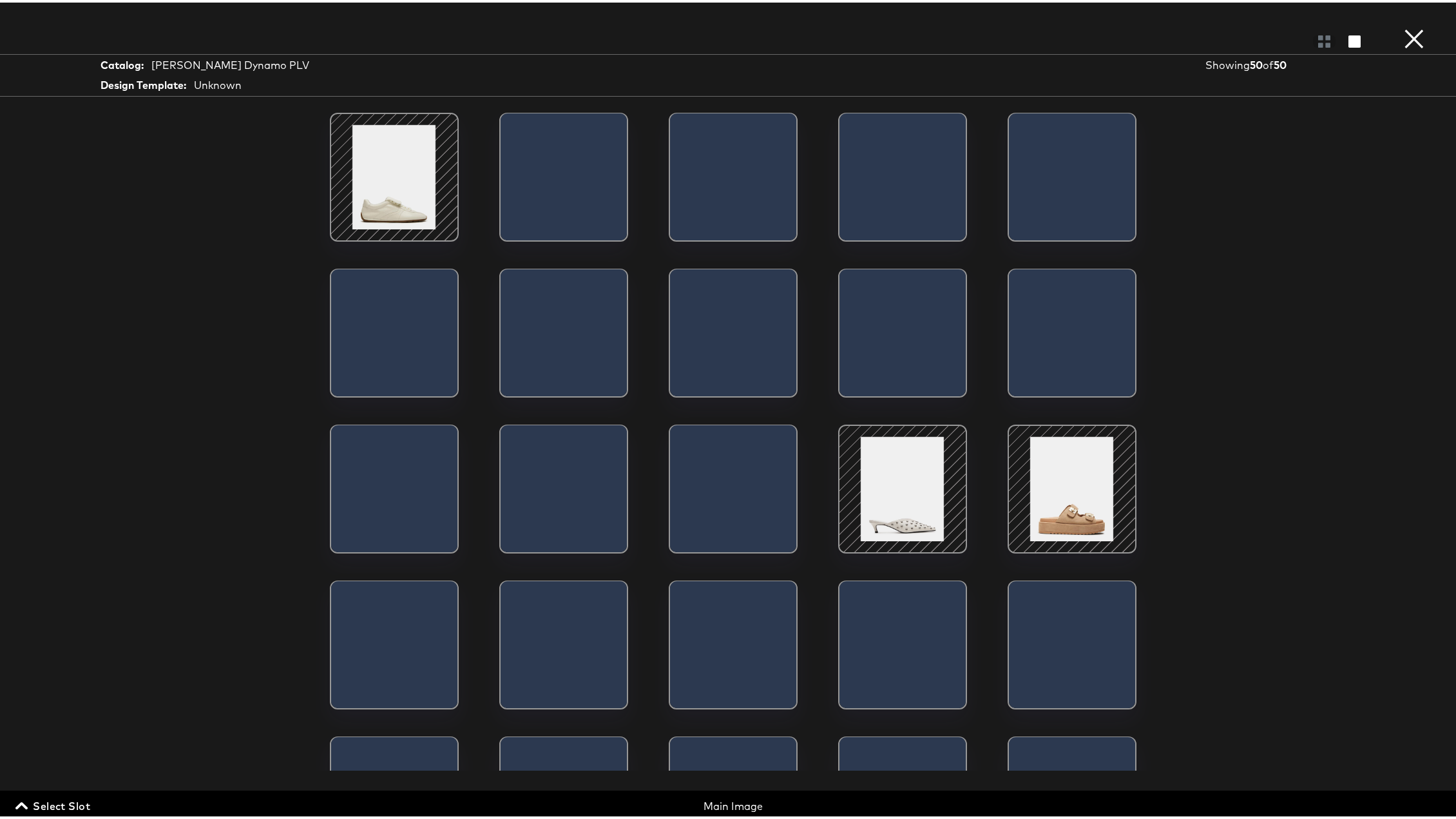
click at [49, 607] on span "Select Slot" at bounding box center [54, 804] width 72 height 18
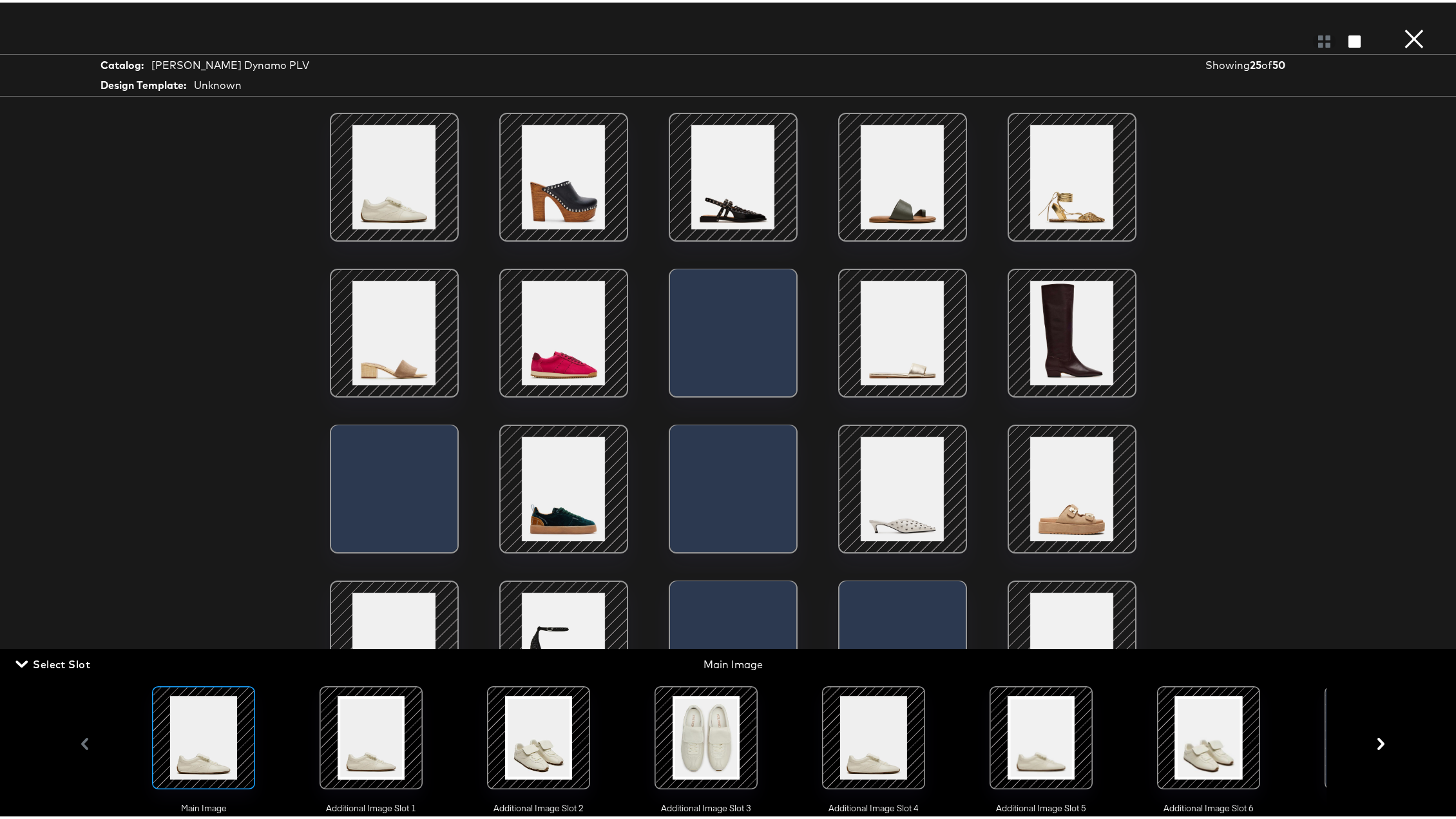
click at [376, 607] on div at bounding box center [371, 735] width 87 height 87
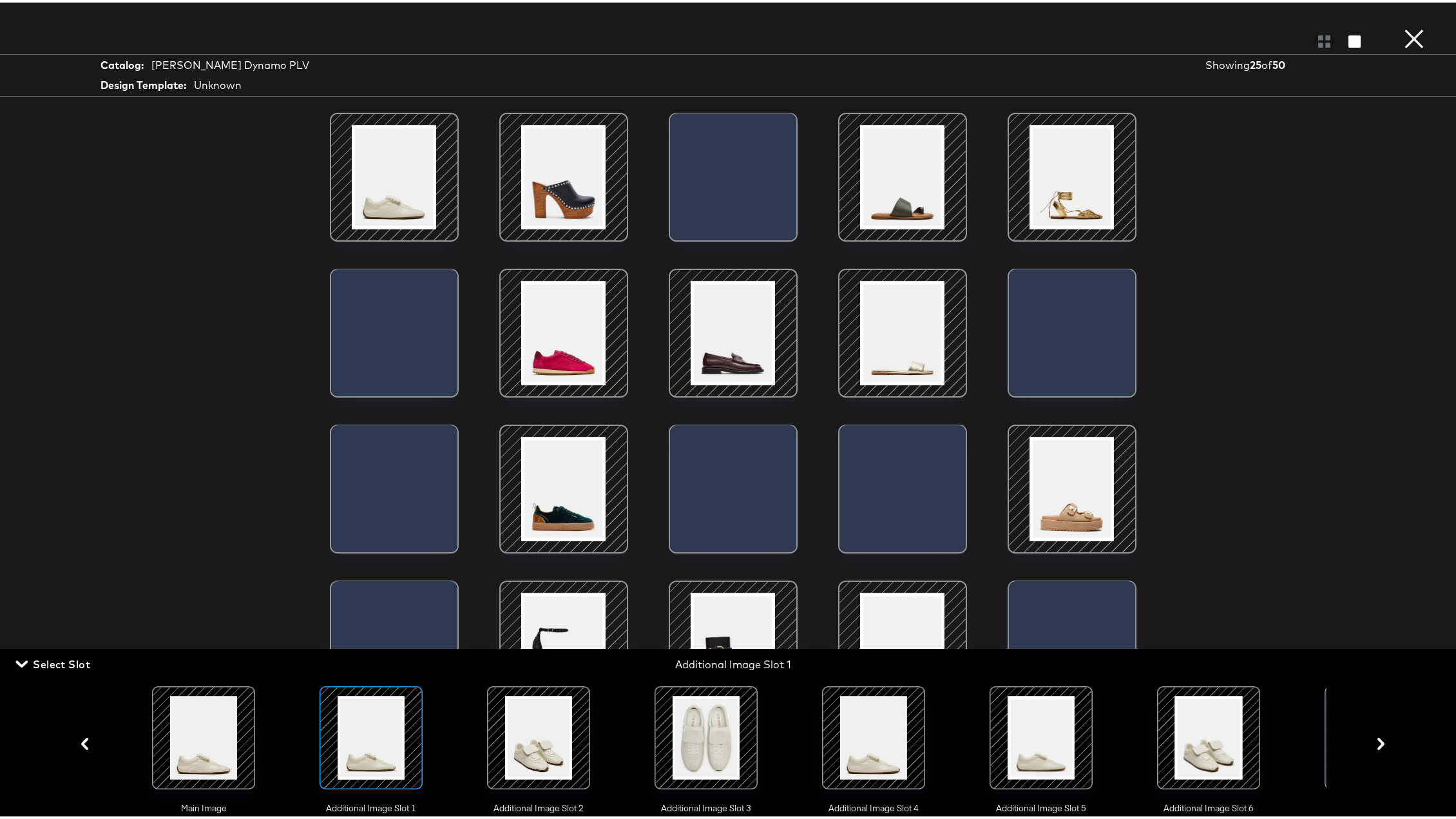
click at [532, 607] on div at bounding box center [538, 735] width 87 height 87
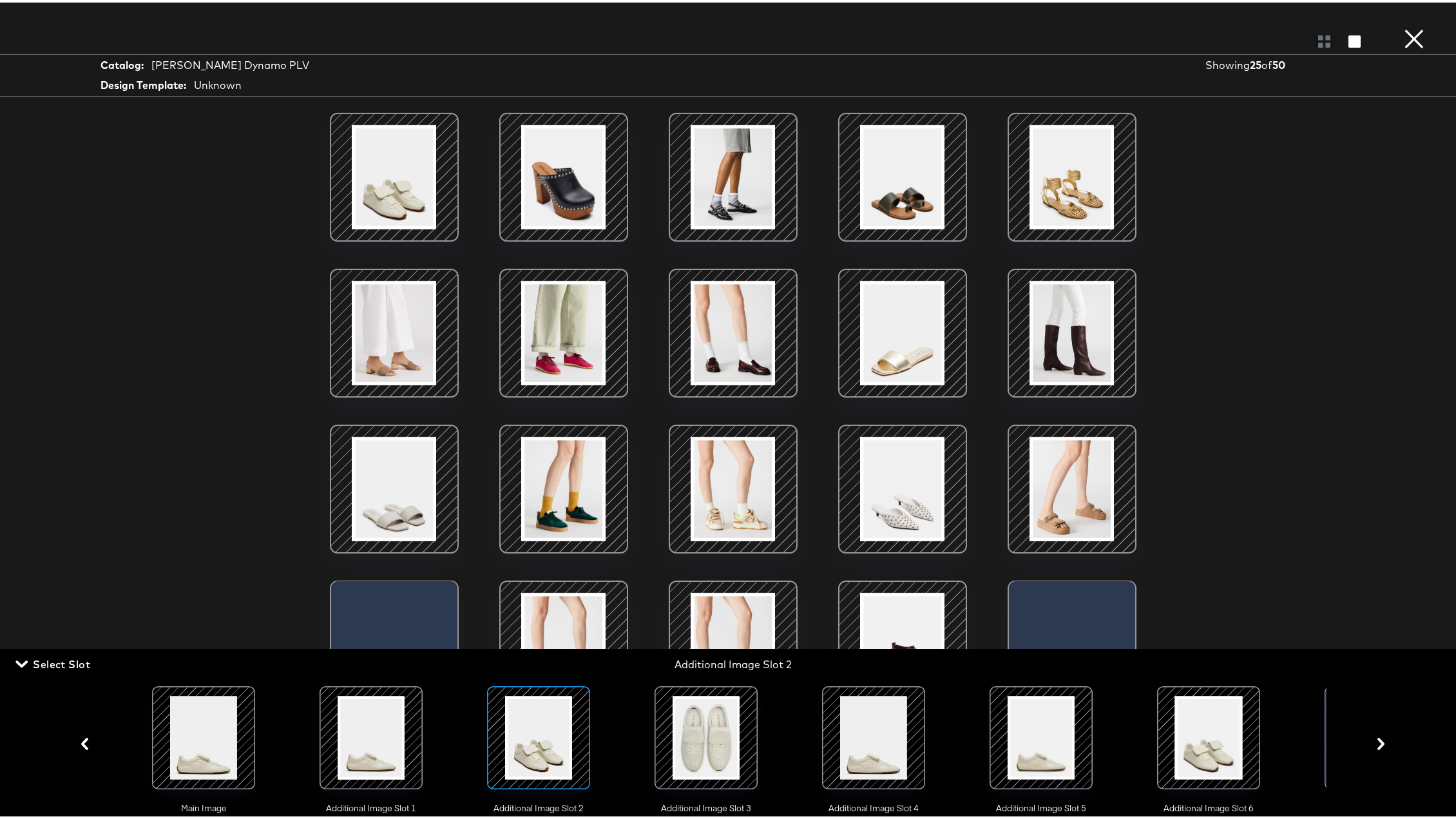
click at [743, 607] on div at bounding box center [706, 735] width 87 height 87
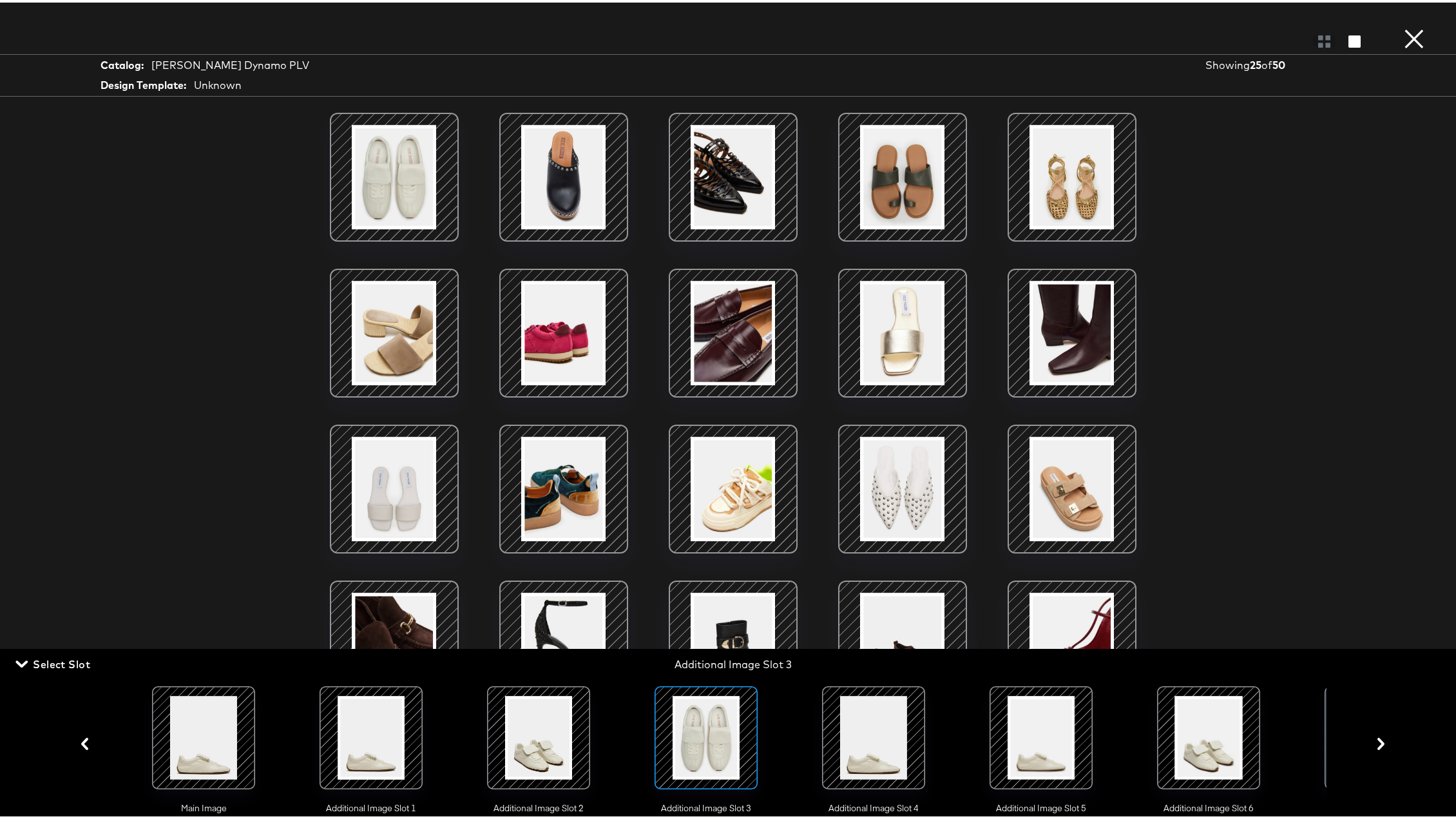
click at [867, 607] on div at bounding box center [873, 735] width 87 height 87
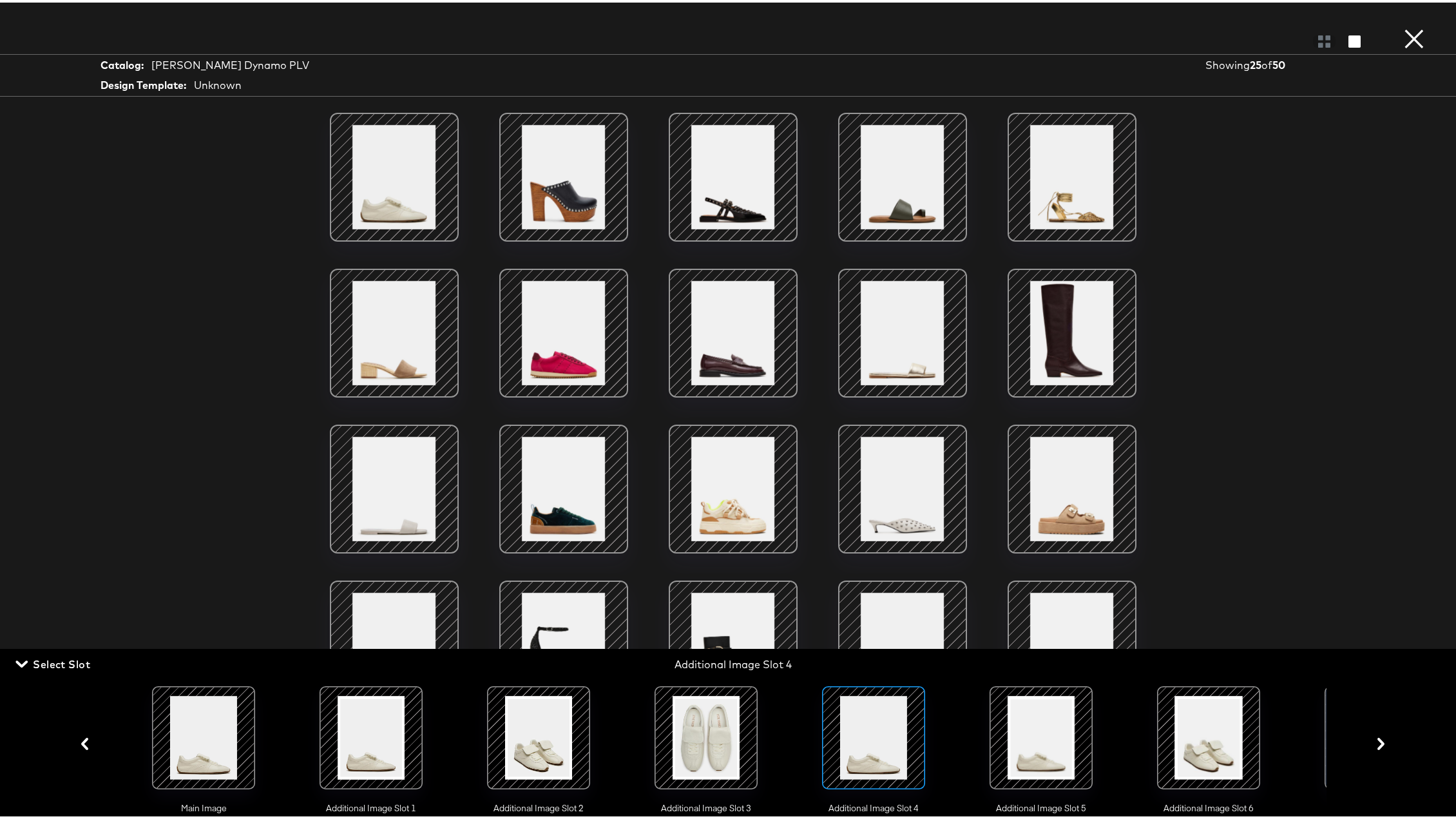
click at [1076, 607] on div at bounding box center [1041, 735] width 87 height 87
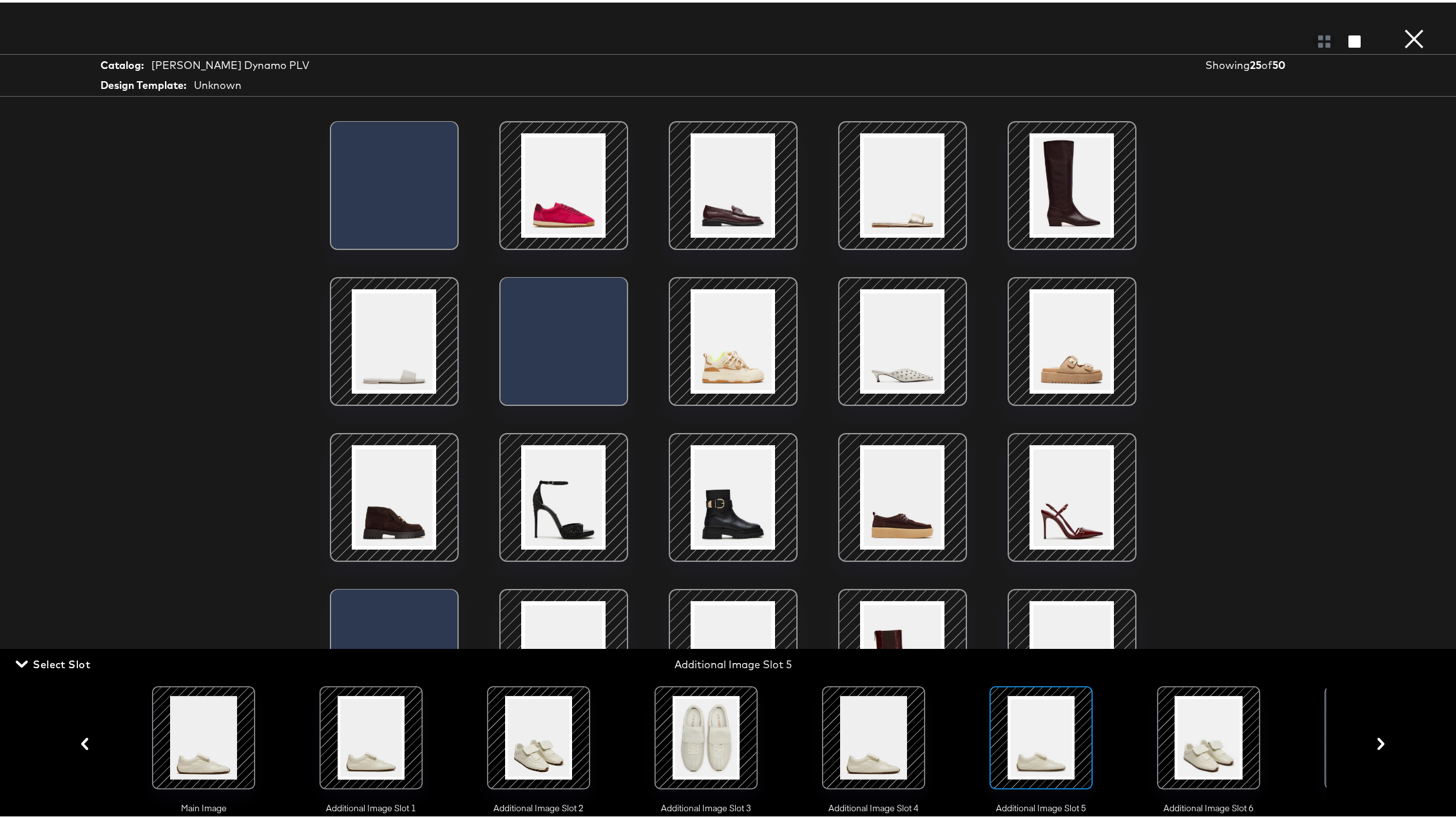
scroll to position [36, 0]
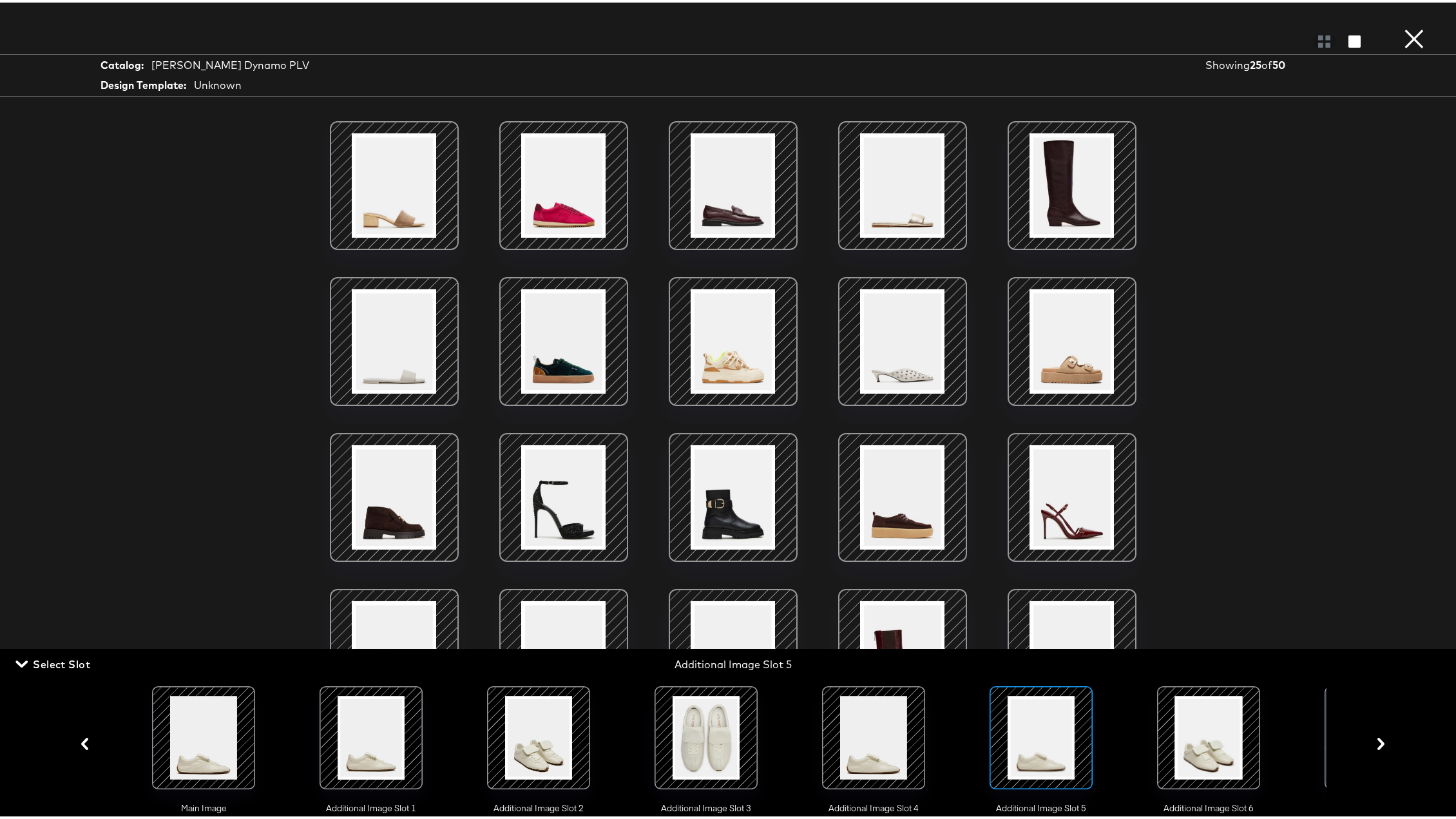
click at [1250, 607] on div at bounding box center [1208, 735] width 103 height 103
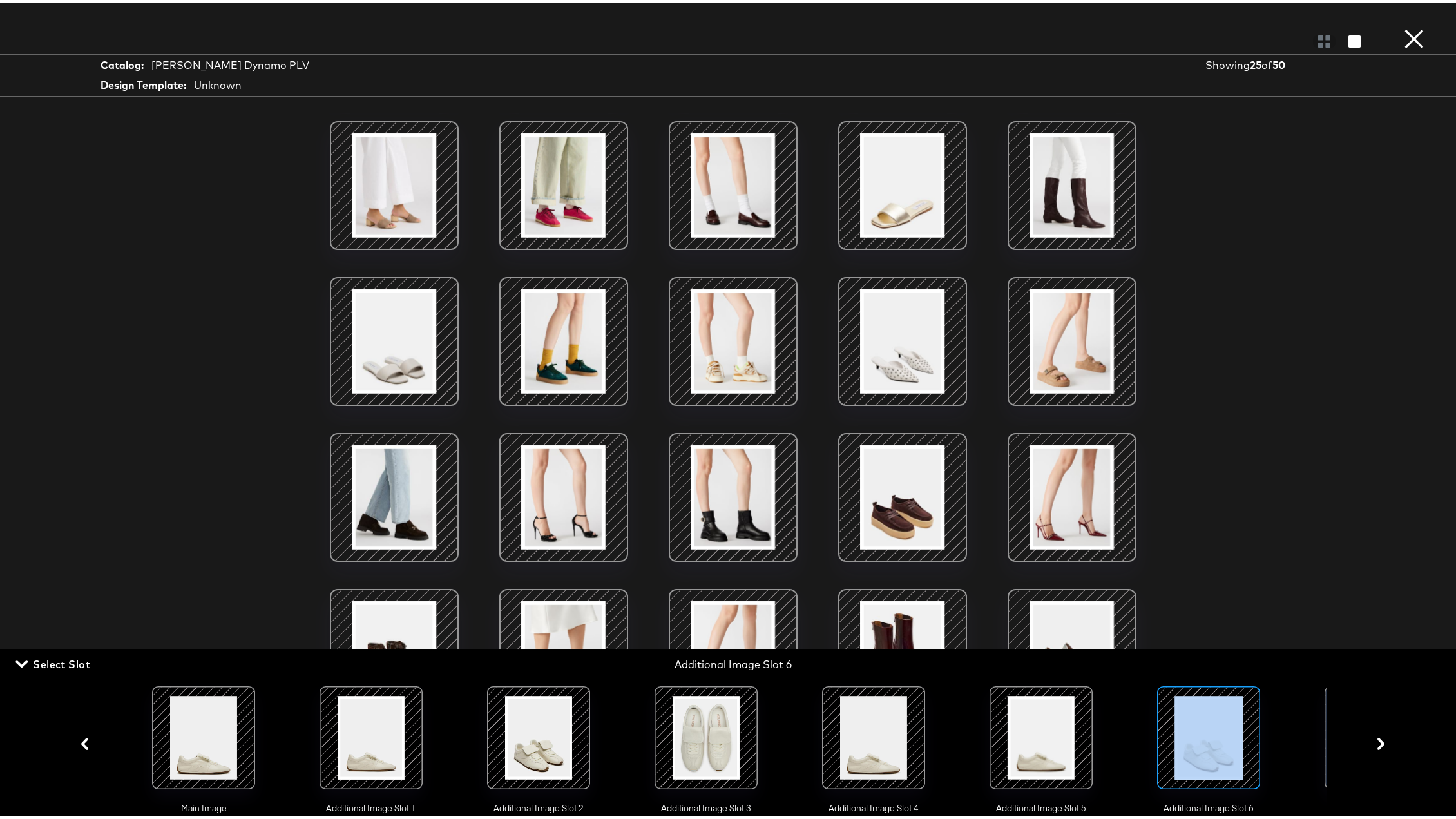
click at [1256, 26] on button "×" at bounding box center [1414, 13] width 26 height 26
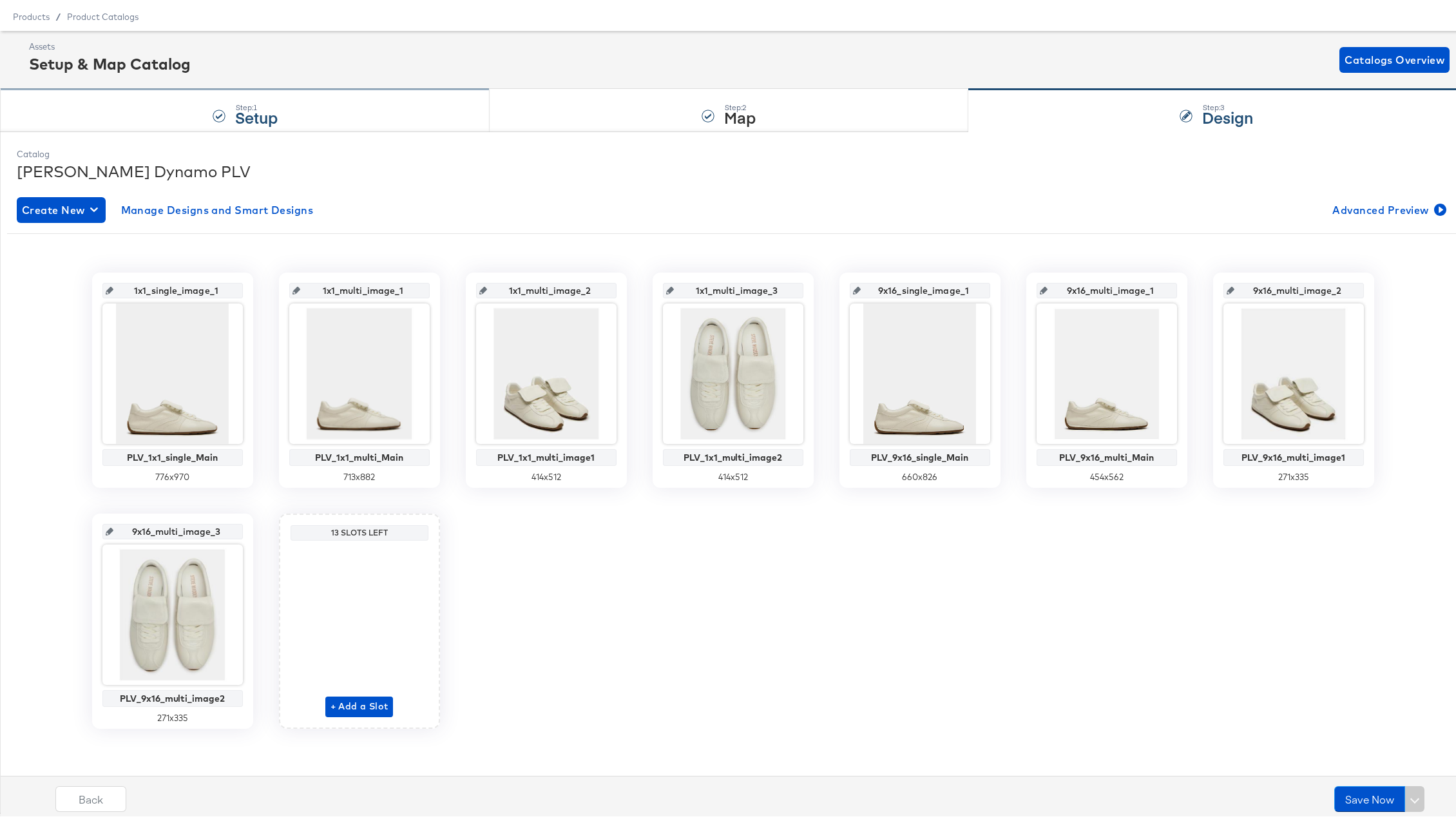
click at [153, 99] on div "Step: 1 Setup" at bounding box center [245, 109] width 490 height 43
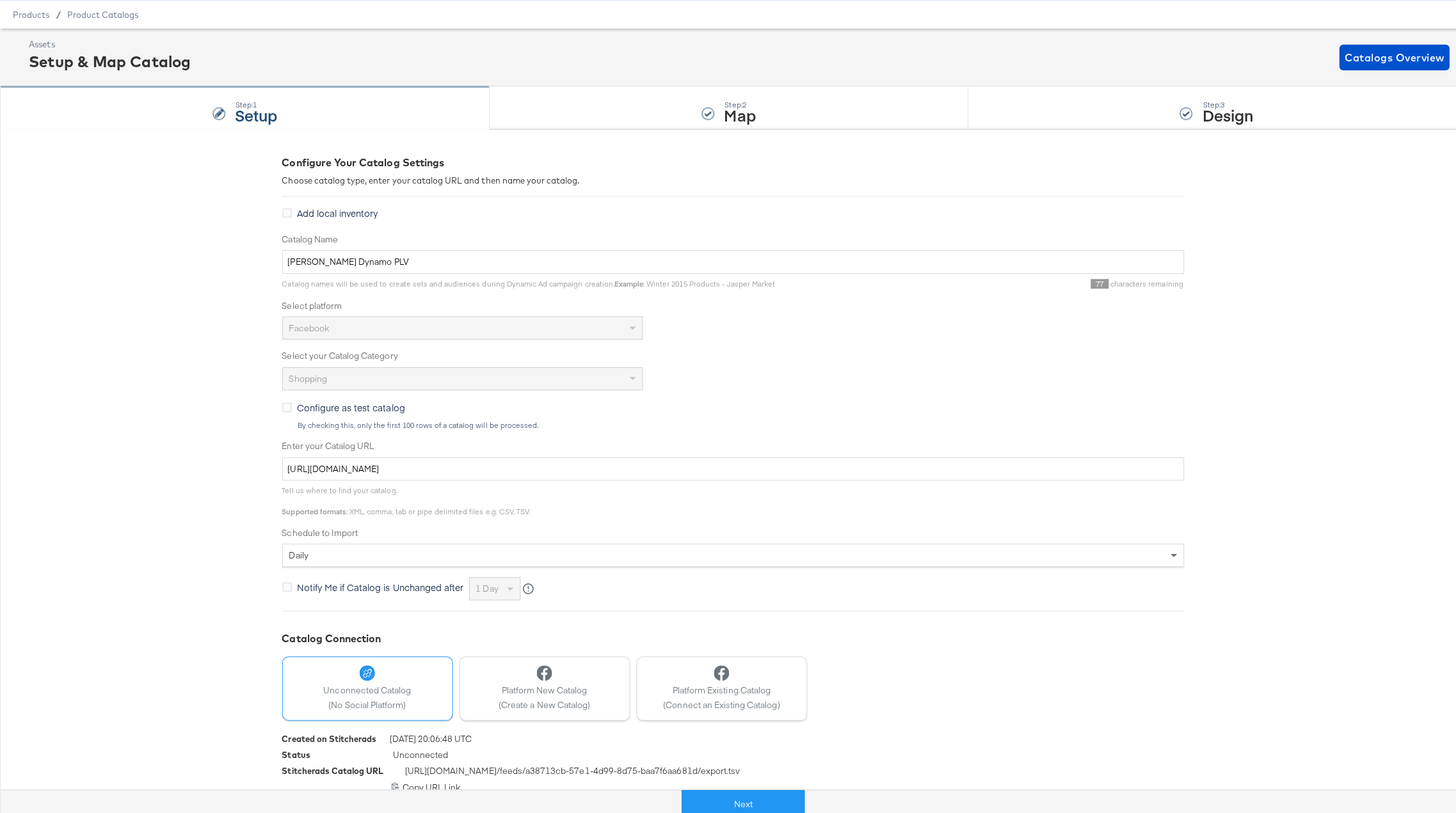
scroll to position [0, 0]
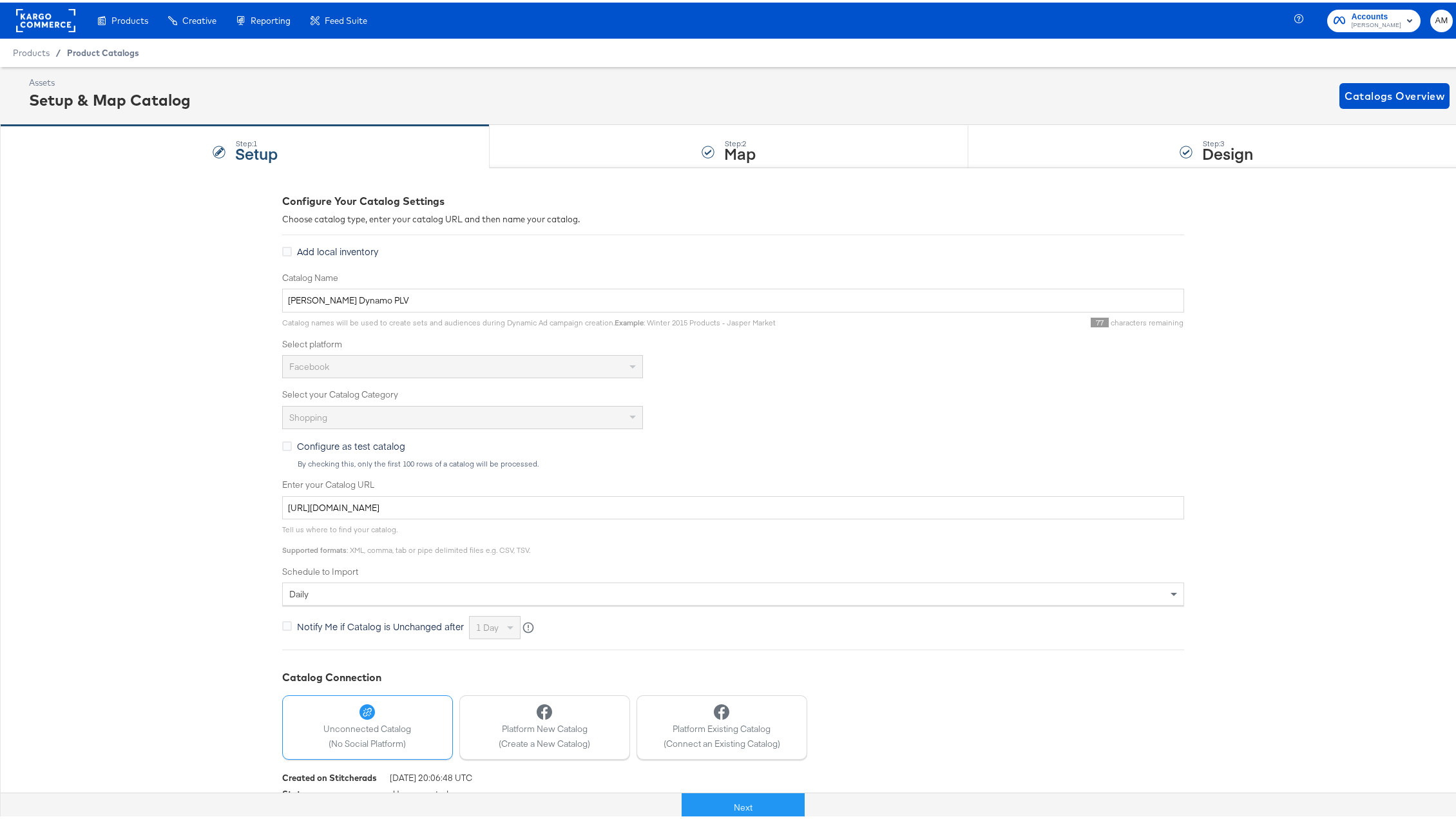
click at [90, 52] on span "Product Catalogs" at bounding box center [103, 50] width 72 height 11
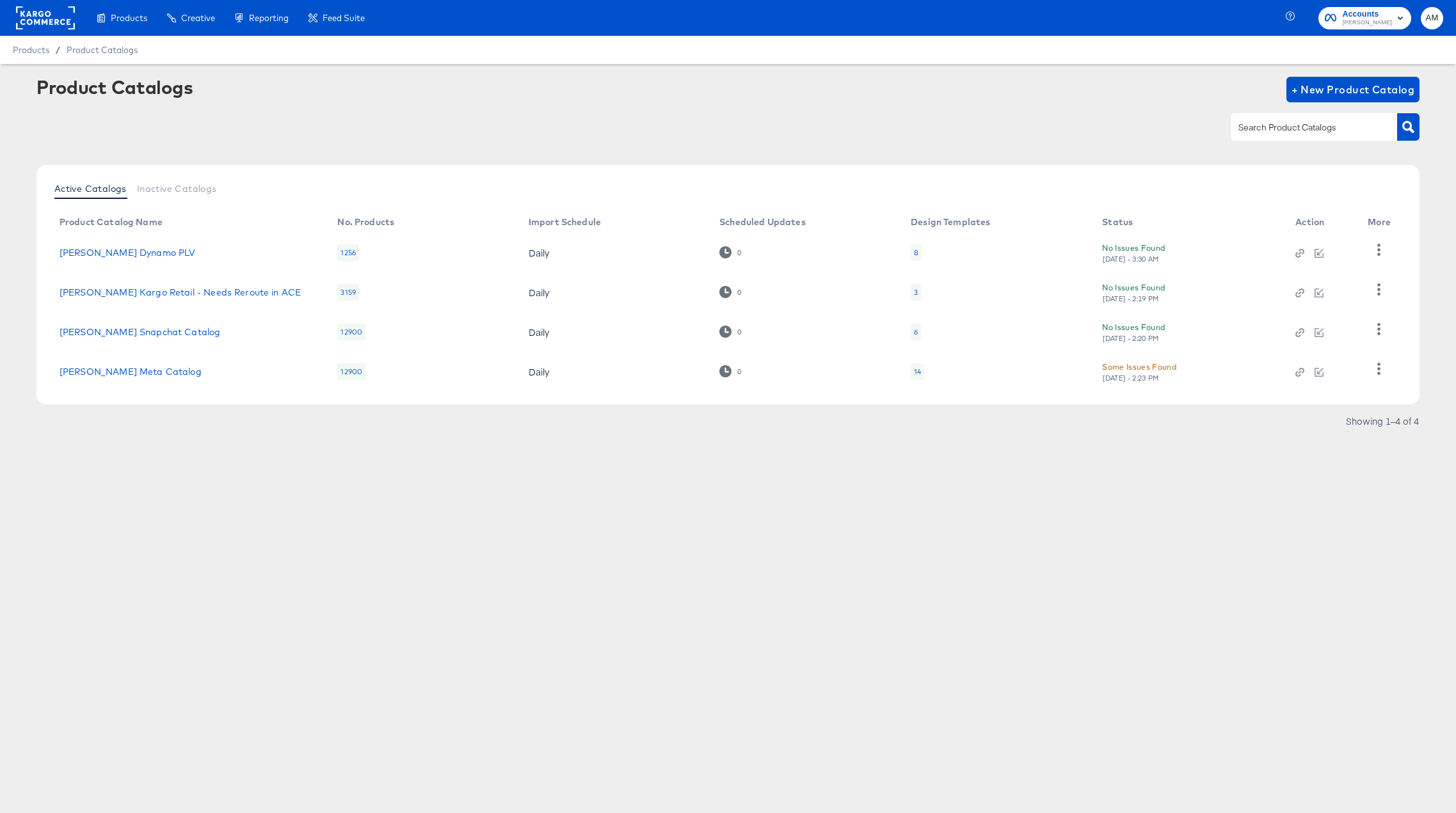
click at [920, 370] on div "14" at bounding box center [917, 372] width 7 height 11
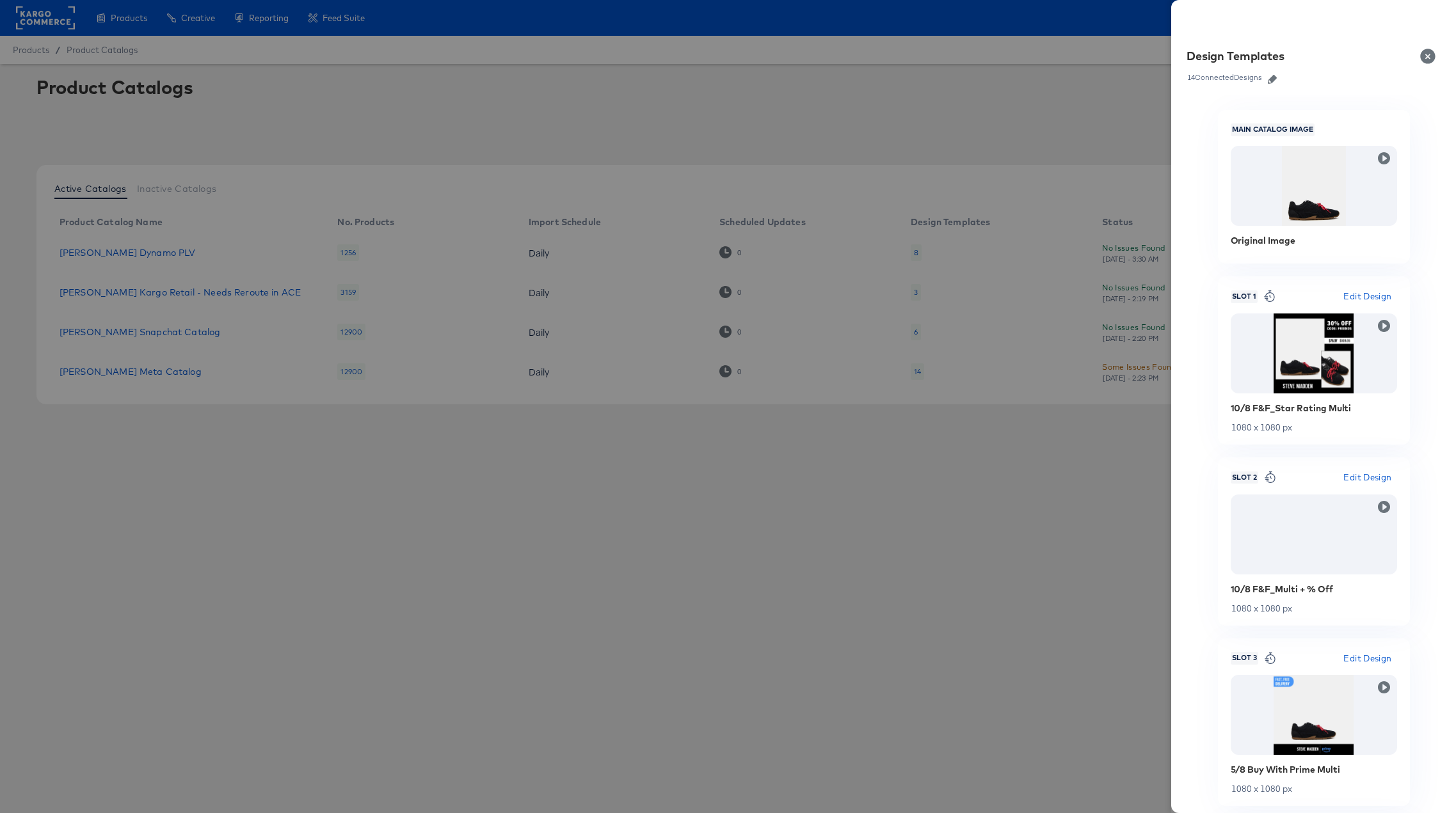
click at [1248, 78] on icon "button" at bounding box center [1272, 79] width 9 height 9
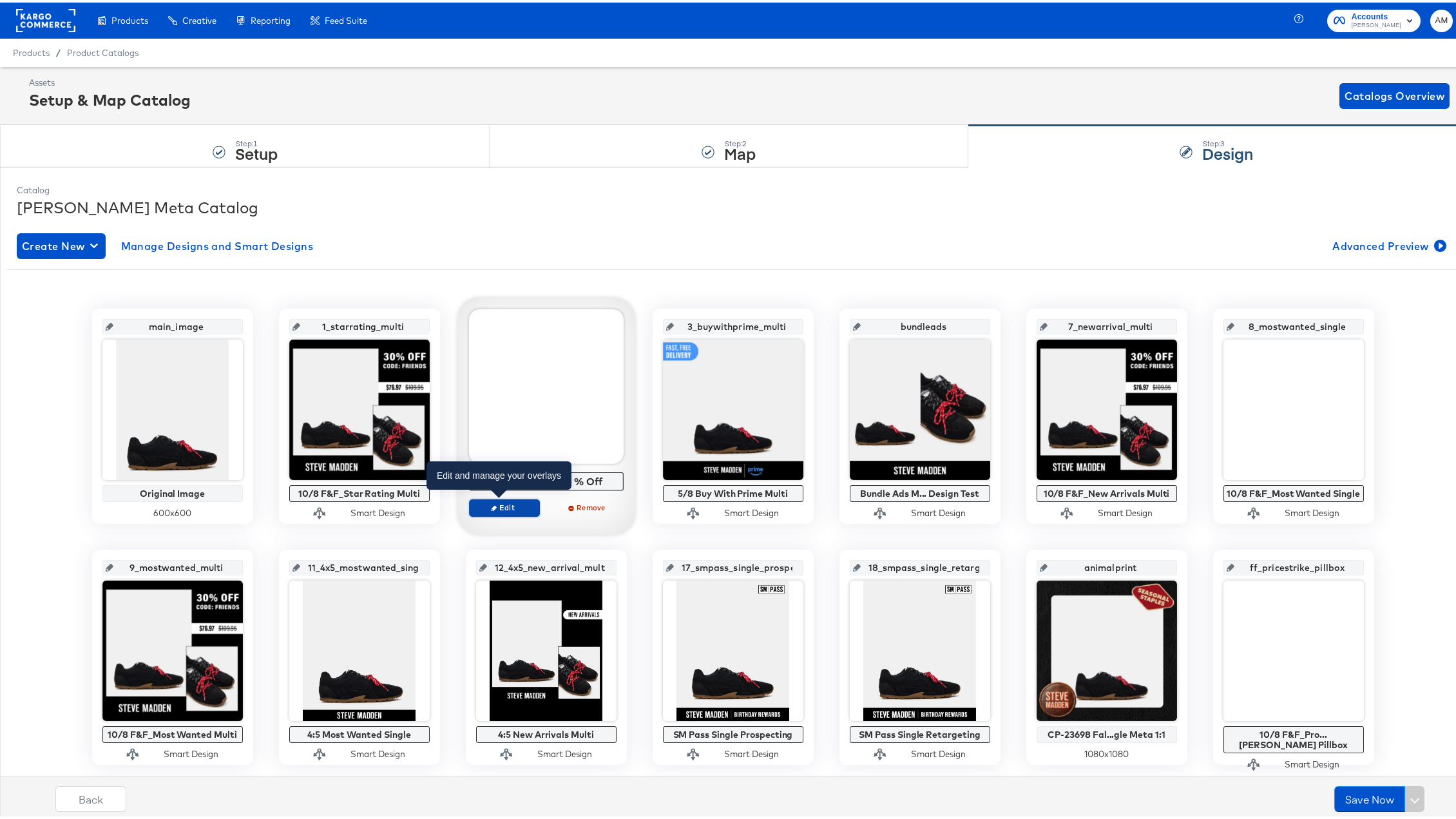
click at [497, 507] on span "Edit" at bounding box center [504, 504] width 59 height 10
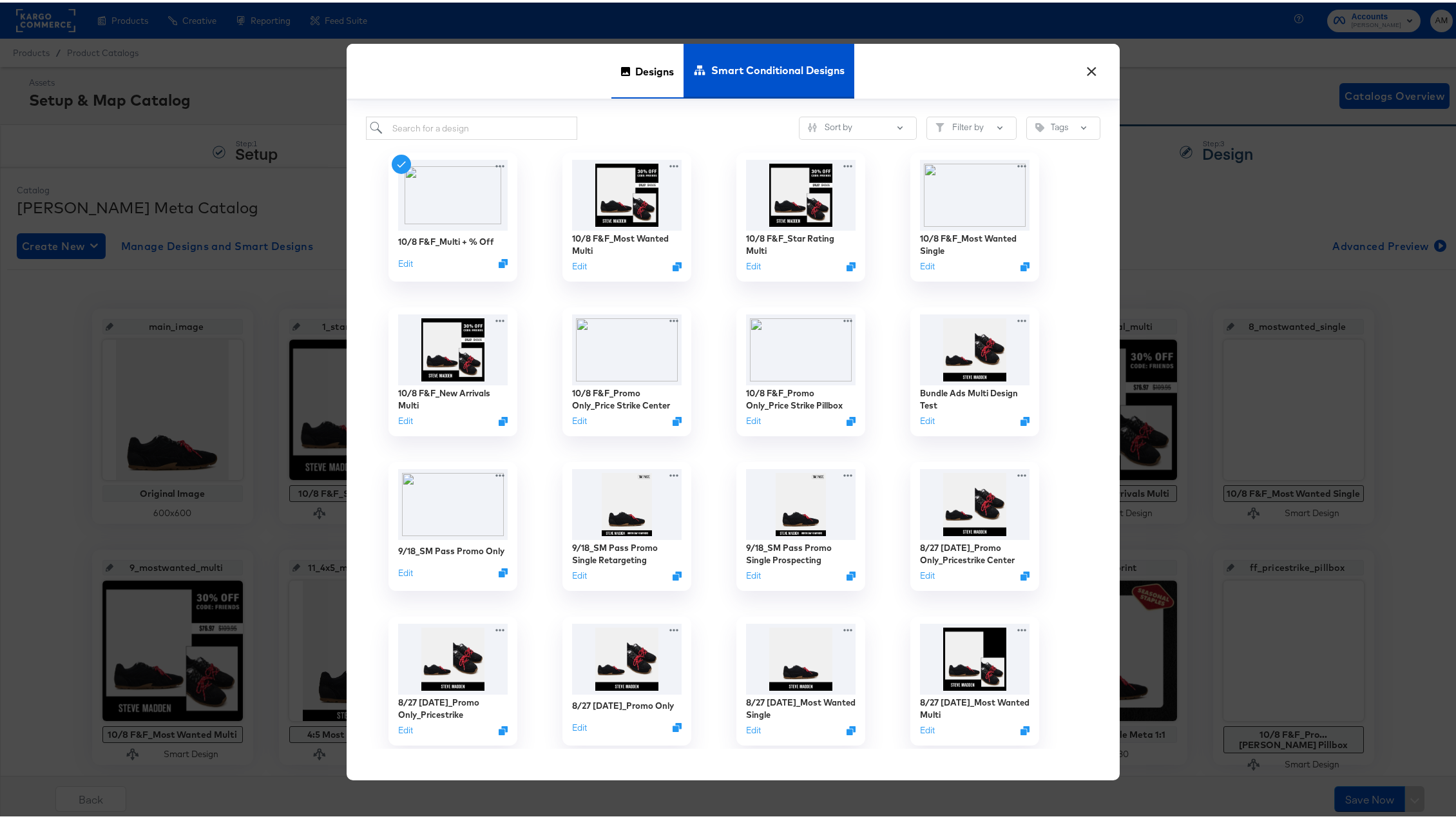
click at [652, 71] on span "Designs" at bounding box center [654, 68] width 39 height 57
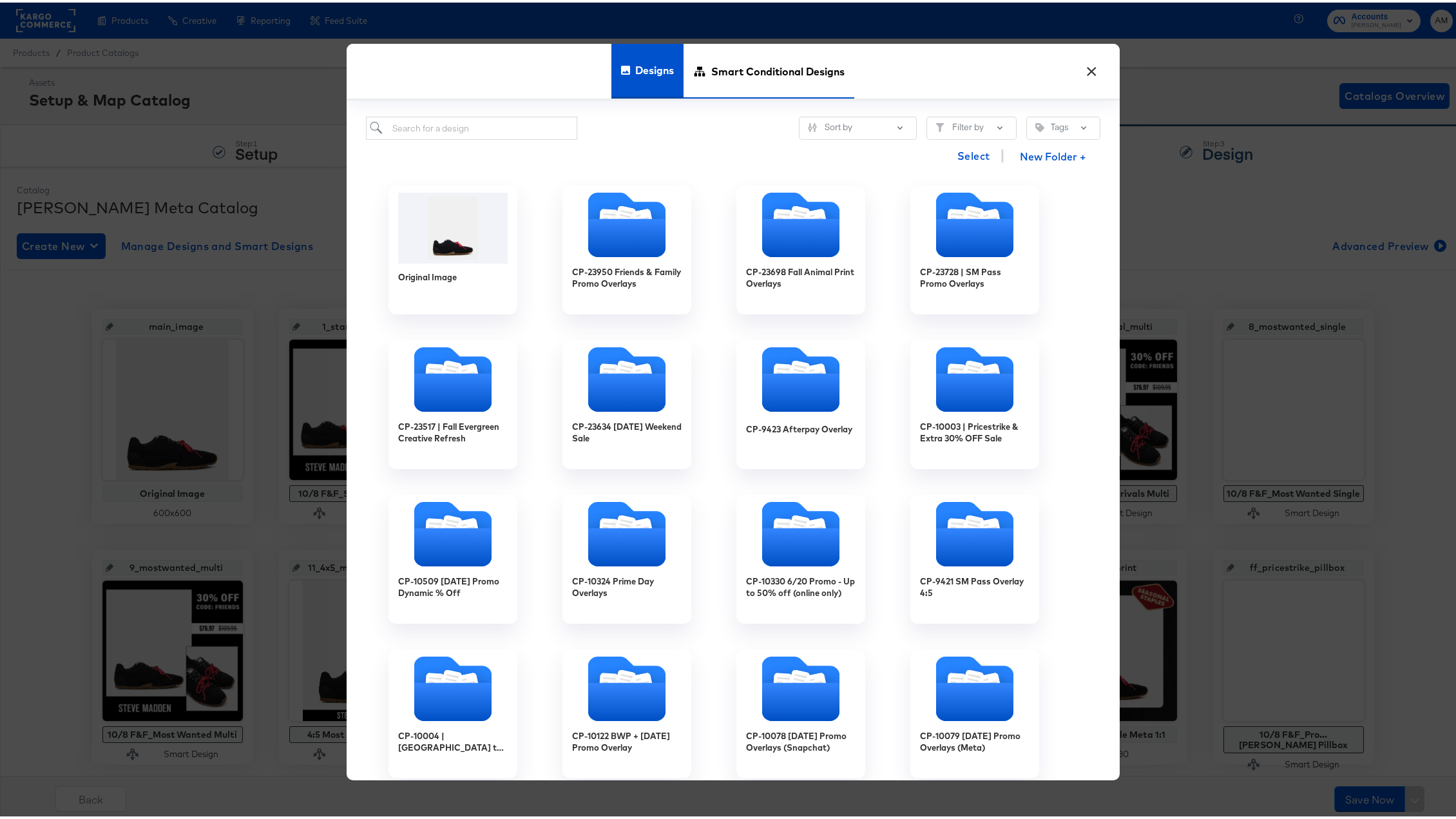
click at [741, 58] on span "Smart Conditional Designs" at bounding box center [778, 68] width 134 height 57
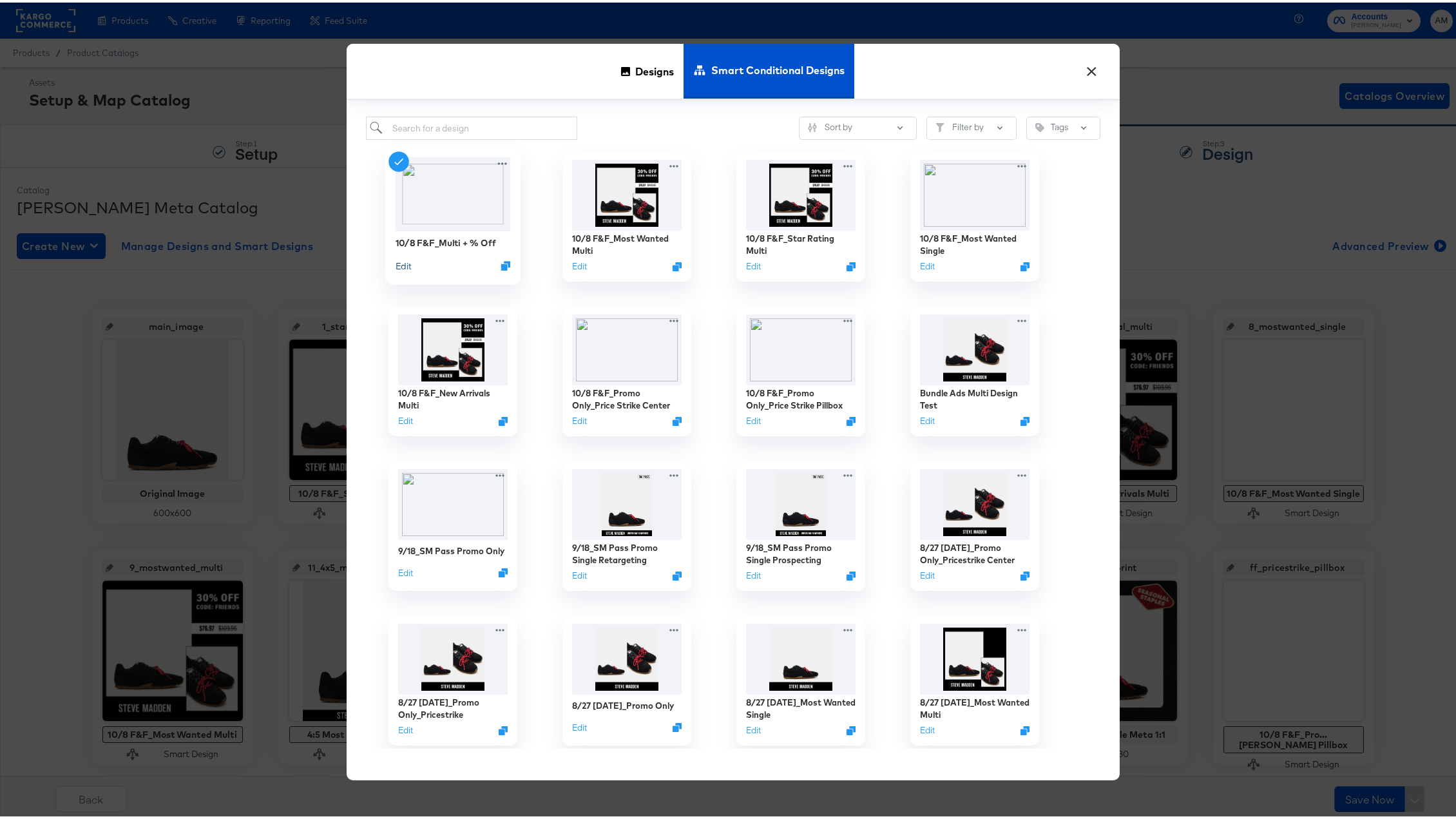
click at [396, 262] on button "Edit" at bounding box center [403, 263] width 15 height 12
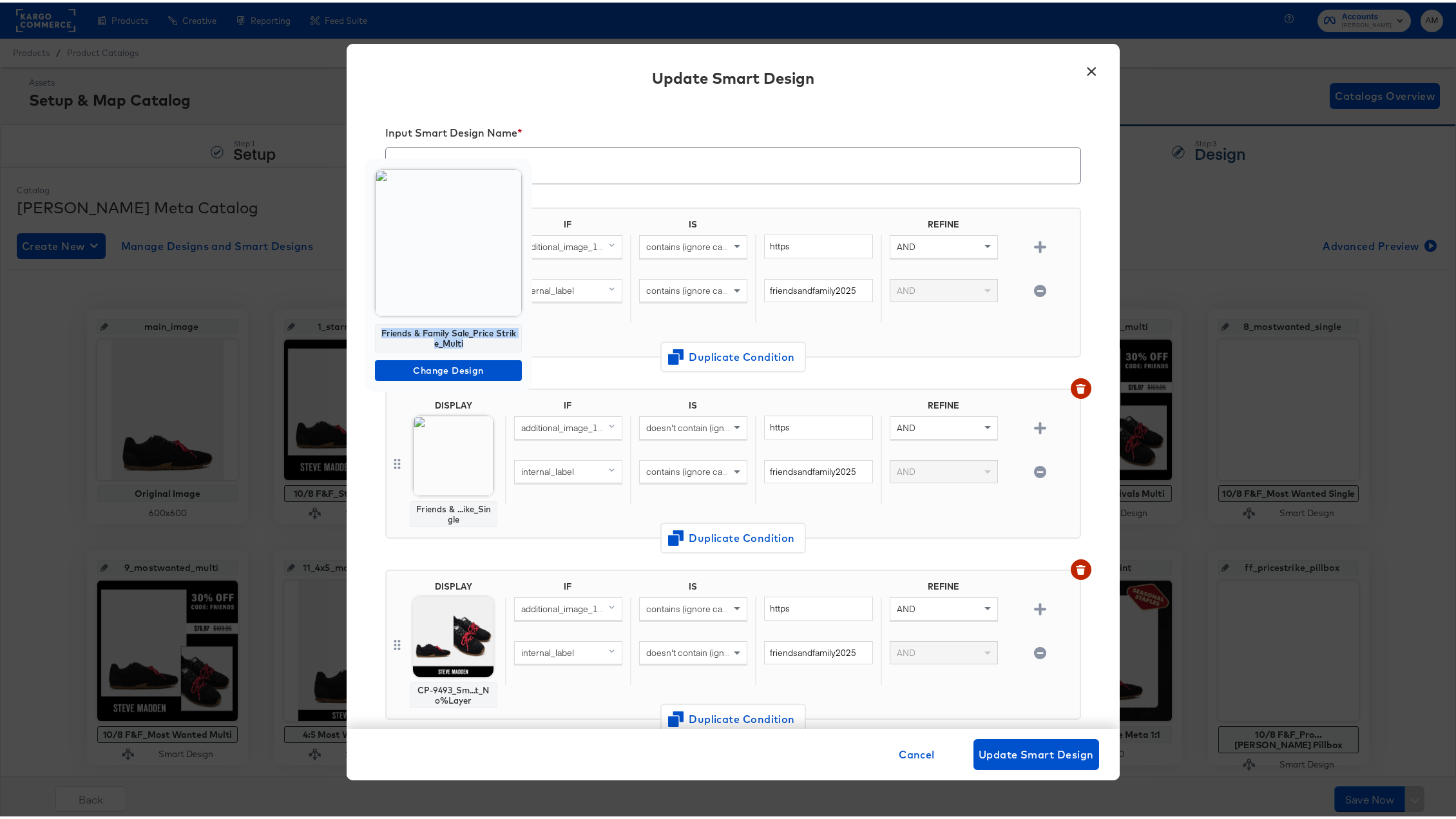
drag, startPoint x: 471, startPoint y: 337, endPoint x: 388, endPoint y: 321, distance: 84.5
click at [388, 321] on div "Friends & Family Sale_Price Strike_Multi Change Design" at bounding box center [448, 272] width 168 height 233
copy div "Friends & Family Sale_Price Strike_Multi"
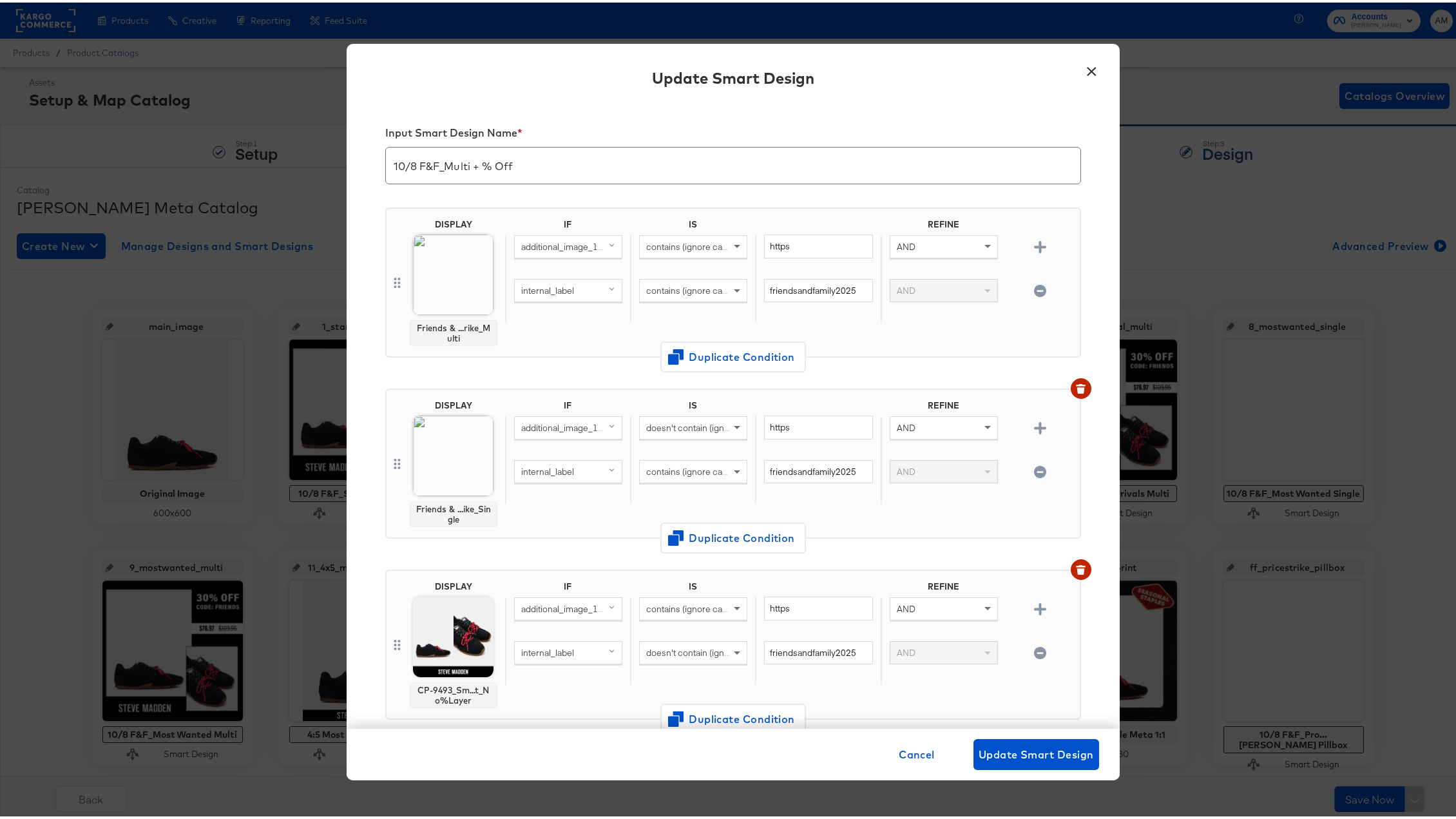
click at [1088, 65] on button "×" at bounding box center [1091, 65] width 24 height 24
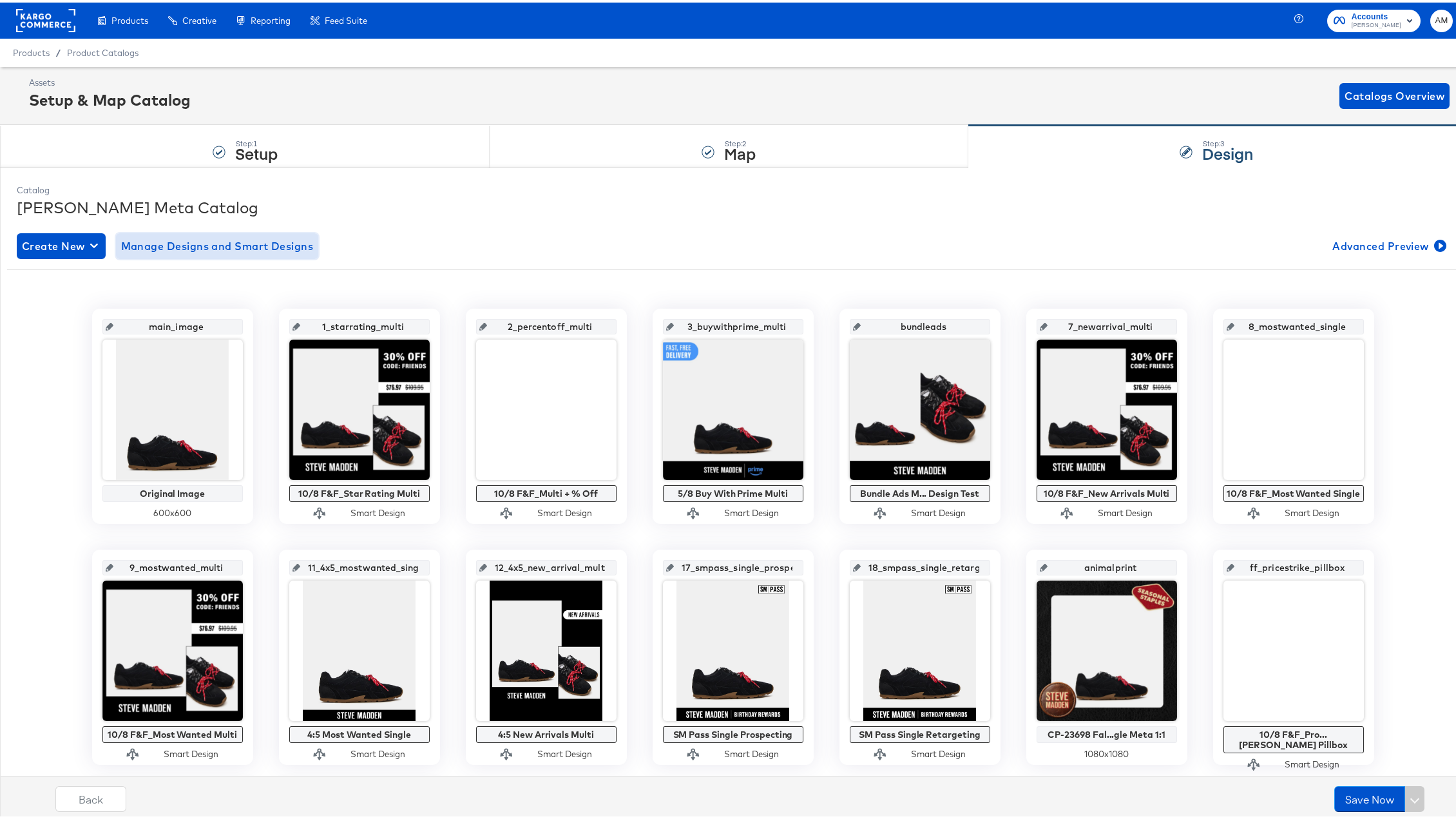
click at [291, 239] on span "Manage Designs and Smart Designs" at bounding box center [217, 244] width 193 height 18
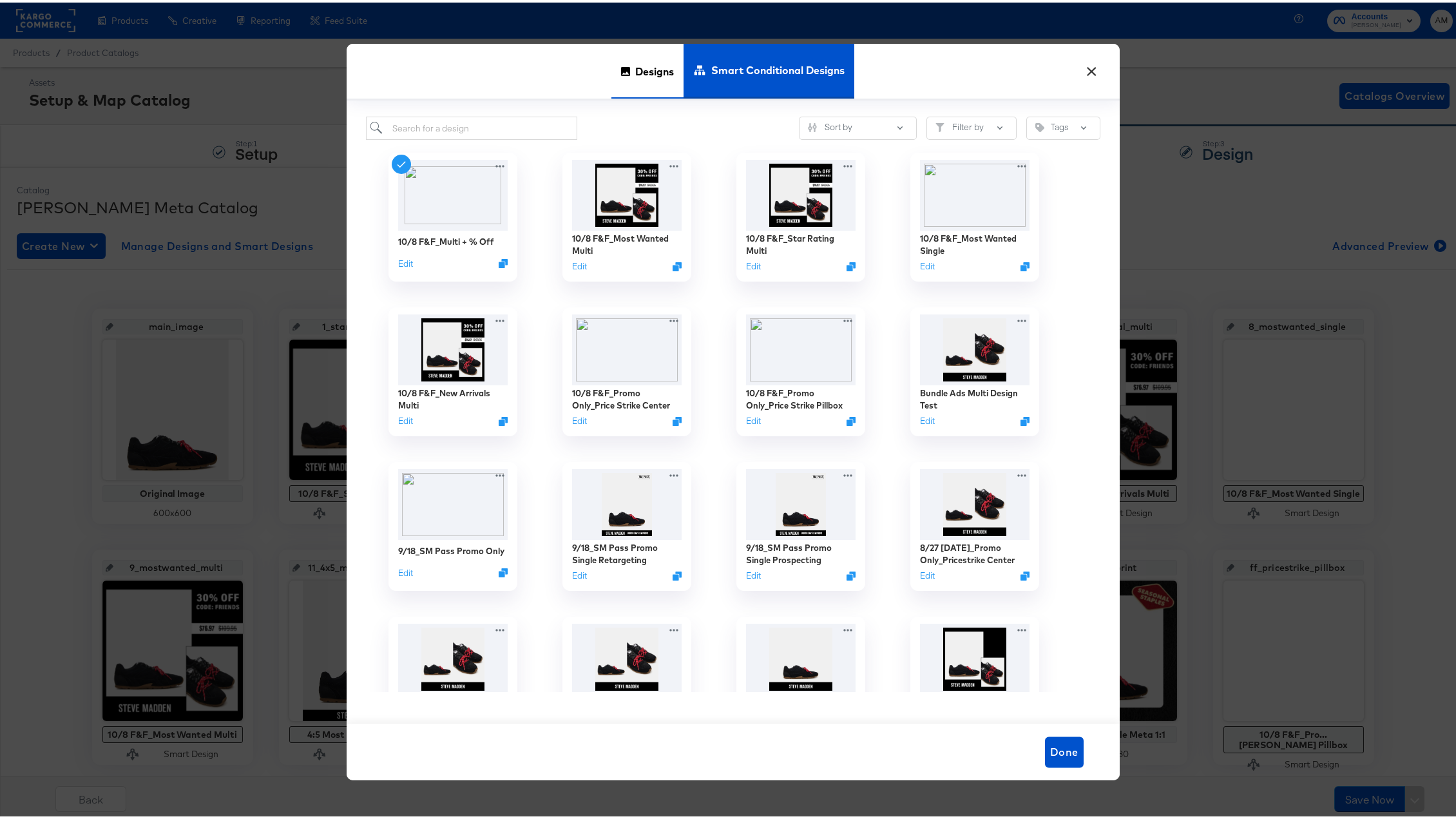
click at [635, 69] on span "Designs" at bounding box center [654, 68] width 39 height 57
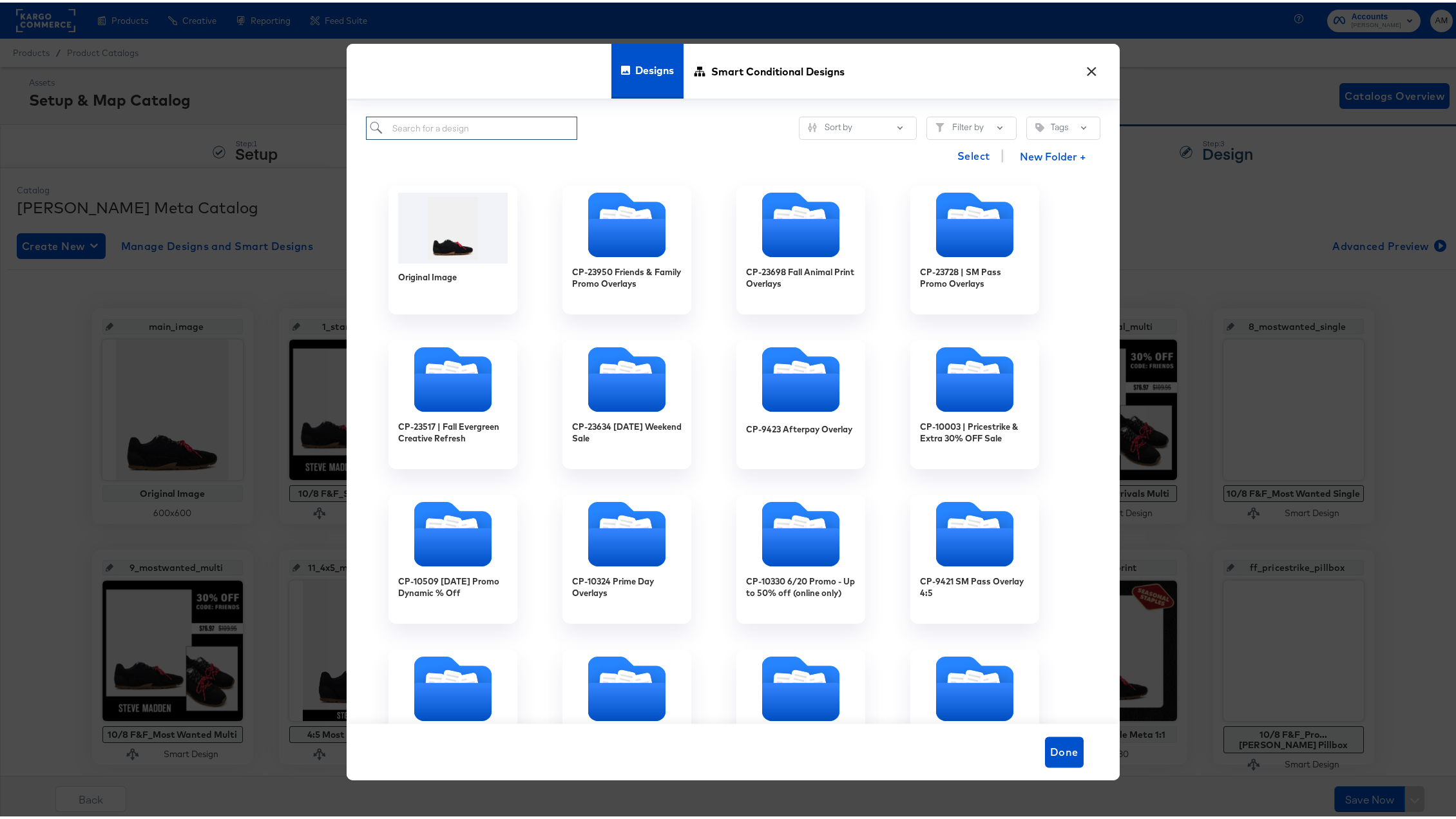
click at [457, 123] on input "search" at bounding box center [472, 125] width 212 height 24
paste input "Friends & Family Sale_Price Strike_Multi"
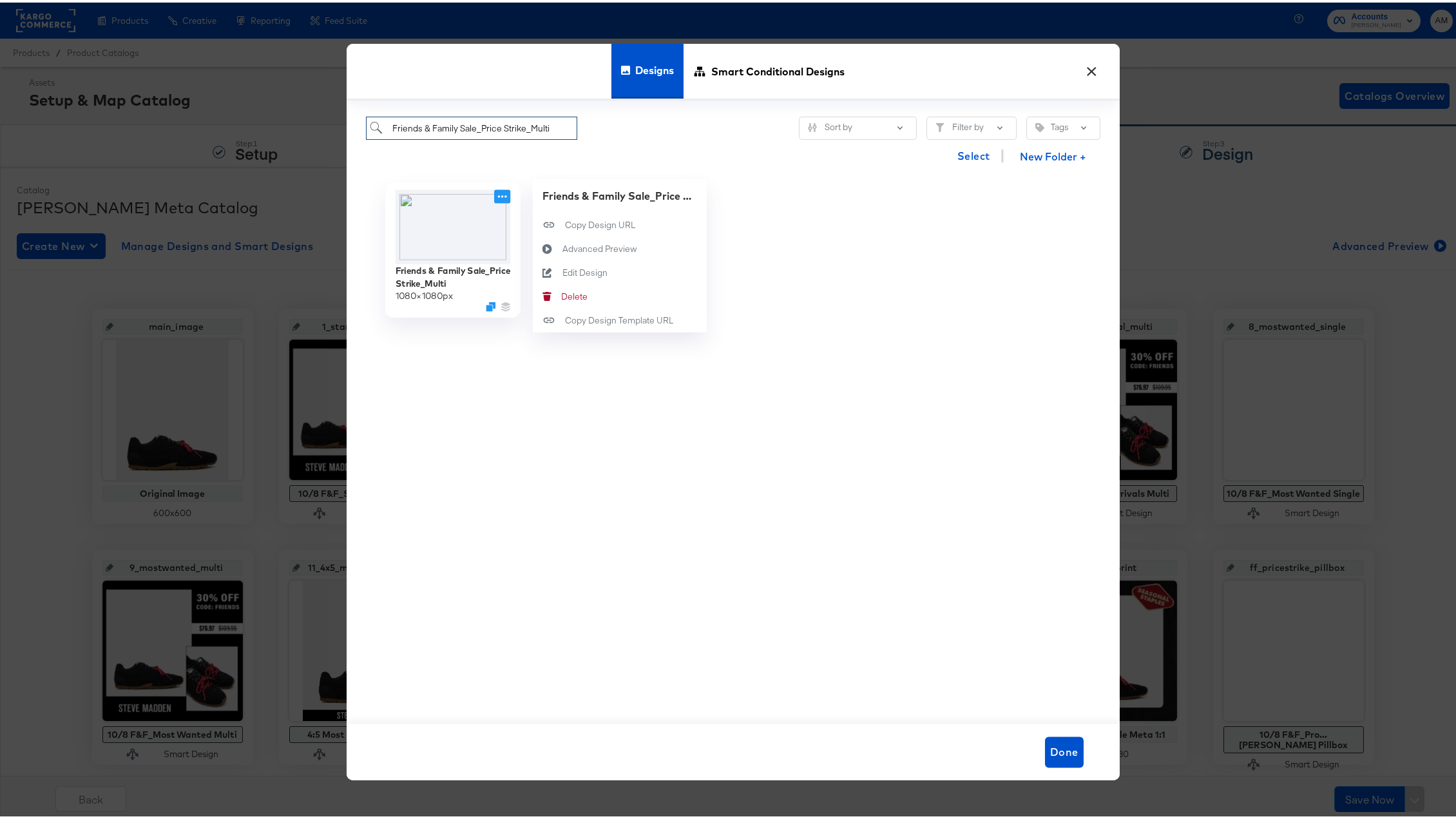
click at [494, 193] on icon at bounding box center [502, 194] width 16 height 14
type input "Friends & Family Sale_Price Strike_Multi"
click at [562, 270] on div "Edit Design Edit Design" at bounding box center [562, 270] width 0 height 0
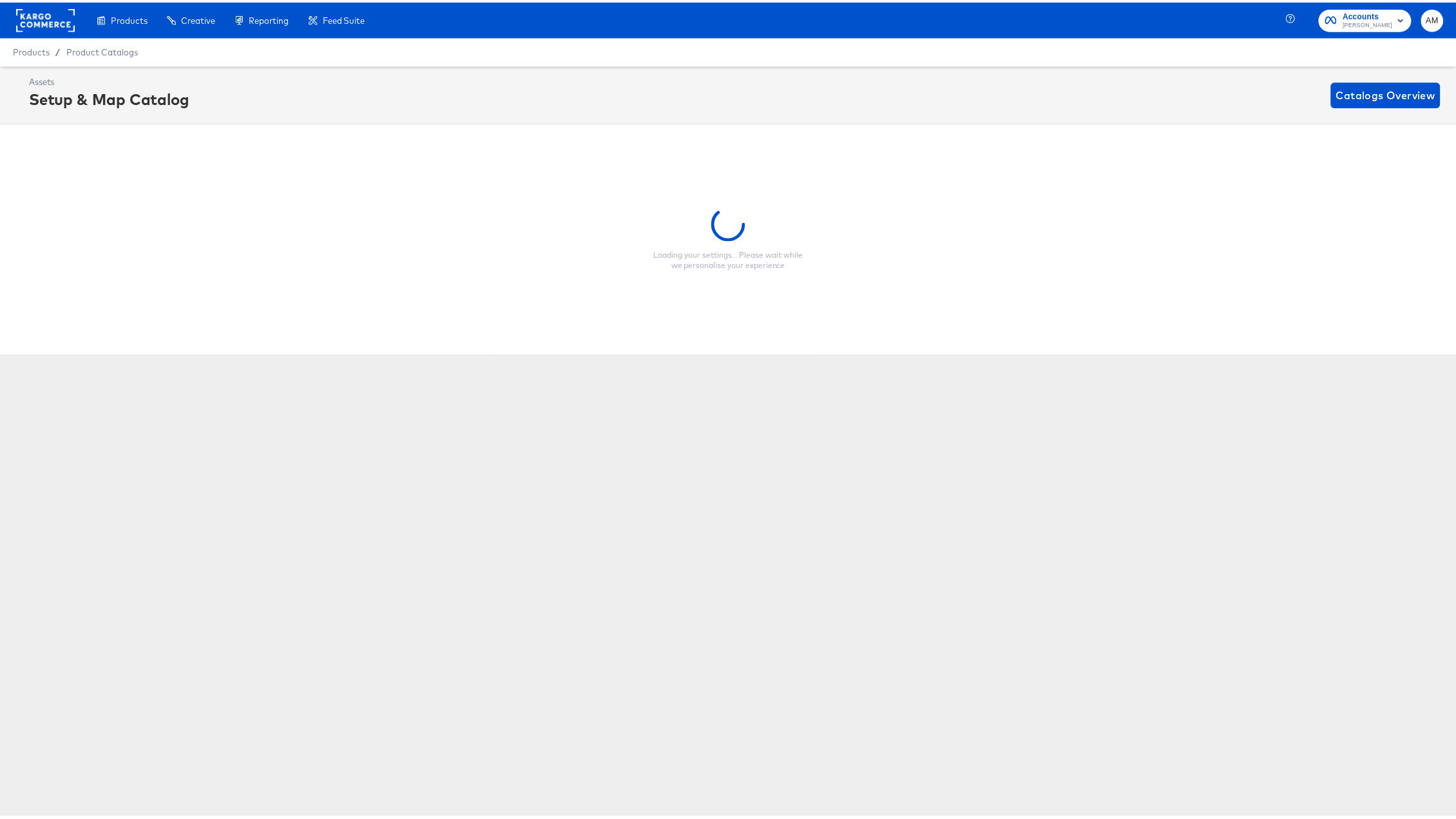
scroll to position [0, 3]
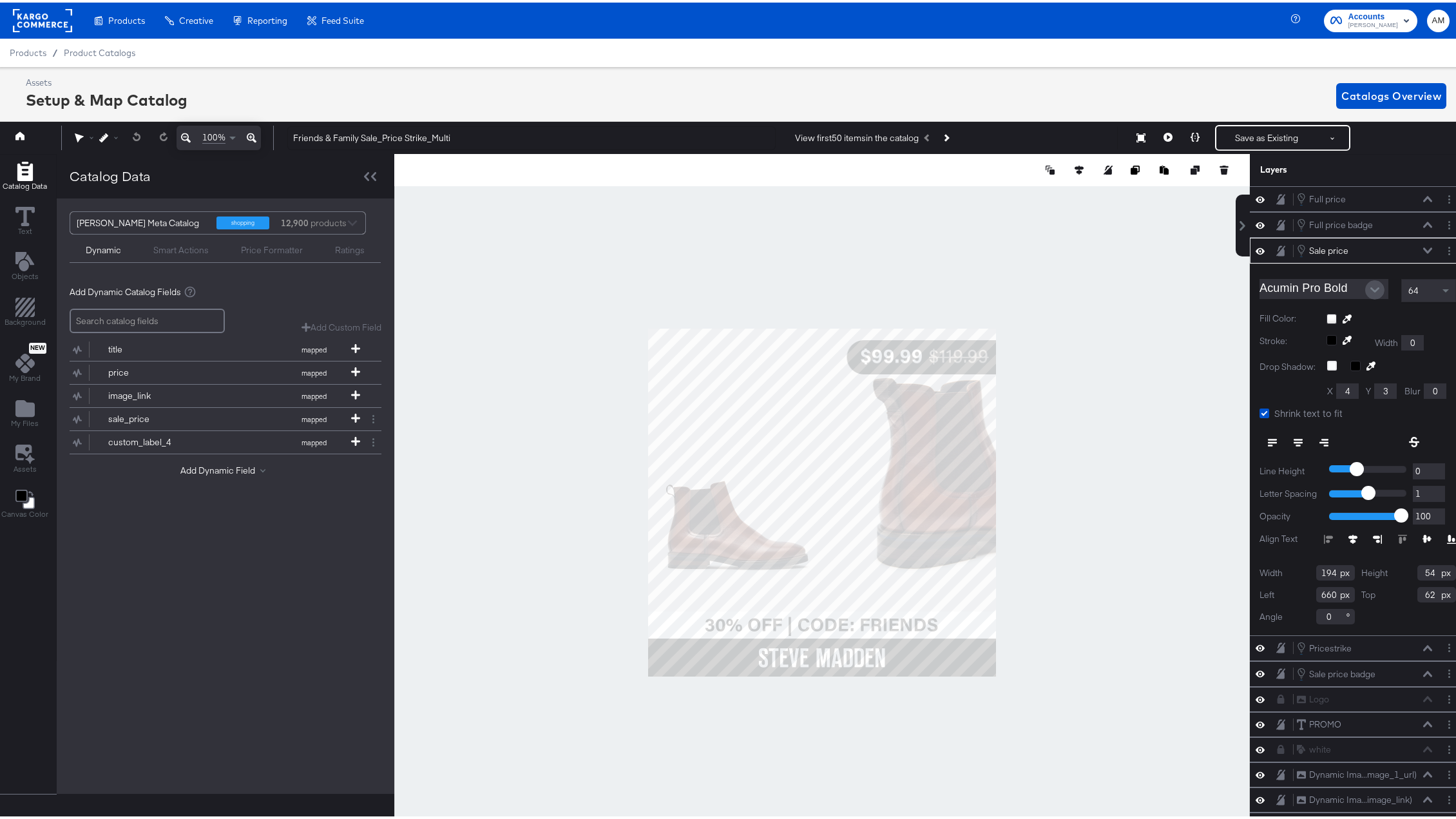
click at [1256, 287] on button "Open" at bounding box center [1374, 287] width 19 height 19
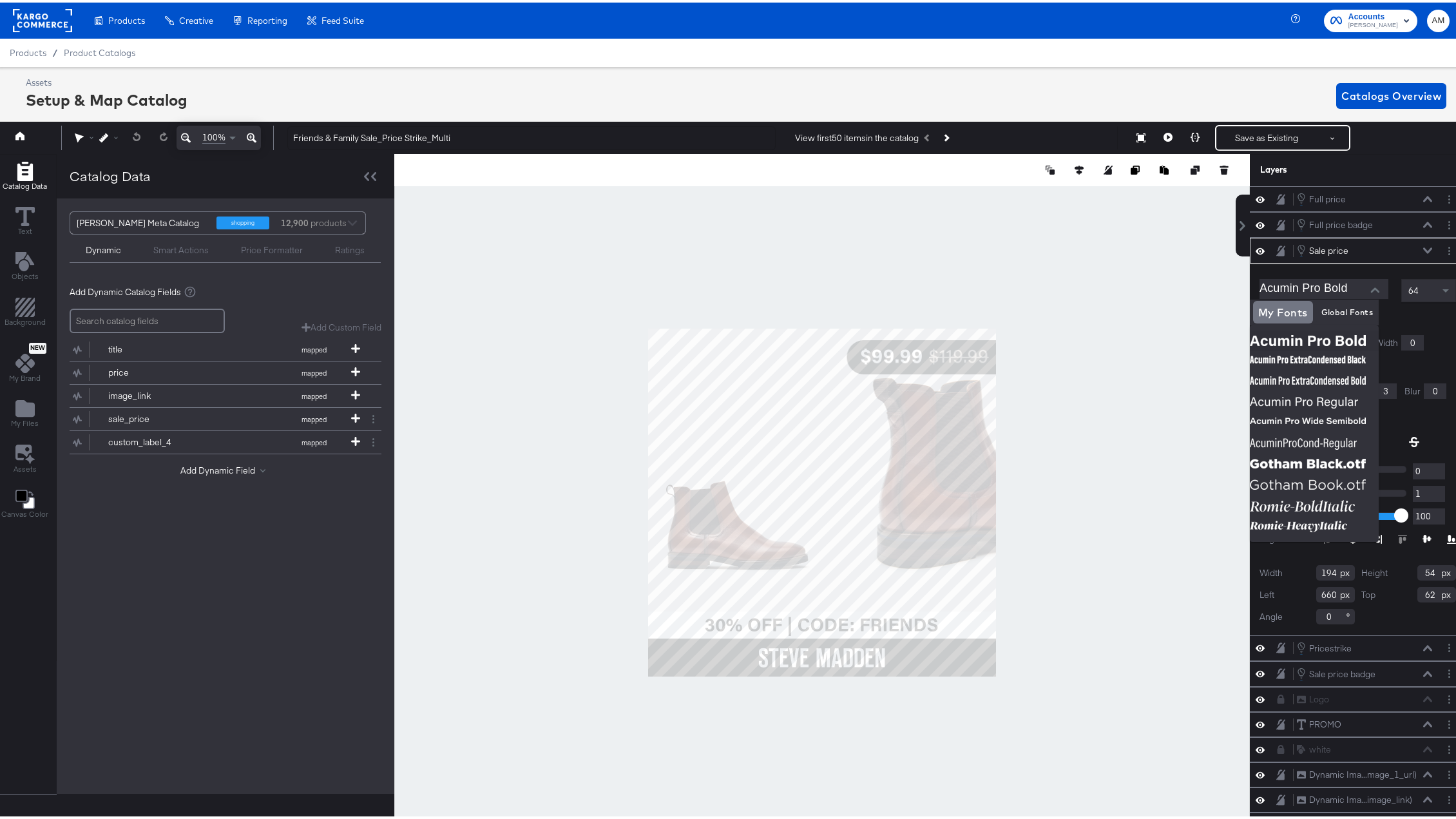
click at [1256, 315] on div at bounding box center [1391, 317] width 129 height 11
click at [1256, 313] on div at bounding box center [1391, 317] width 129 height 11
click at [1256, 24] on span "AM" at bounding box center [1439, 18] width 12 height 15
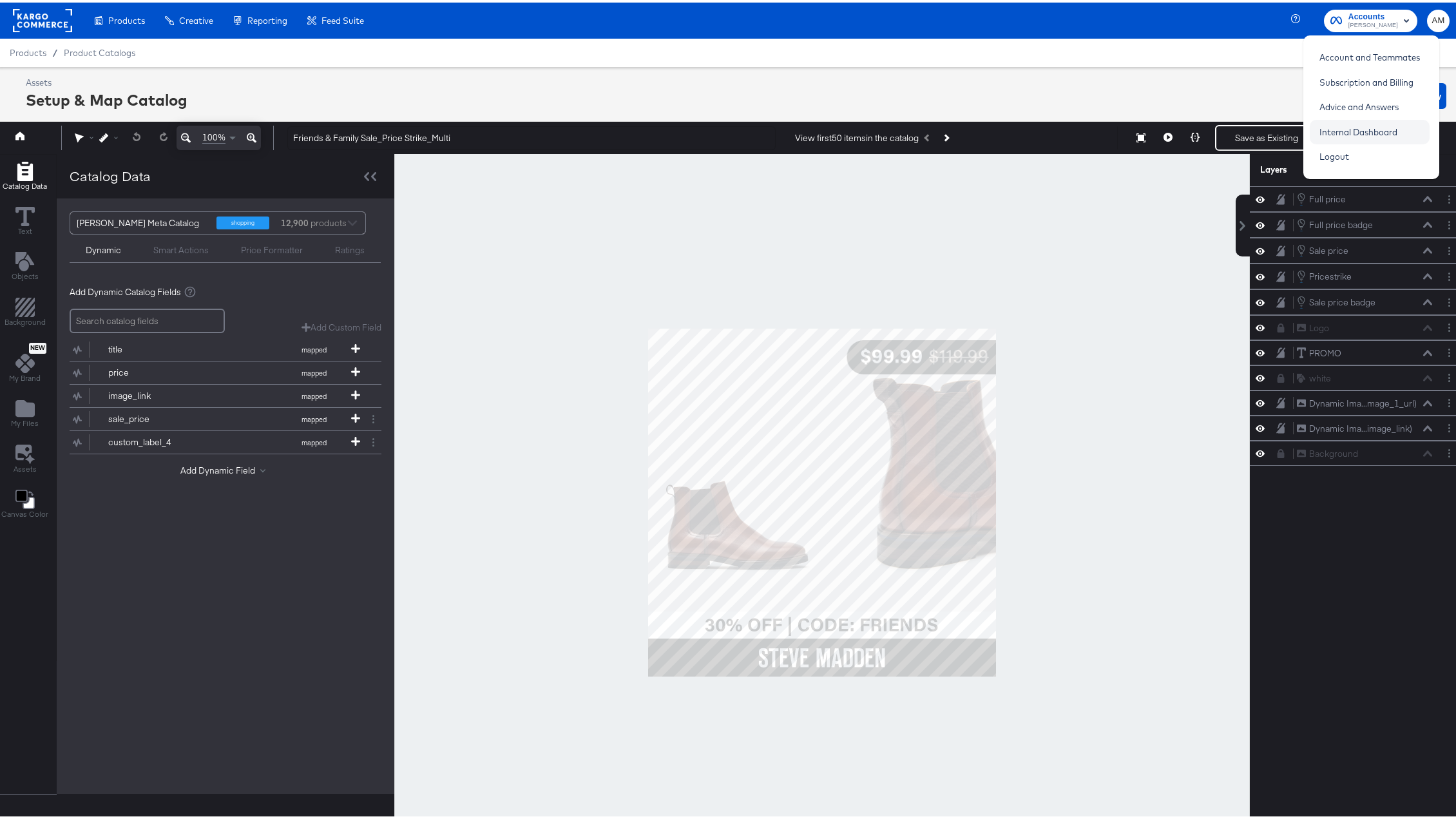
click at [1256, 130] on link "Internal Dashboard" at bounding box center [1358, 129] width 97 height 24
click at [118, 49] on span "Product Catalogs" at bounding box center [99, 50] width 72 height 11
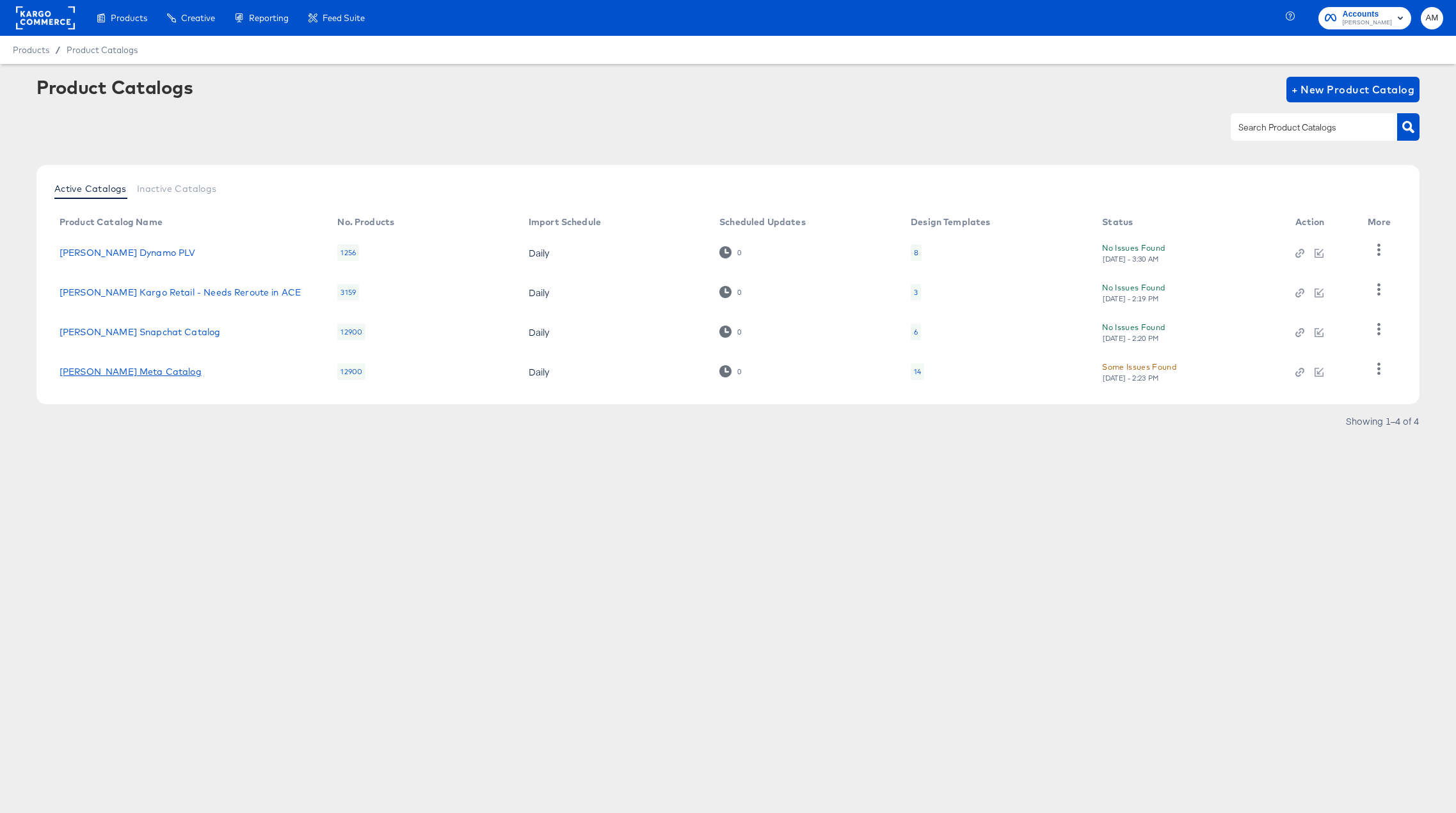
click at [172, 376] on link "Steve Madden Meta Catalog" at bounding box center [131, 372] width 142 height 11
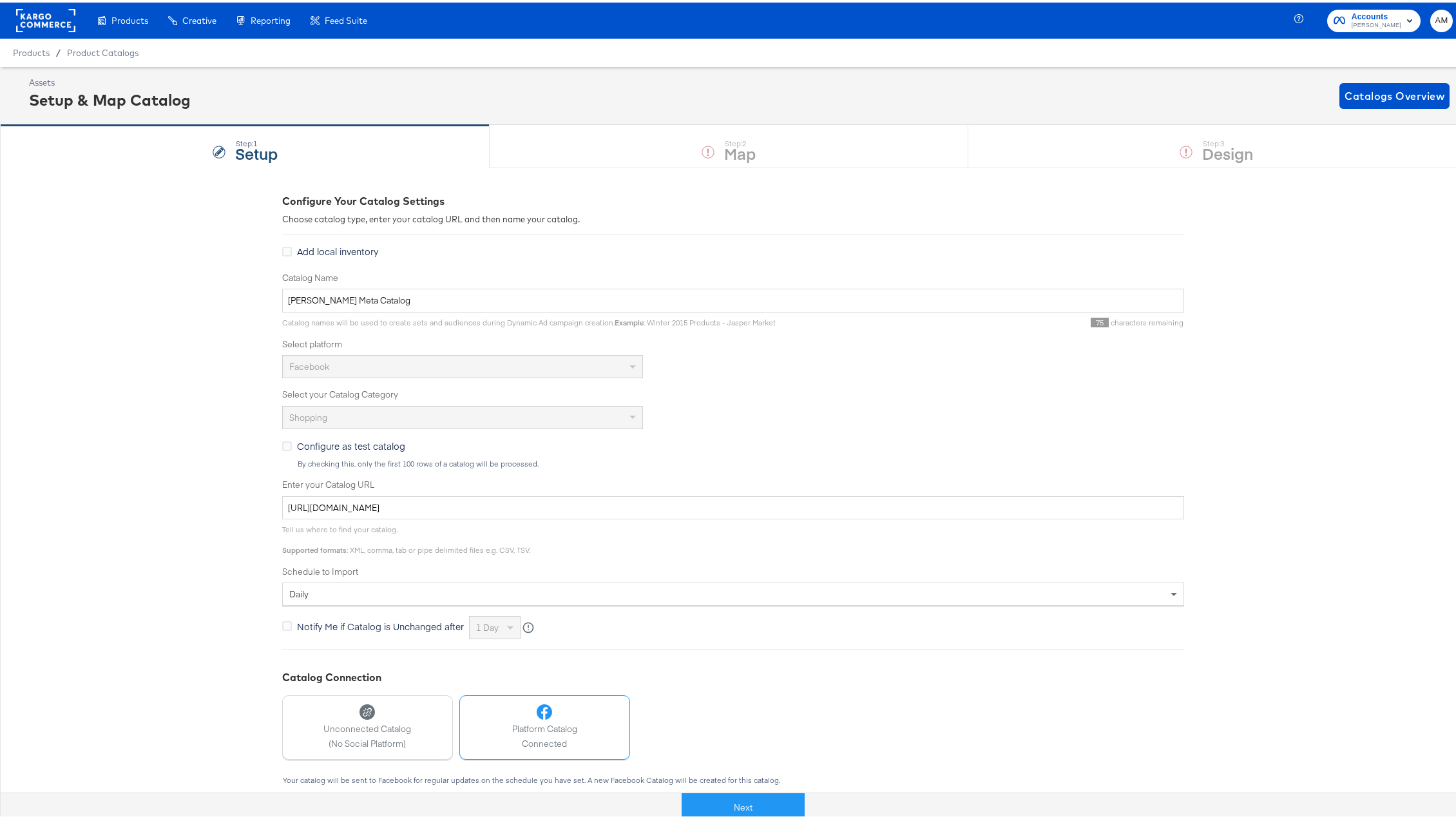
click at [1150, 147] on div "Step: 1 Setup Step: 2 Map Step: 3 Design" at bounding box center [733, 144] width 1466 height 43
click at [1148, 147] on div "Step: 1 Setup Step: 2 Map Step: 3 Design" at bounding box center [733, 144] width 1466 height 43
click at [751, 607] on button "Next" at bounding box center [743, 805] width 123 height 29
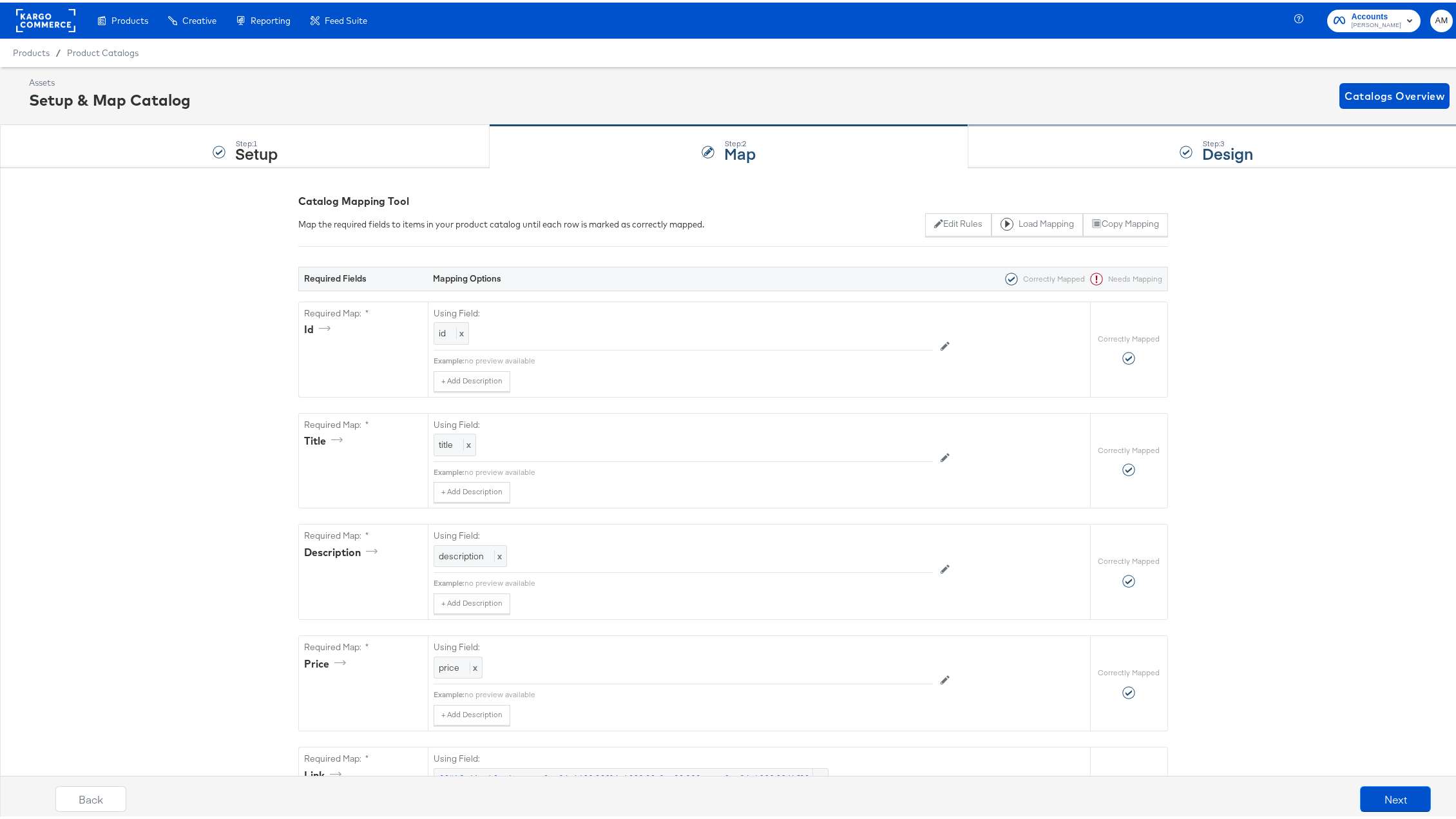
click at [1112, 147] on div "Step: 3 Design" at bounding box center [1217, 144] width 497 height 43
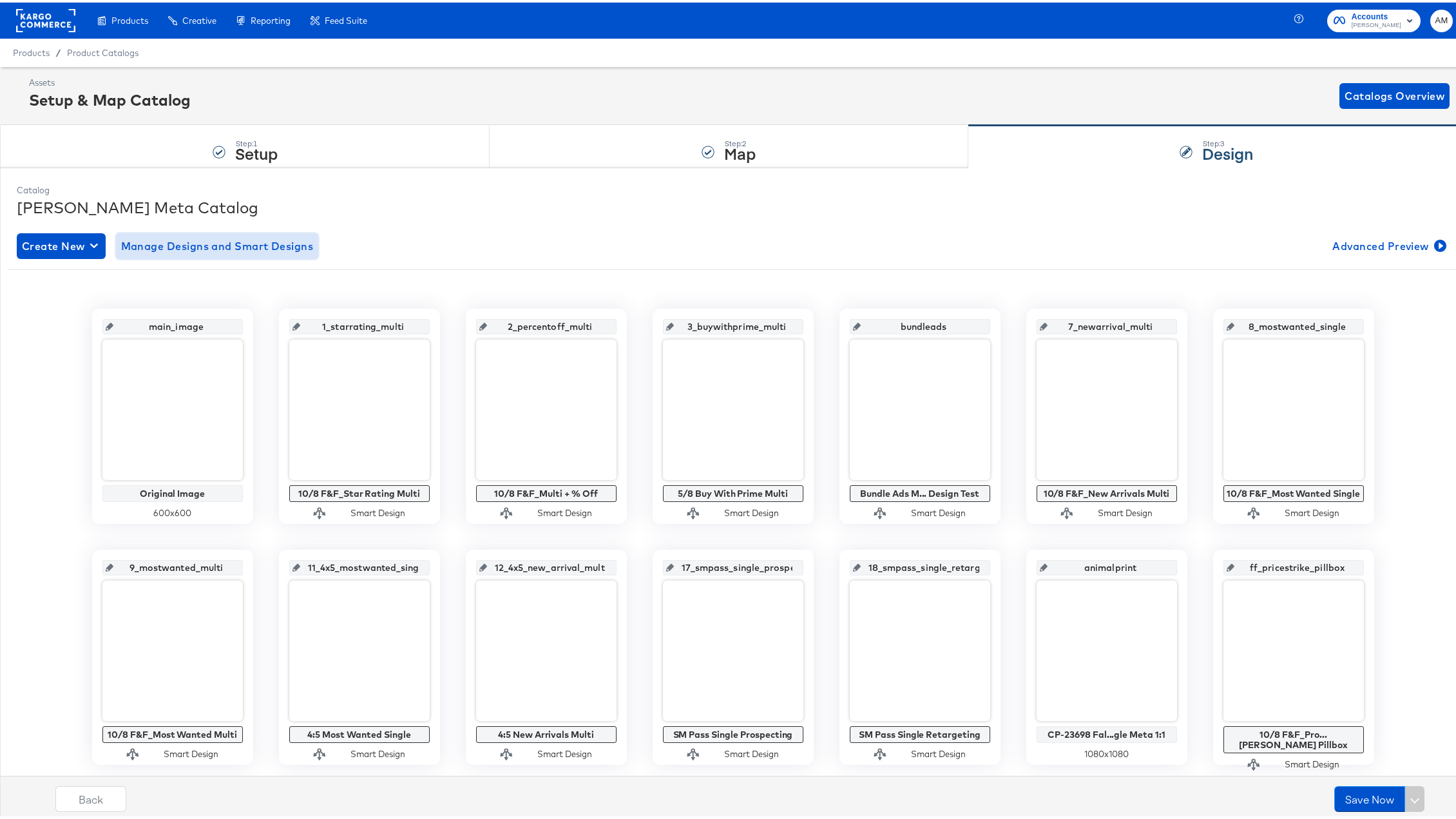
click at [262, 251] on span "Manage Designs and Smart Designs" at bounding box center [217, 244] width 193 height 18
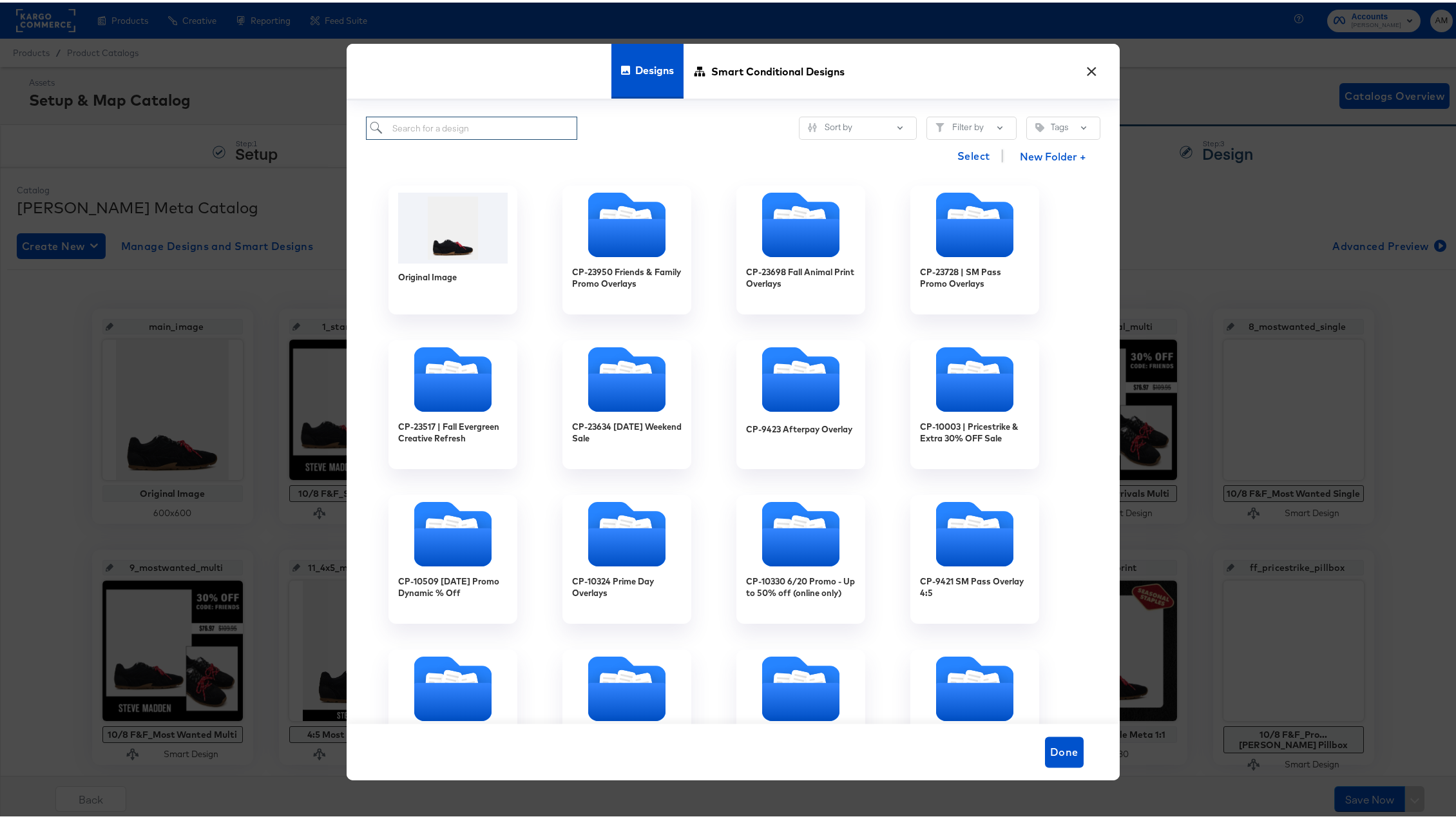
click at [487, 128] on input "search" at bounding box center [472, 125] width 212 height 24
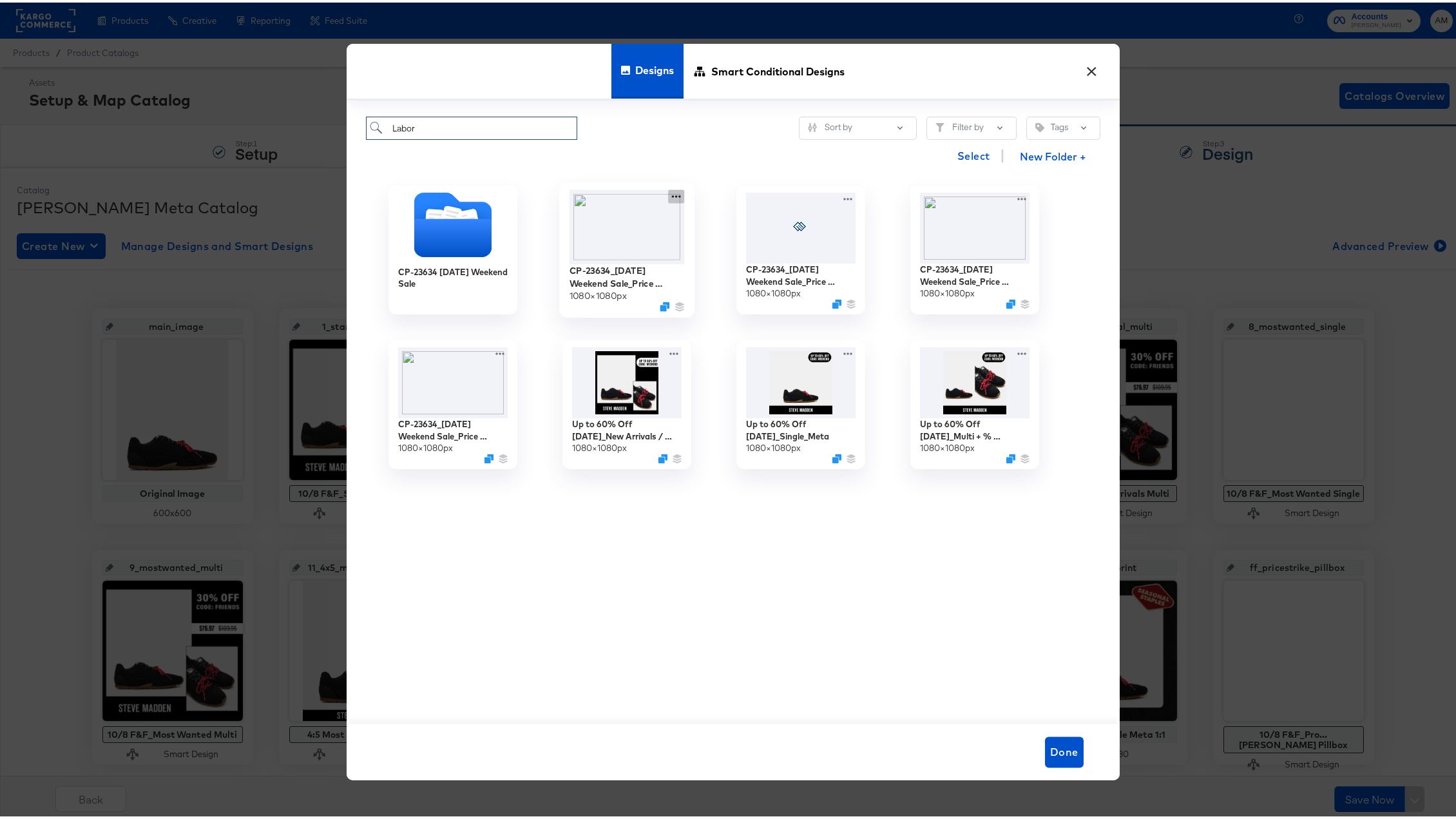
click at [668, 193] on icon at bounding box center [676, 194] width 16 height 14
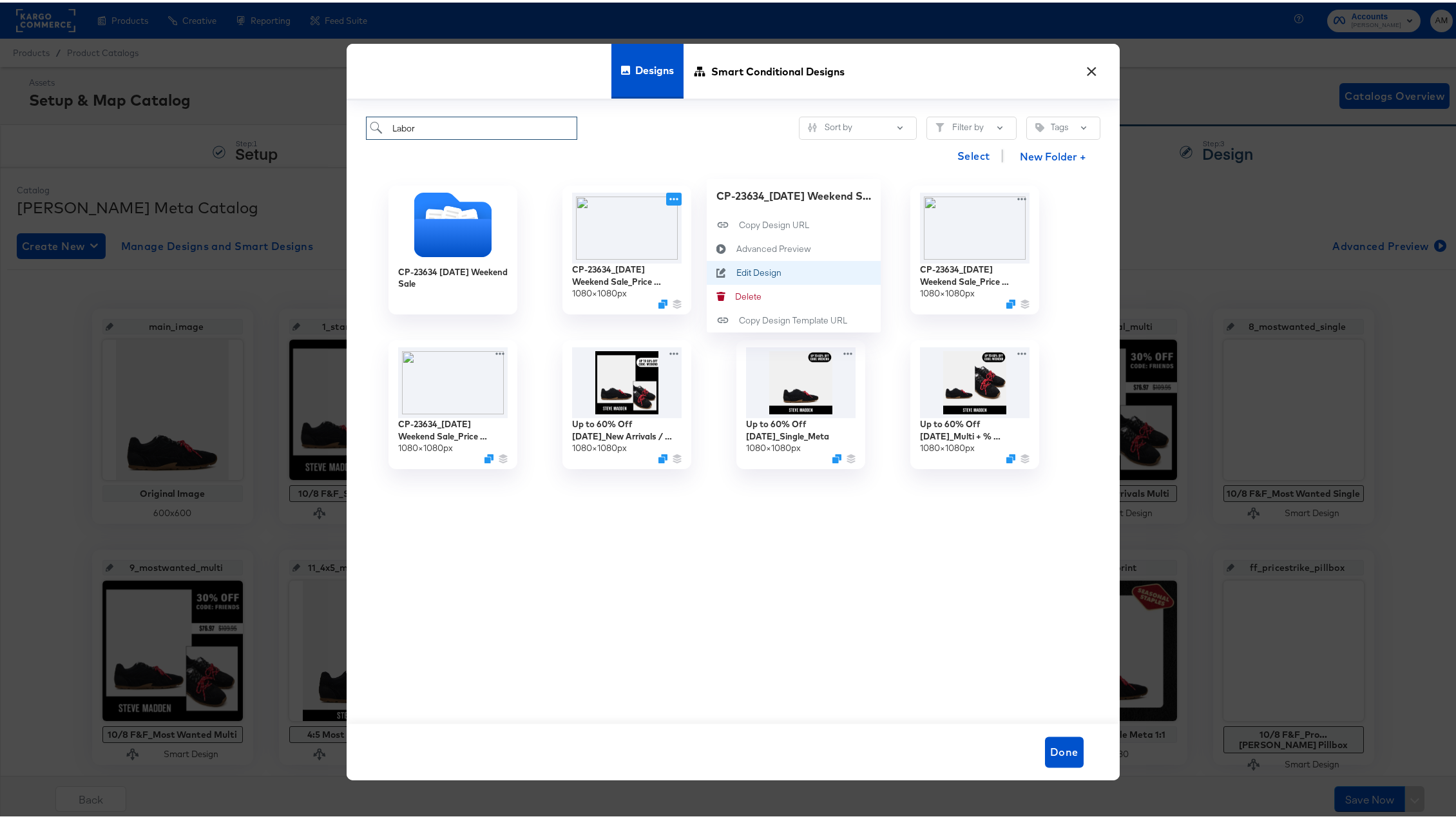
type input "Labor"
click at [736, 270] on div "Edit Design Edit Design" at bounding box center [736, 270] width 0 height 0
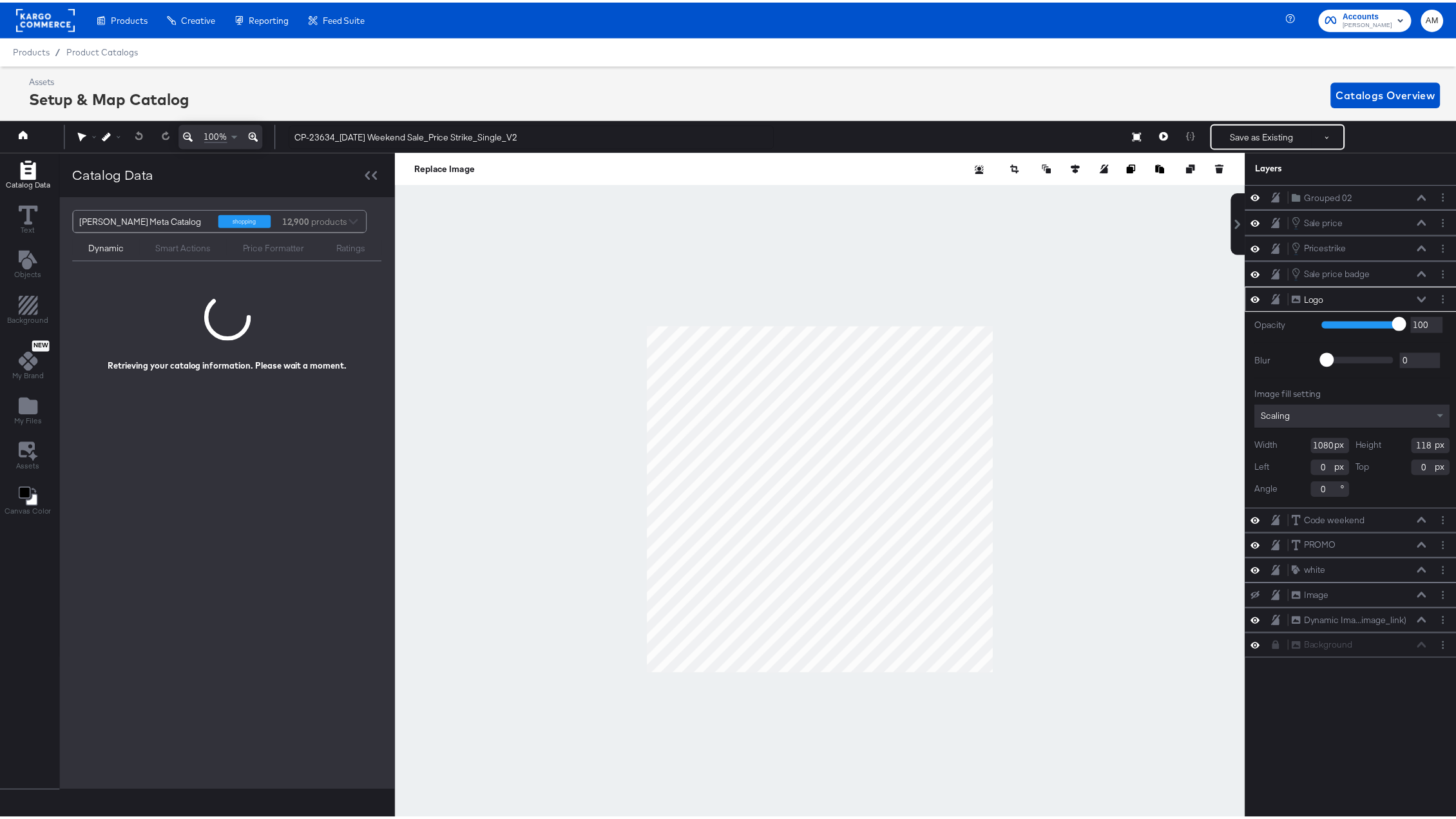
scroll to position [0, 3]
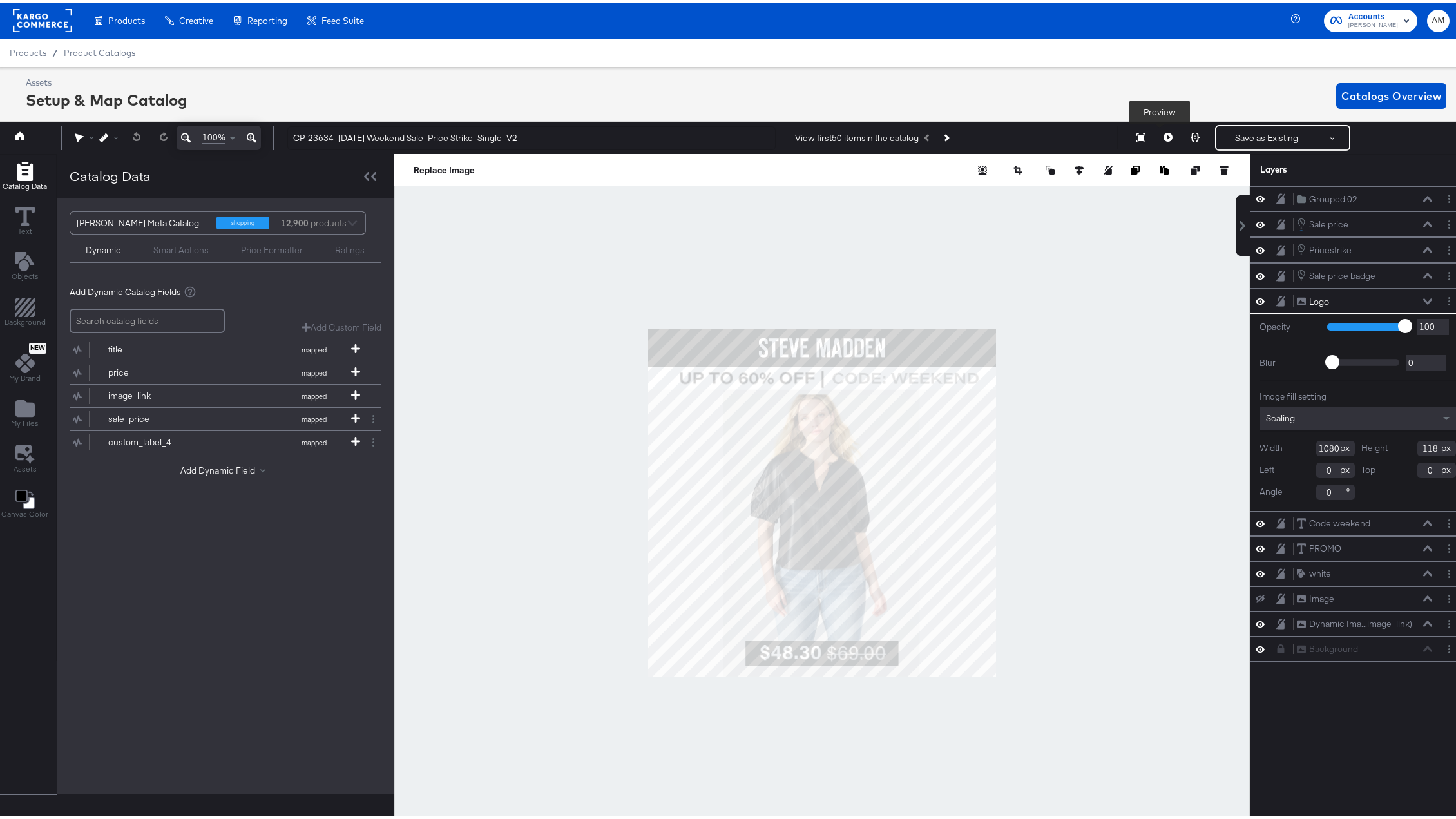
click at [1164, 134] on icon at bounding box center [1168, 134] width 9 height 9
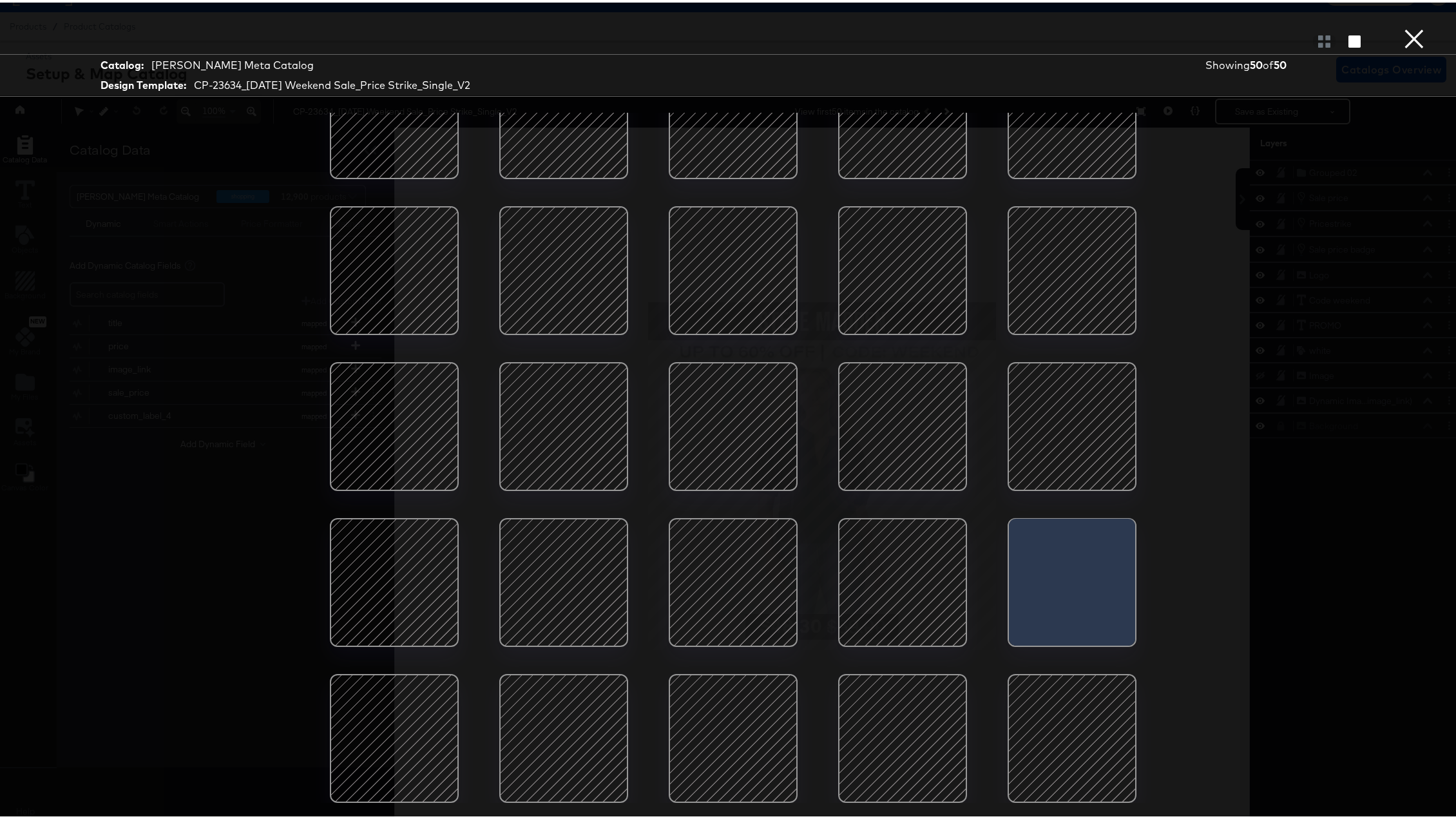
scroll to position [29, 3]
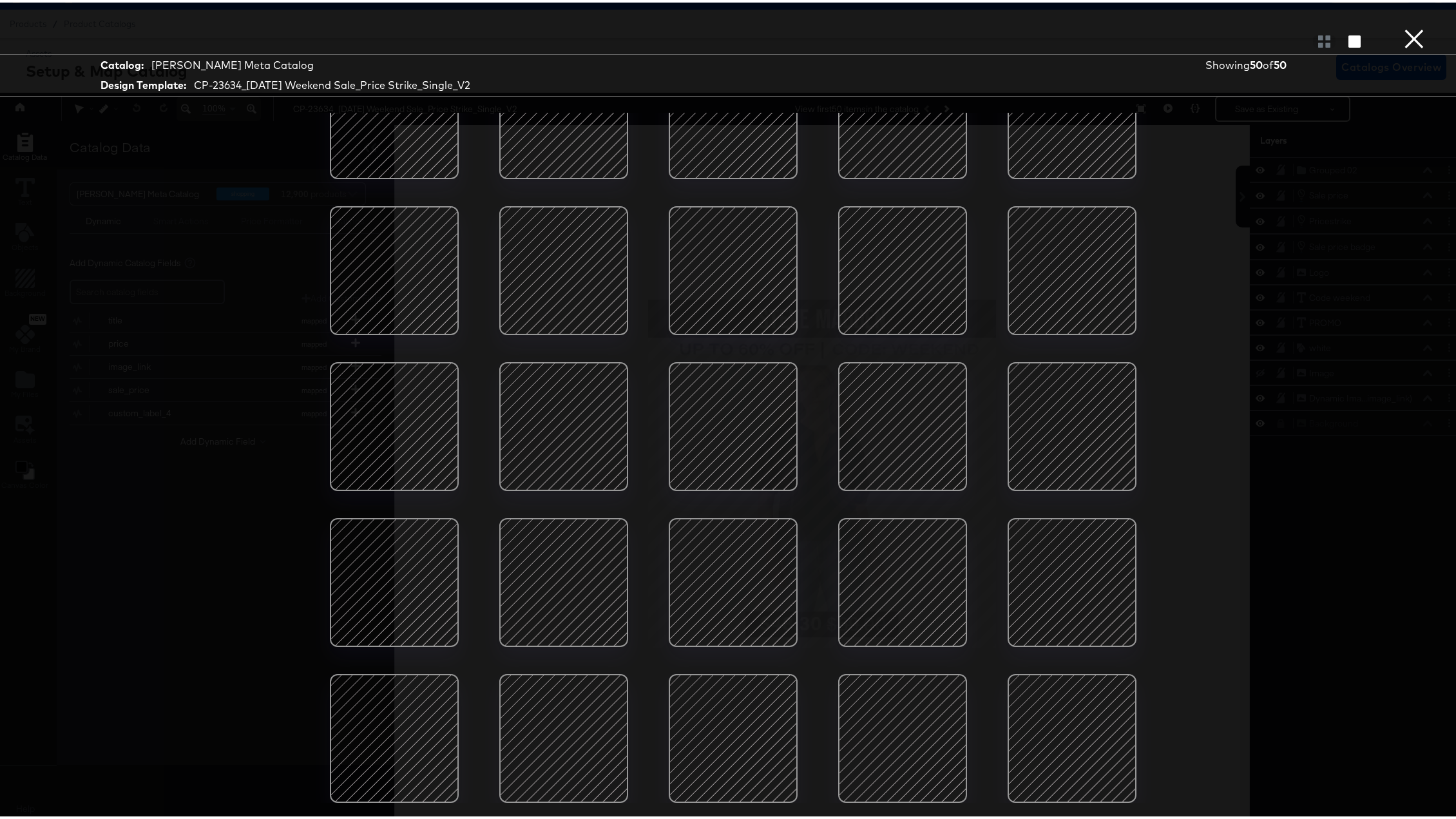
click at [1256, 26] on button "×" at bounding box center [1414, 13] width 26 height 26
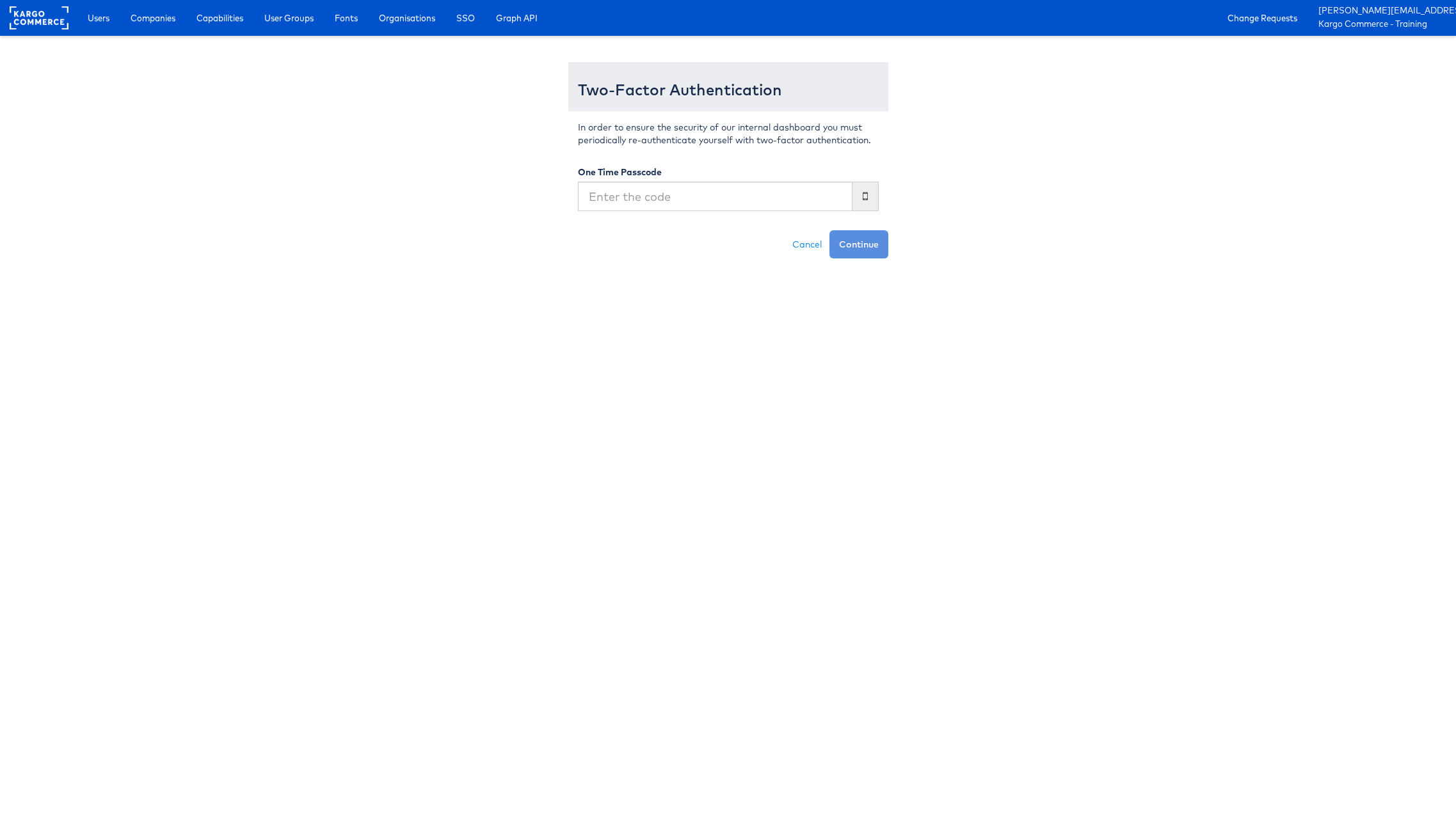
click at [688, 201] on input "text" at bounding box center [715, 196] width 275 height 29
type input "762996"
click at [829, 230] on button "Continue" at bounding box center [859, 244] width 59 height 28
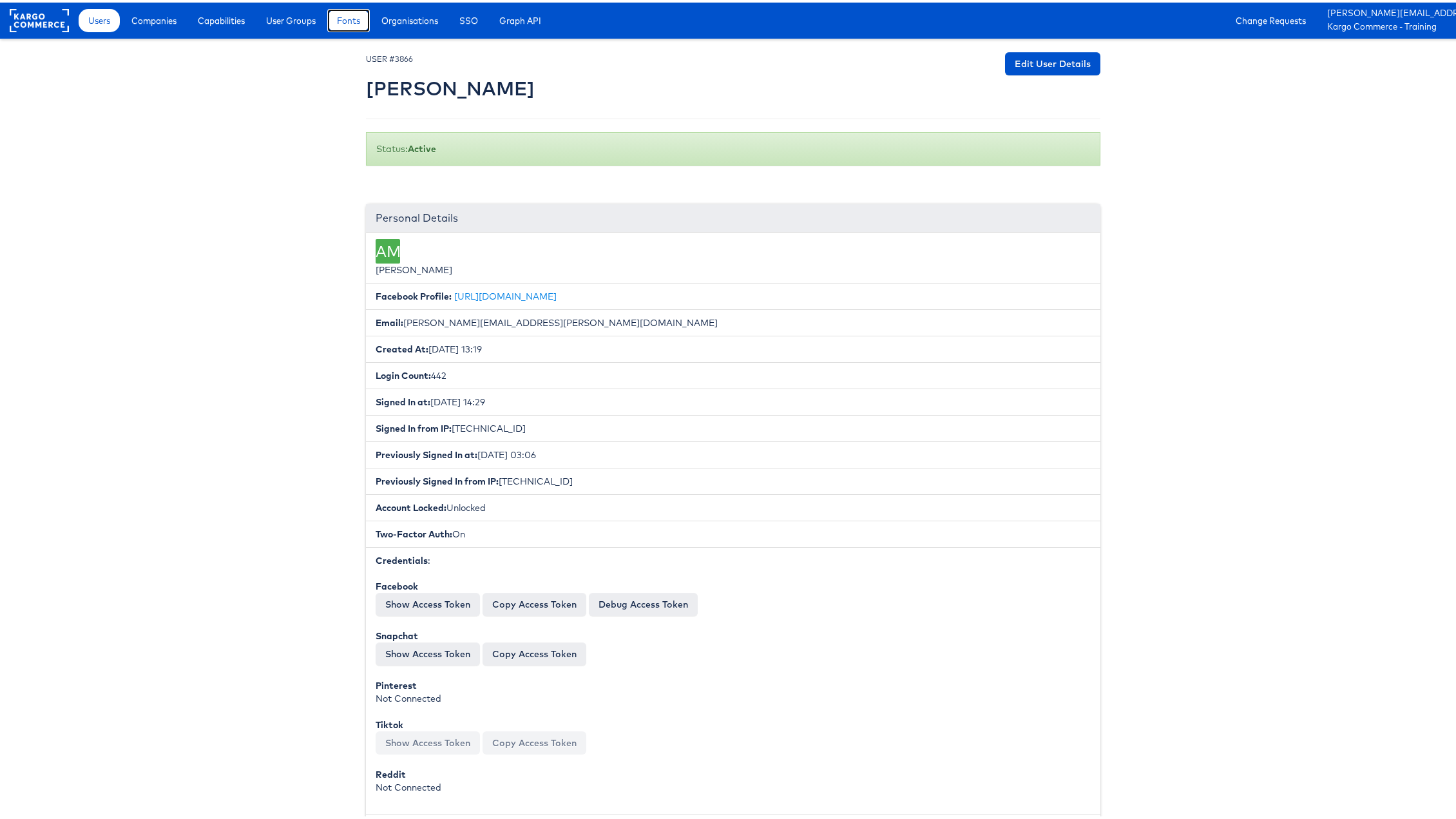
click at [339, 13] on link "Fonts" at bounding box center [349, 17] width 43 height 24
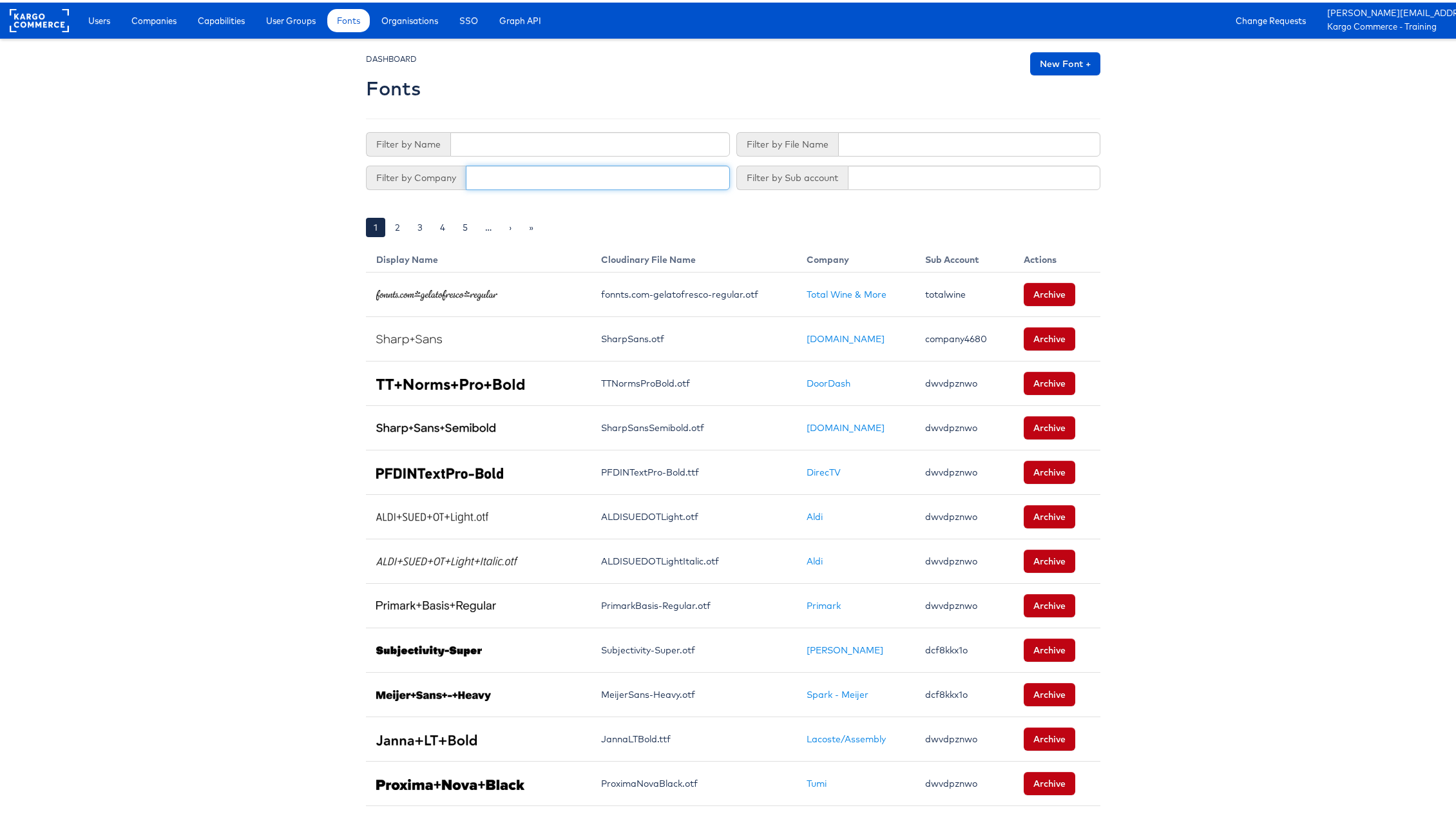
click at [484, 174] on input "text" at bounding box center [598, 176] width 264 height 24
click at [548, 172] on input "steve" at bounding box center [598, 176] width 264 height 24
type input "steve madden"
drag, startPoint x: 551, startPoint y: 173, endPoint x: 380, endPoint y: 161, distance: 171.4
click at [382, 163] on div "Filter by Name Filter by File Name Filter by Company steve madden Filter by Sub…" at bounding box center [733, 158] width 734 height 58
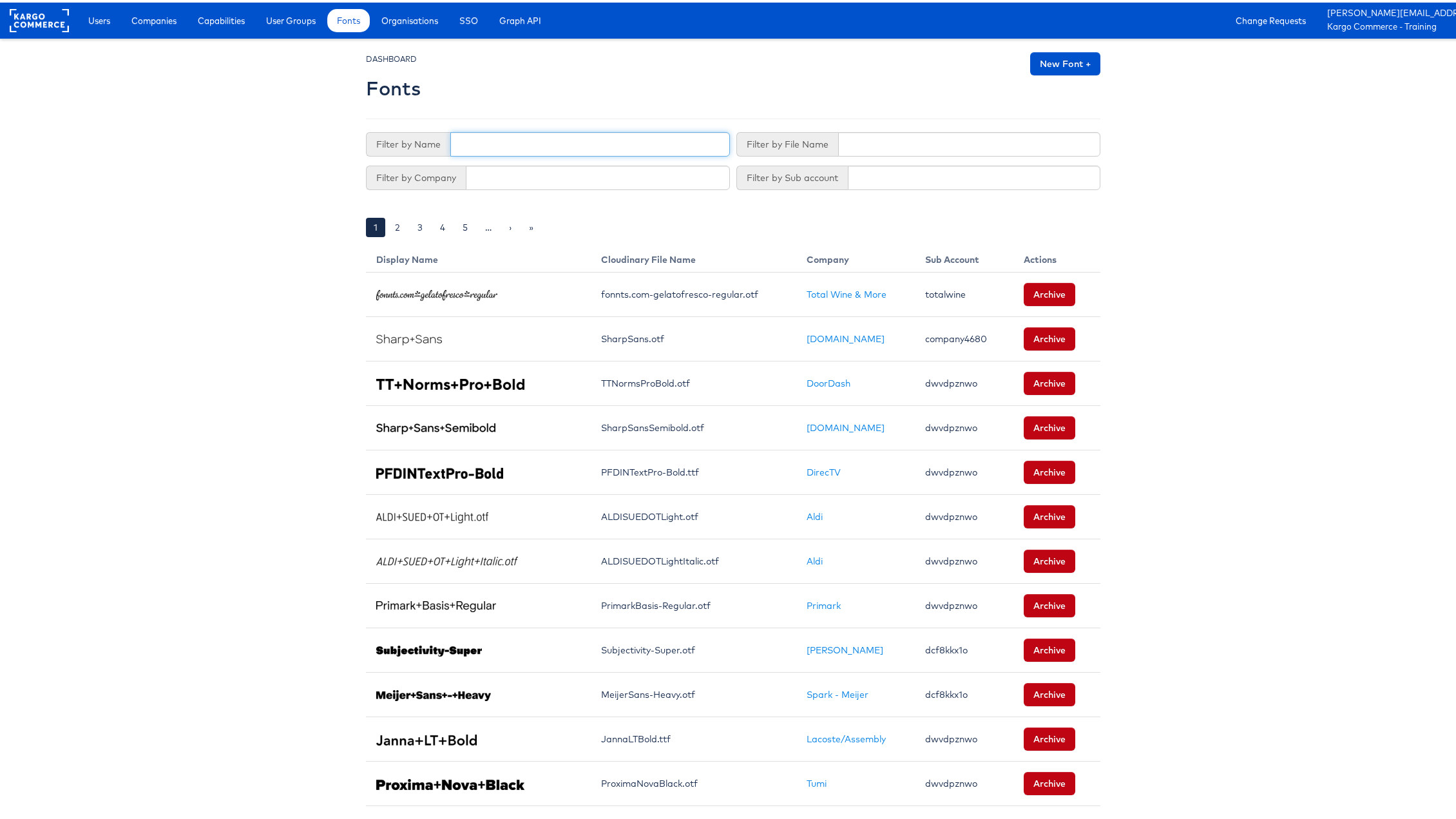
click at [503, 131] on input "text" at bounding box center [590, 141] width 280 height 24
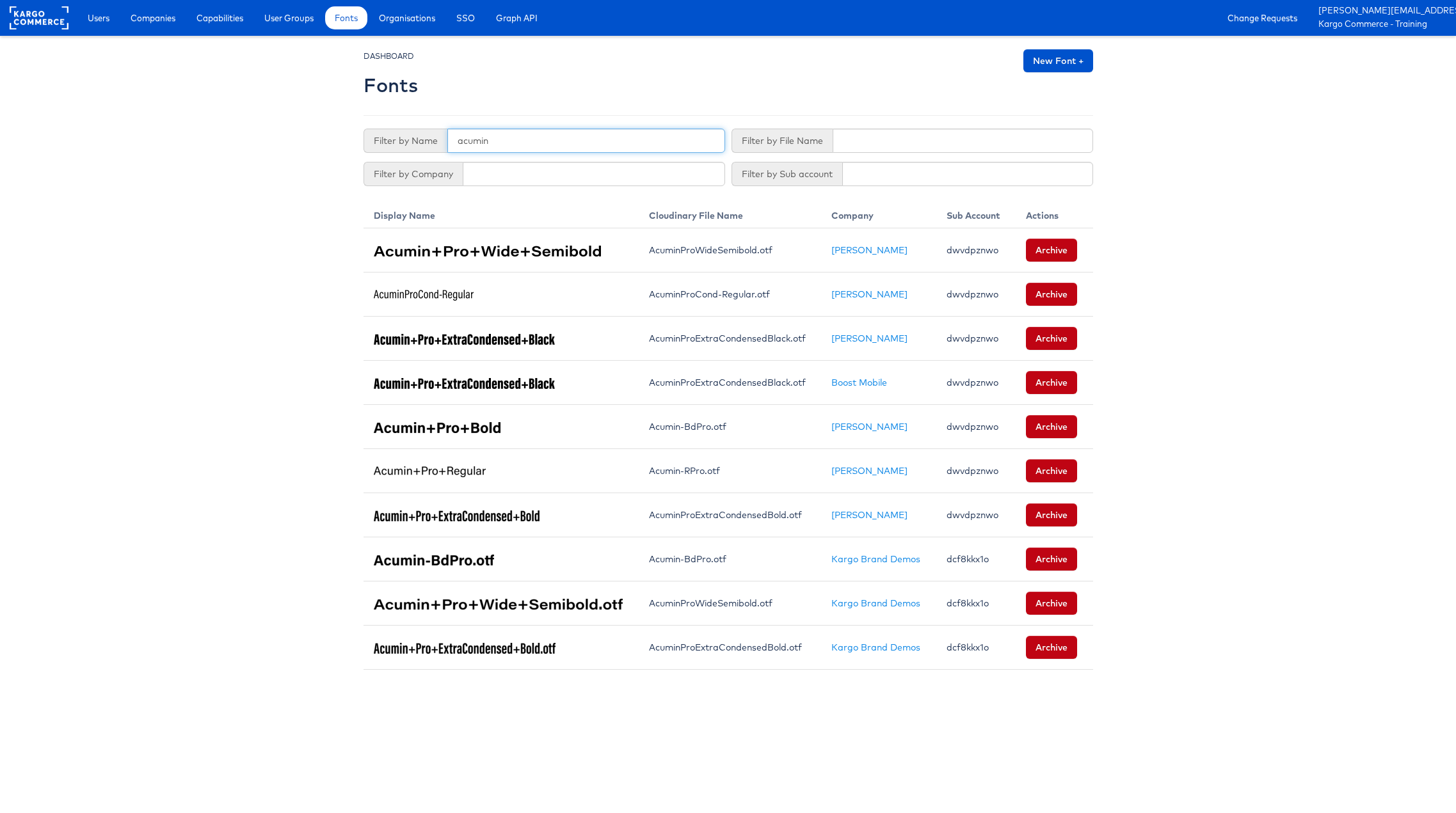
type input "acumin"
